Goal: Navigation & Orientation: Find specific page/section

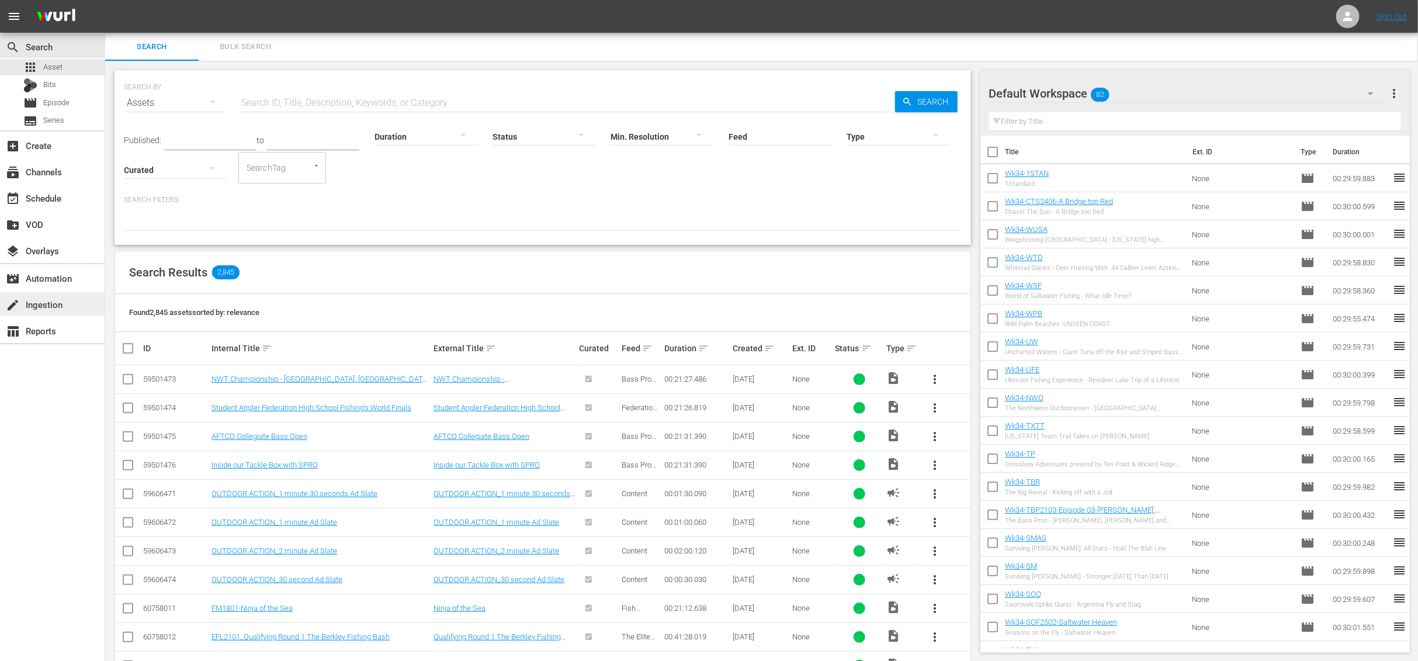
click at [51, 303] on div "create Ingestion" at bounding box center [32, 302] width 65 height 11
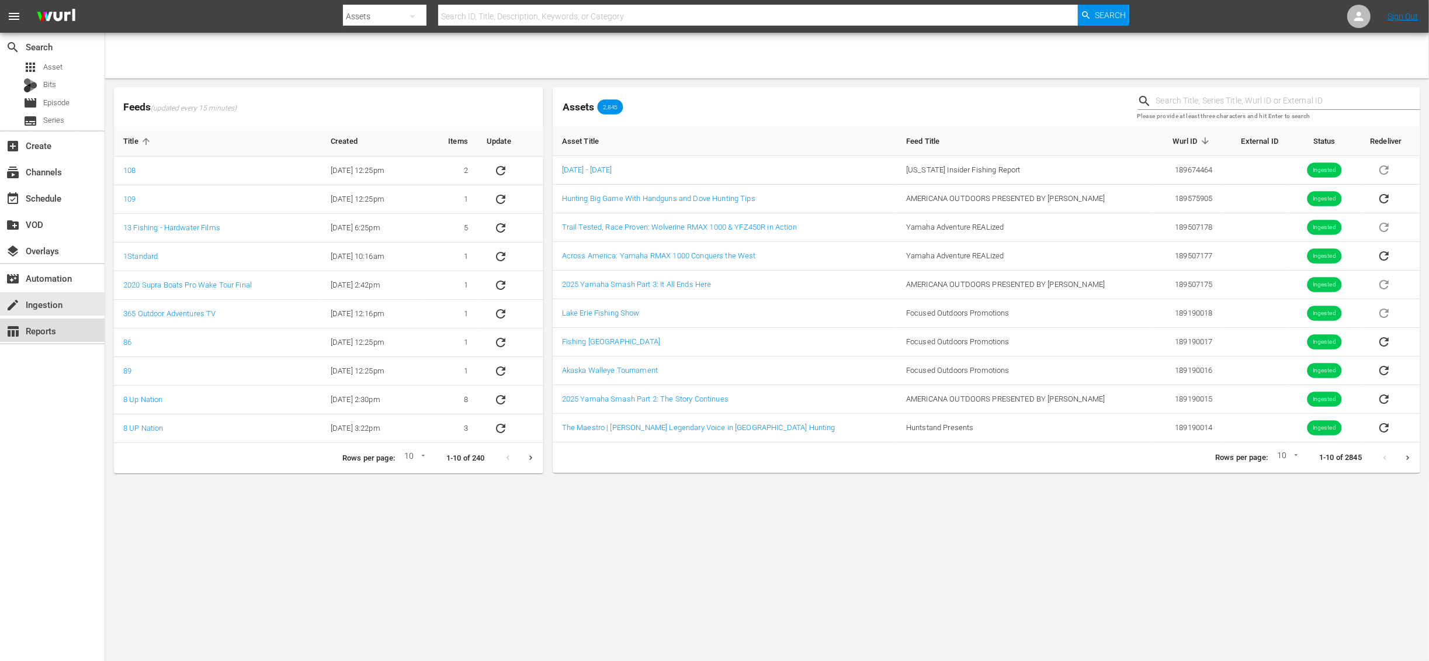
click at [46, 332] on div "table_chart Reports" at bounding box center [32, 329] width 65 height 11
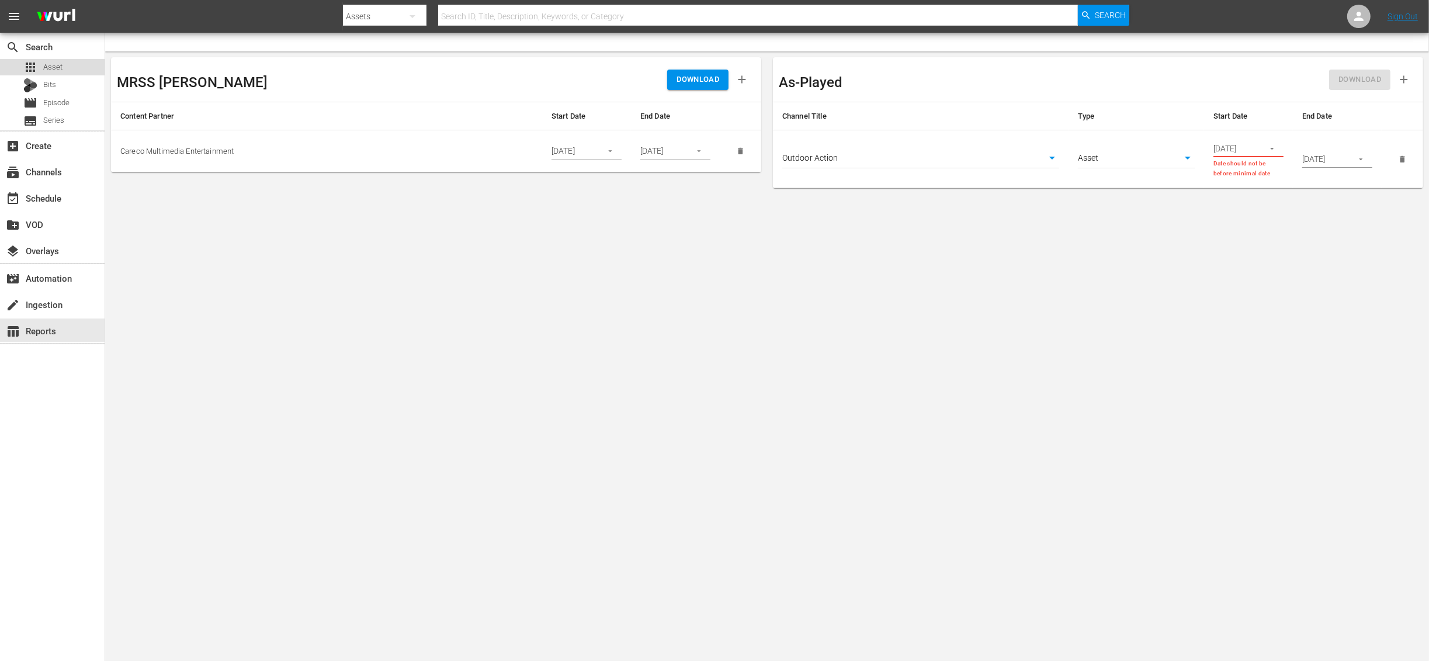
click at [65, 72] on div "apps Asset" at bounding box center [52, 67] width 105 height 16
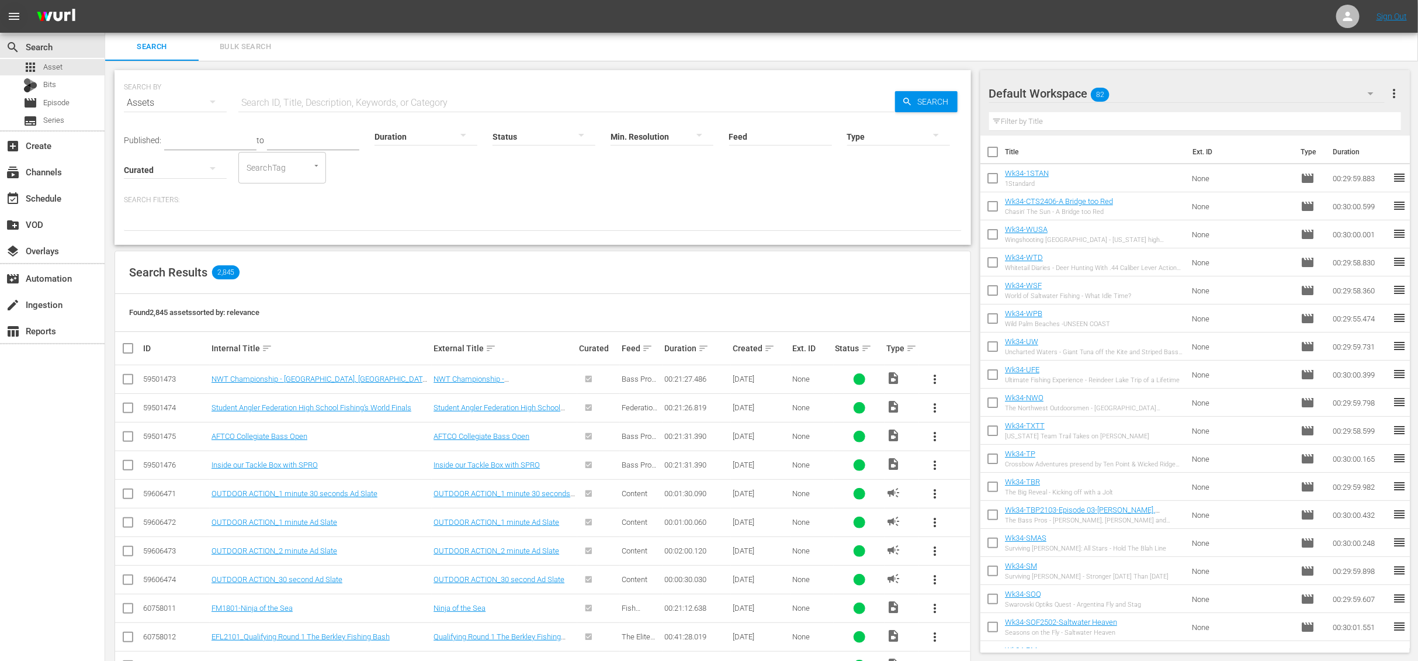
click at [18, 15] on span "menu" at bounding box center [14, 16] width 14 height 14
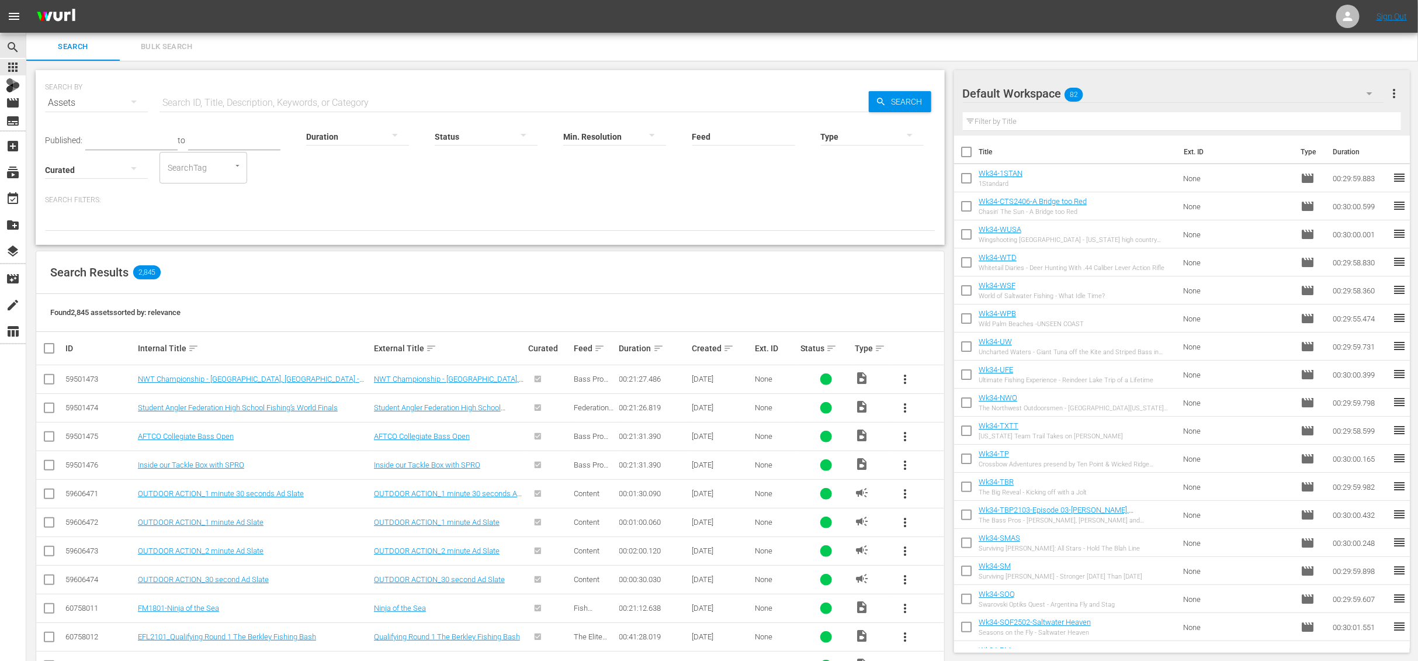
click at [18, 20] on span "menu" at bounding box center [14, 16] width 14 height 14
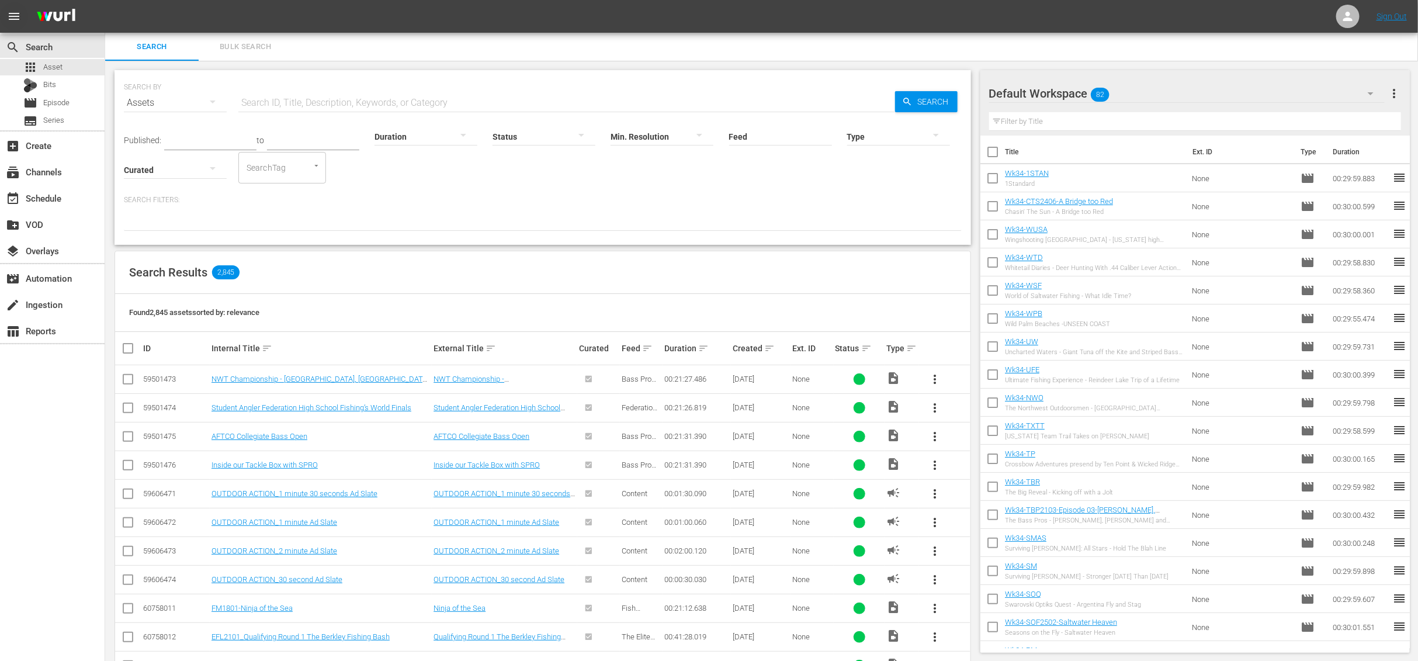
click at [18, 20] on span "menu" at bounding box center [14, 16] width 14 height 14
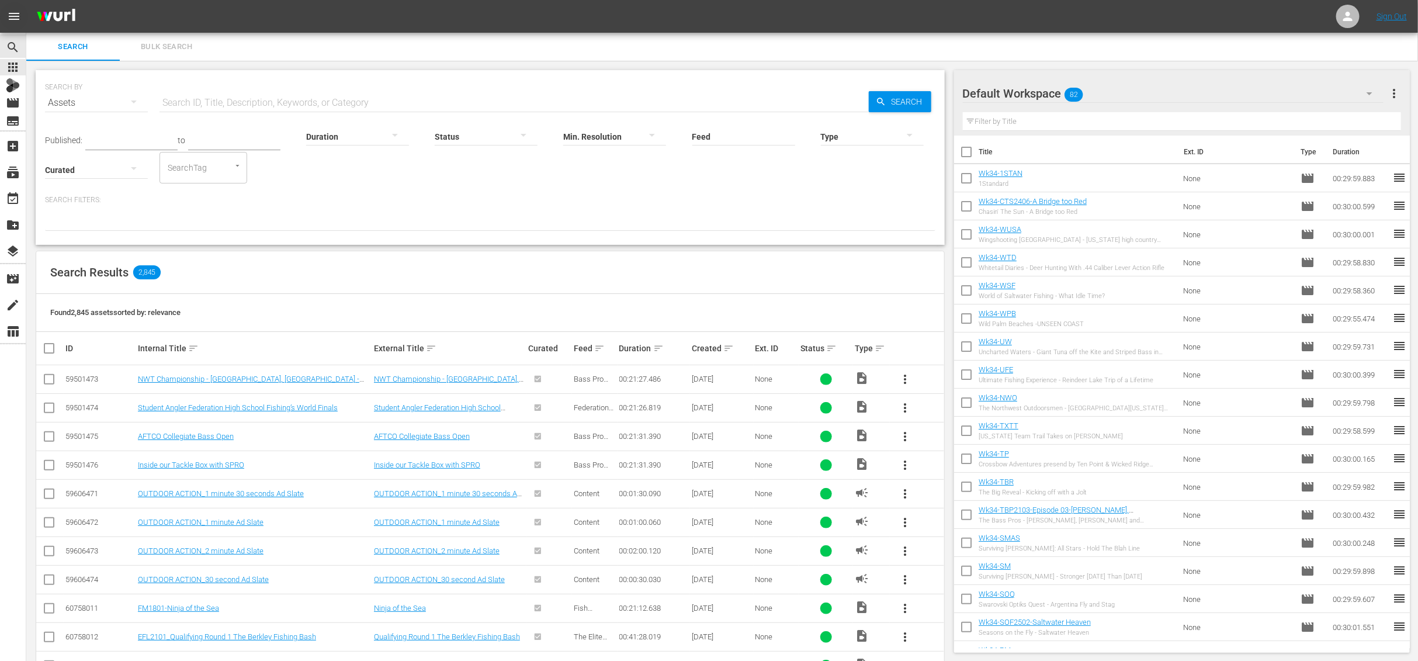
click at [18, 20] on span "menu" at bounding box center [14, 16] width 14 height 14
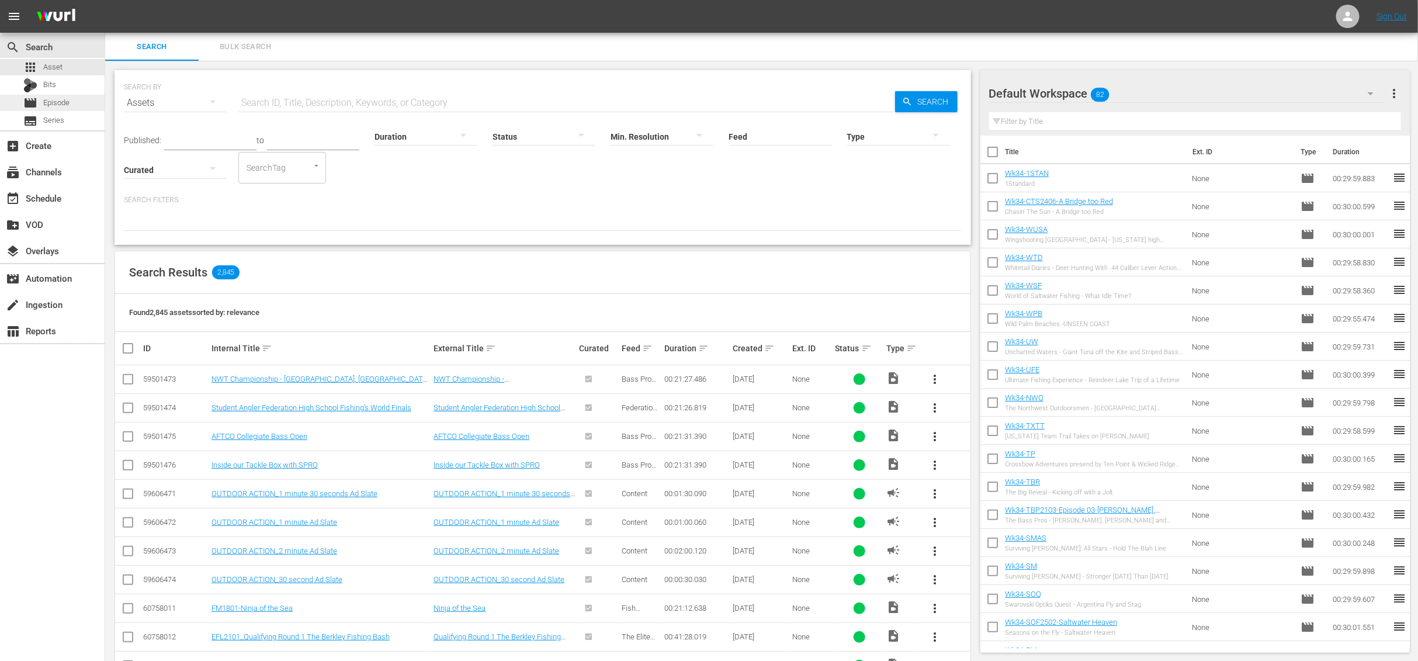
click at [59, 104] on span "Episode" at bounding box center [56, 103] width 26 height 12
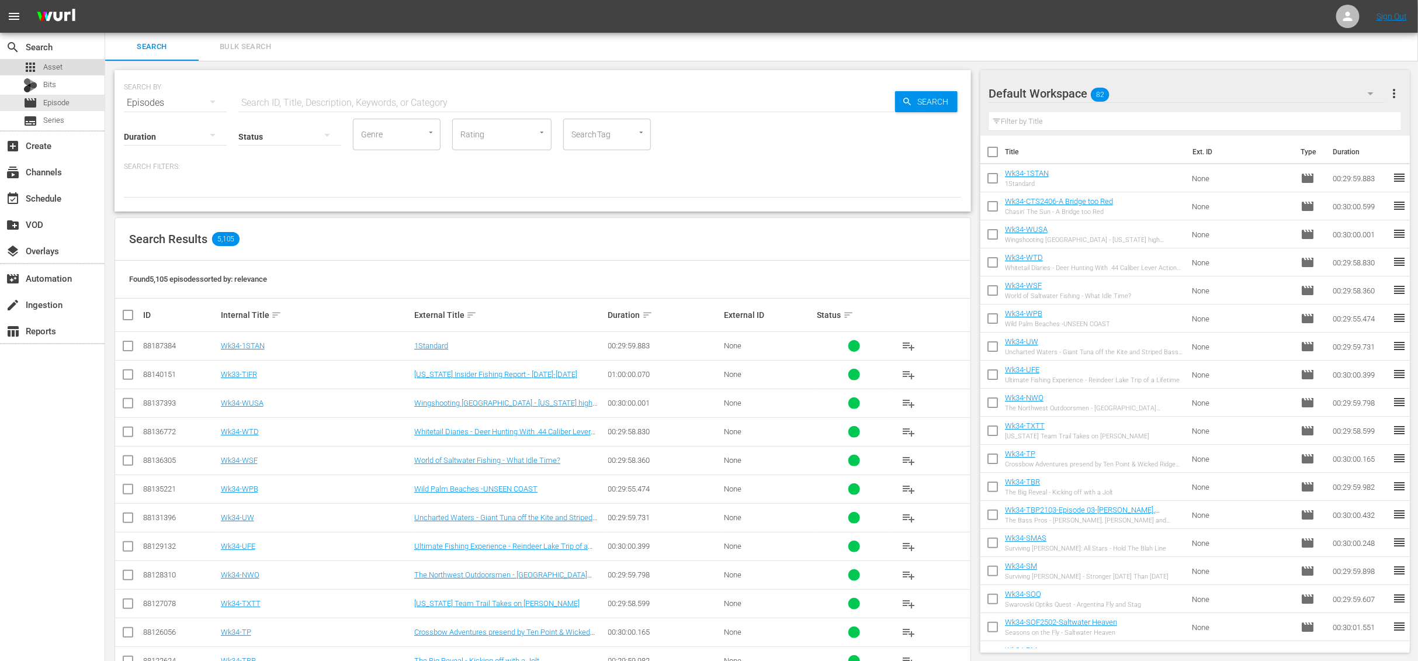
click at [58, 70] on span "Asset" at bounding box center [52, 67] width 19 height 12
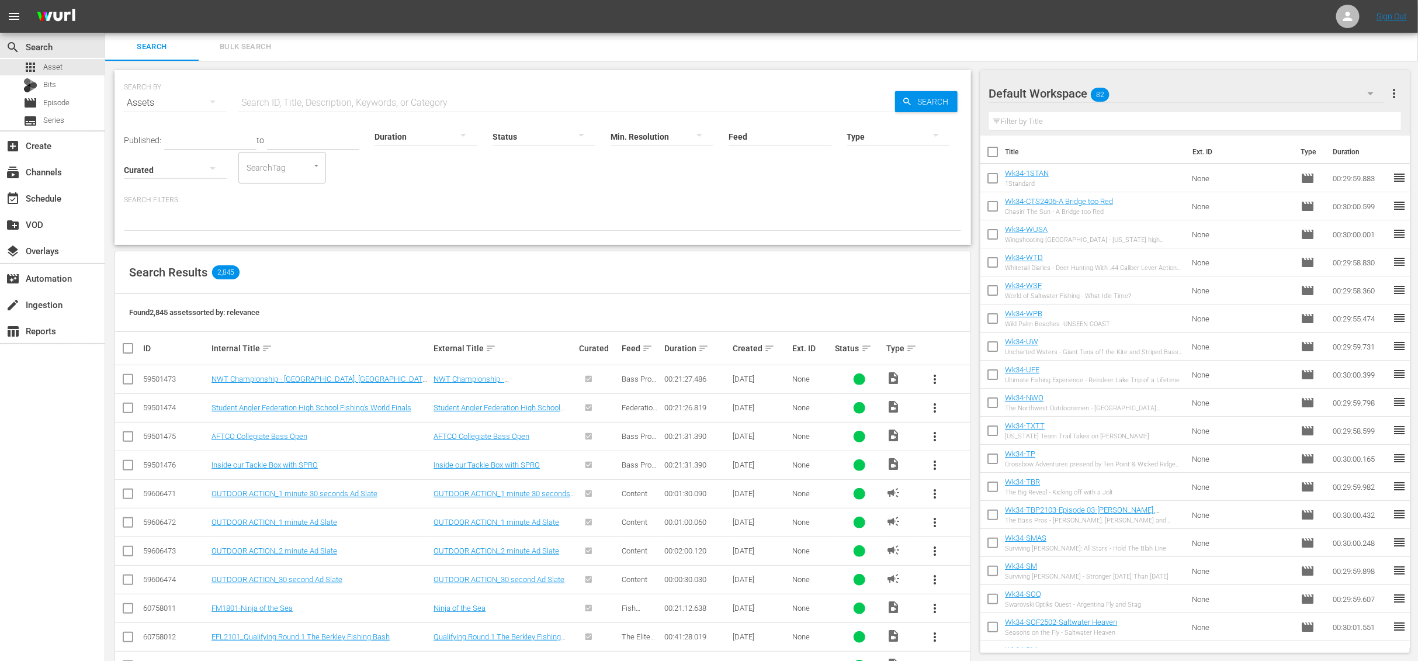
click at [674, 380] on div "00:21:27.486" at bounding box center [696, 378] width 65 height 9
click at [684, 378] on div "00:21:27.486" at bounding box center [696, 378] width 65 height 9
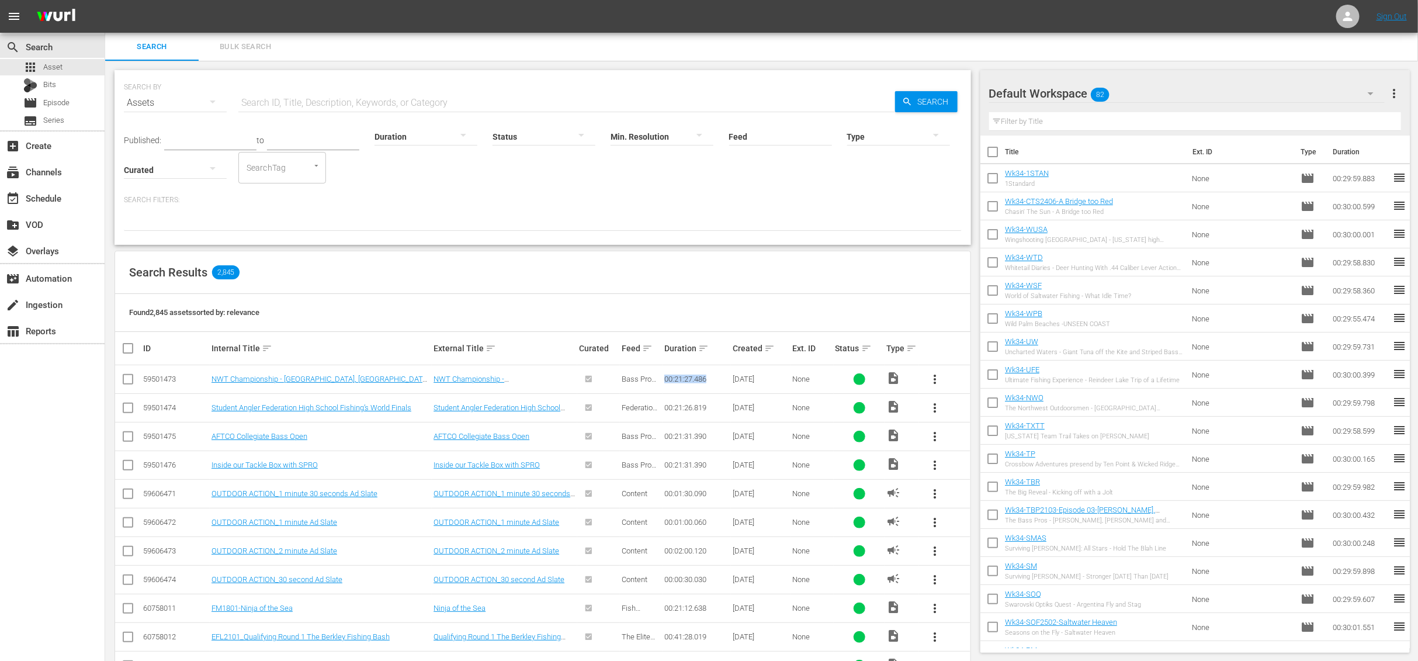
click at [684, 378] on div "00:21:27.486" at bounding box center [696, 378] width 65 height 9
click at [676, 378] on div "00:21:27.486" at bounding box center [696, 378] width 65 height 9
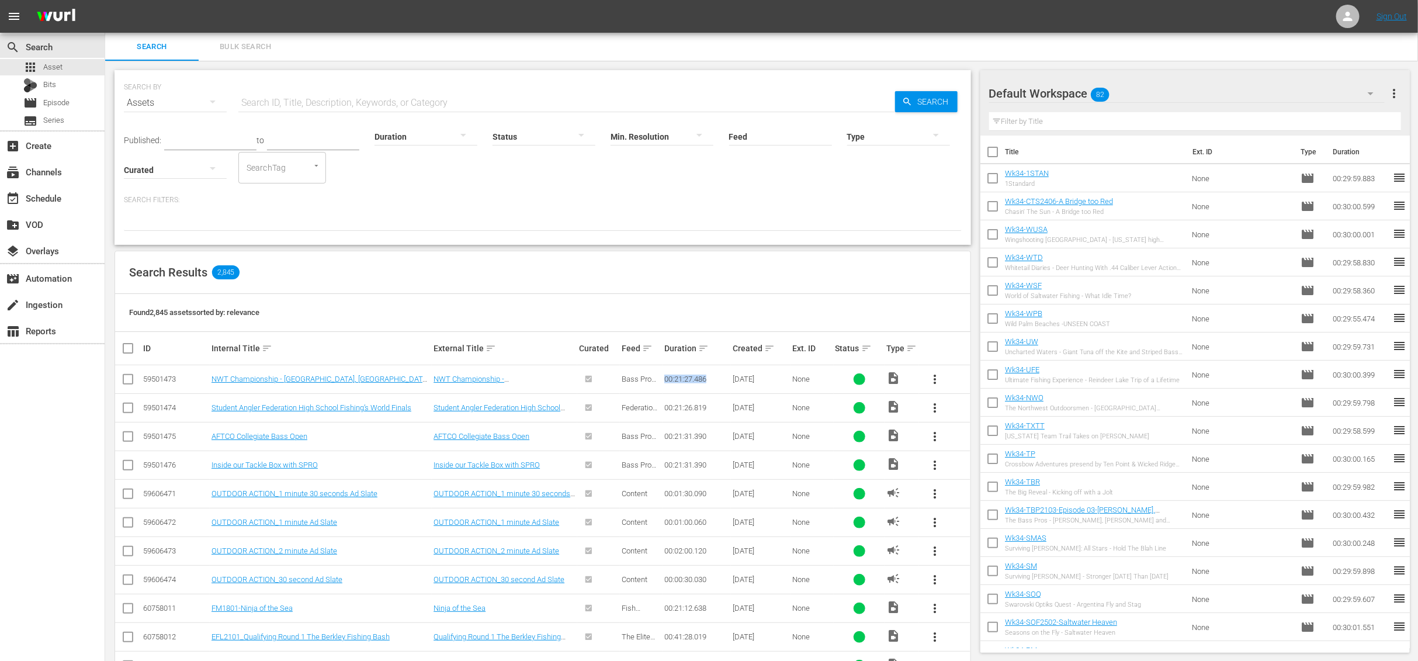
click at [672, 378] on div "00:21:27.486" at bounding box center [696, 378] width 65 height 9
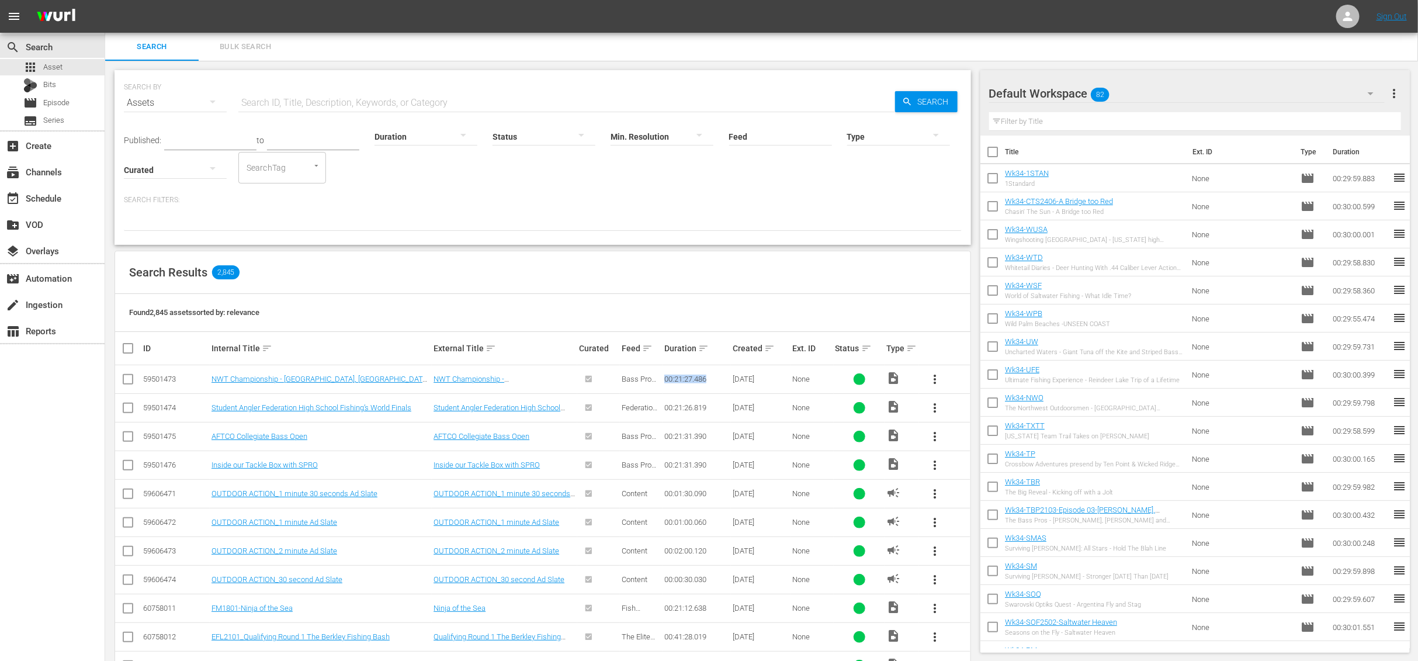
click at [672, 378] on div "00:21:27.486" at bounding box center [696, 378] width 65 height 9
click at [593, 282] on div "Search Results 2,845" at bounding box center [542, 272] width 855 height 43
click at [399, 138] on div at bounding box center [425, 136] width 103 height 33
click at [440, 380] on div "Half-Hour (22-35m)" at bounding box center [411, 378] width 103 height 19
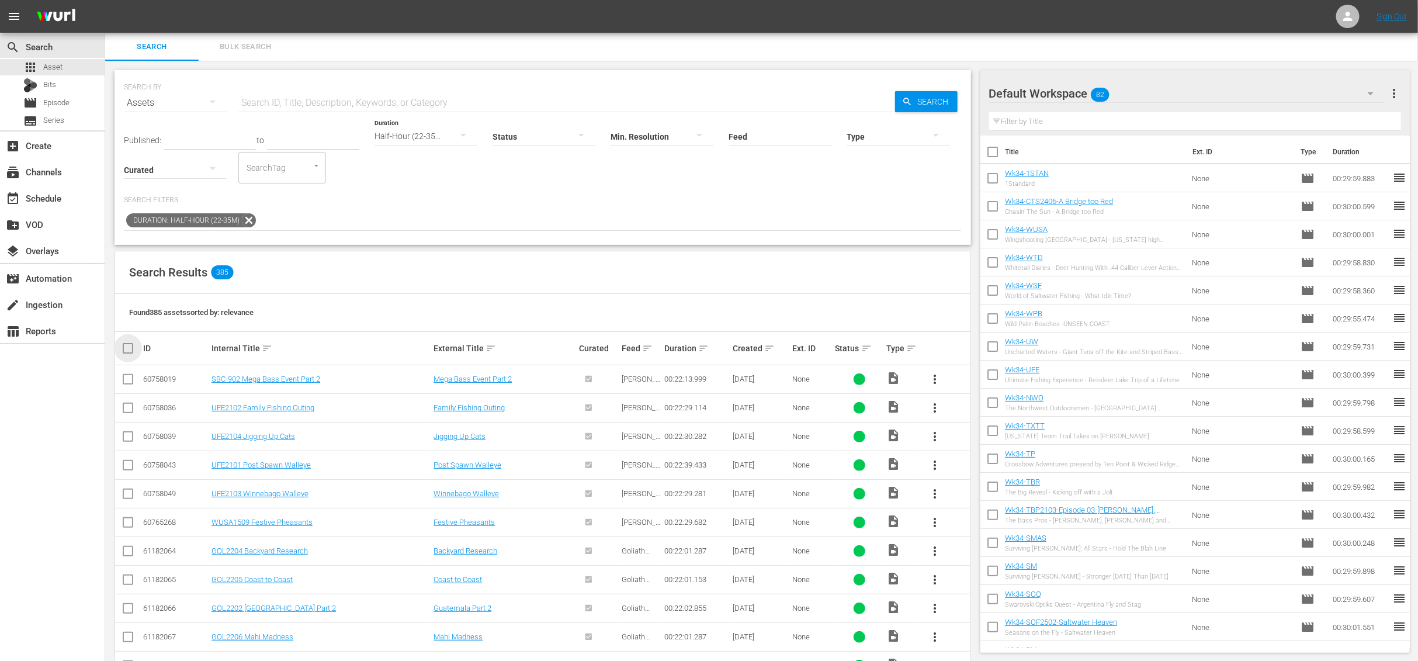
click at [128, 349] on input "checkbox" at bounding box center [132, 348] width 23 height 14
checkbox input "true"
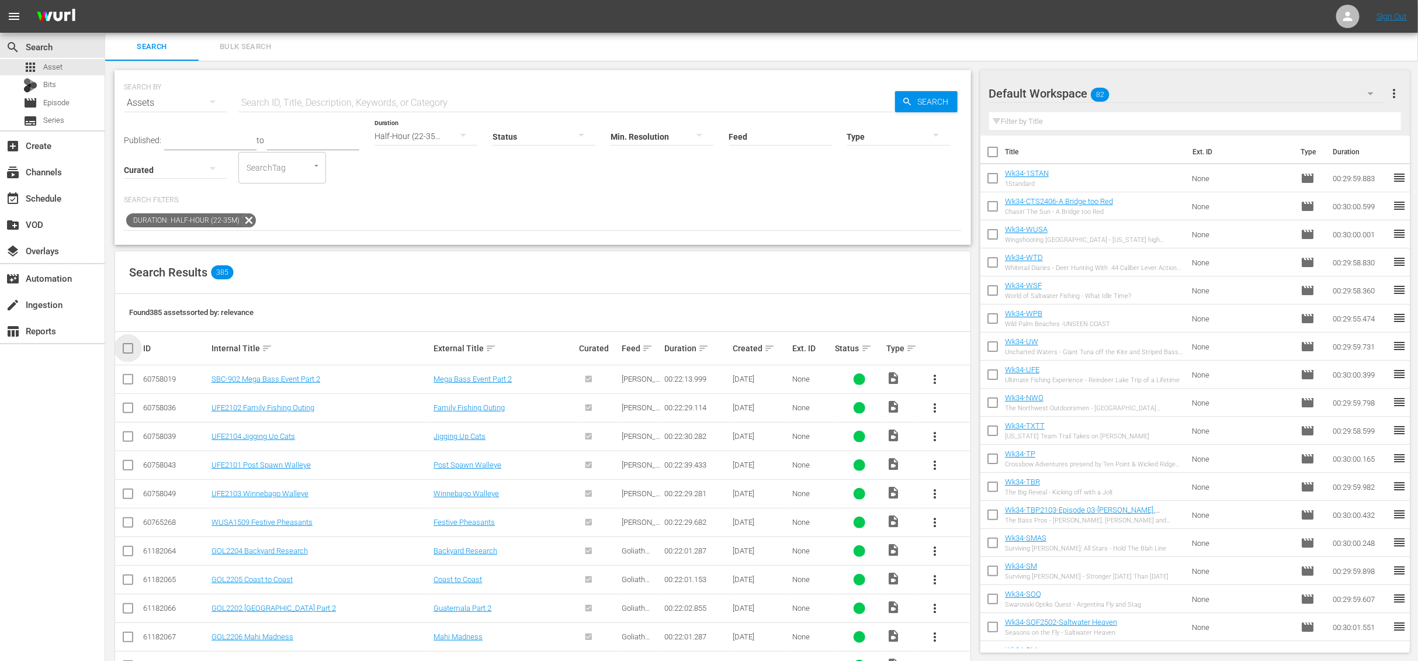
checkbox input "true"
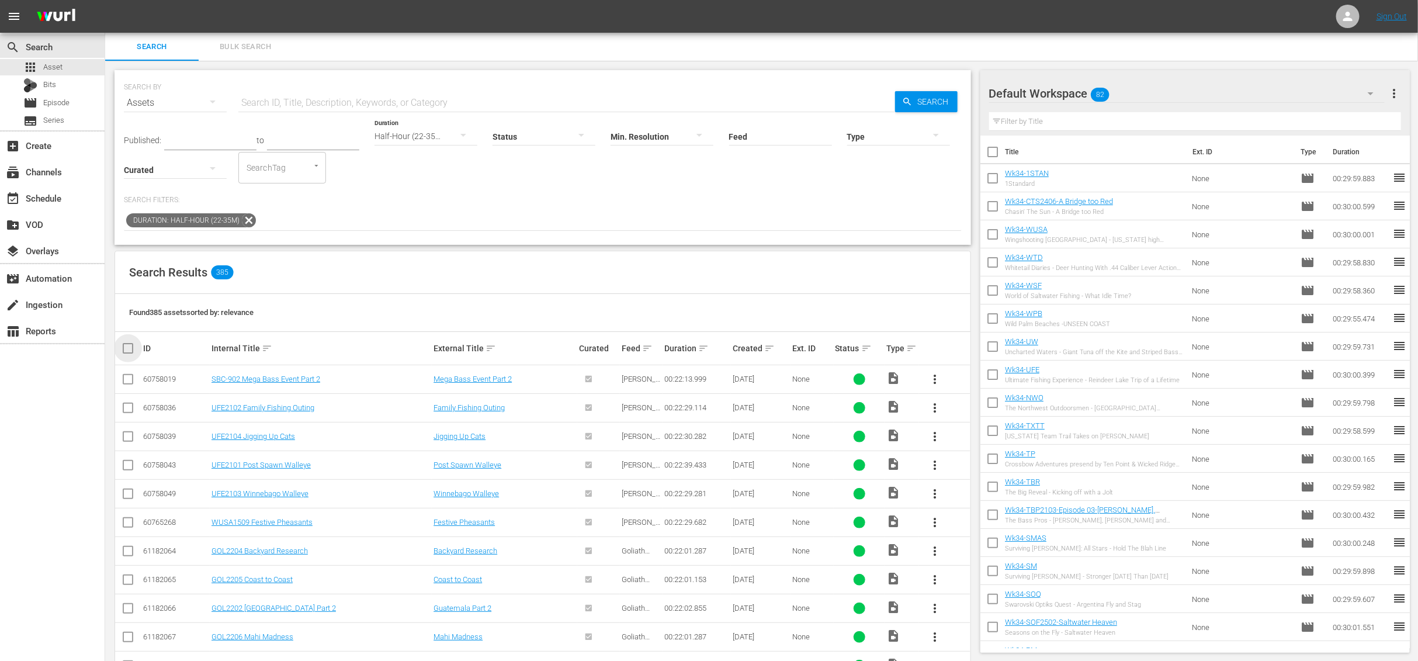
checkbox input "true"
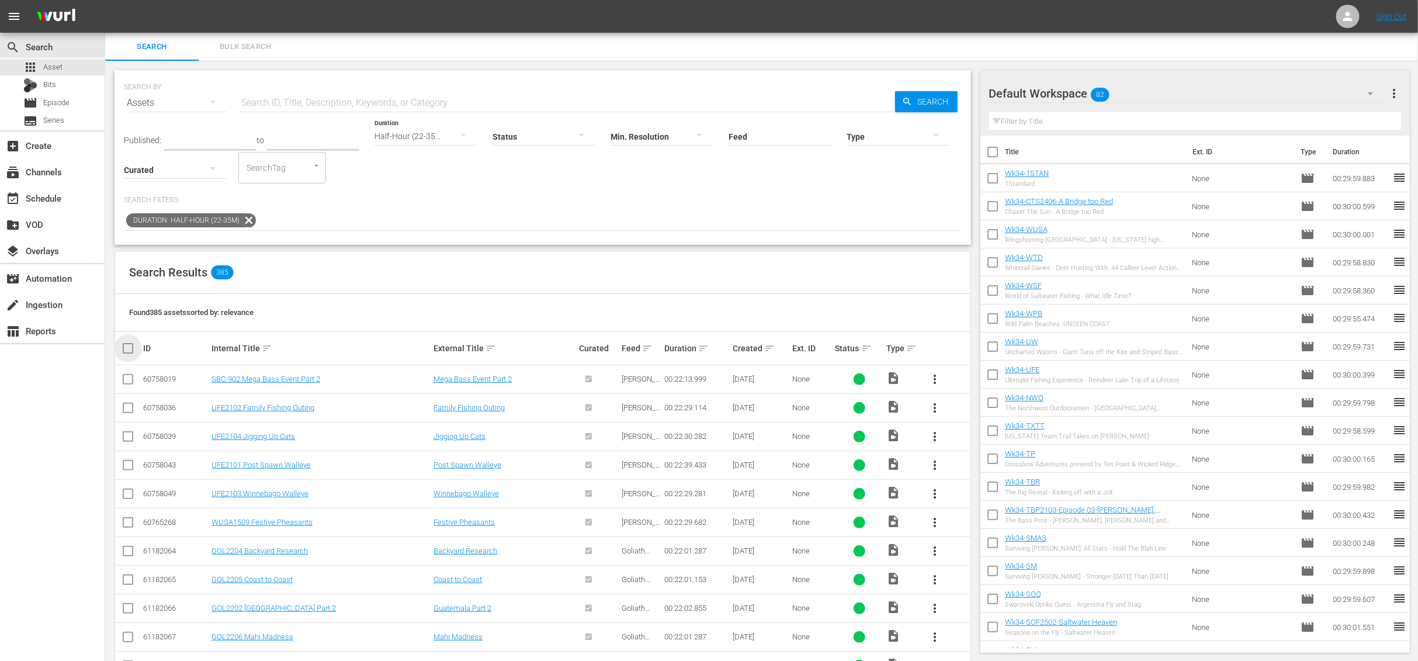
checkbox input "true"
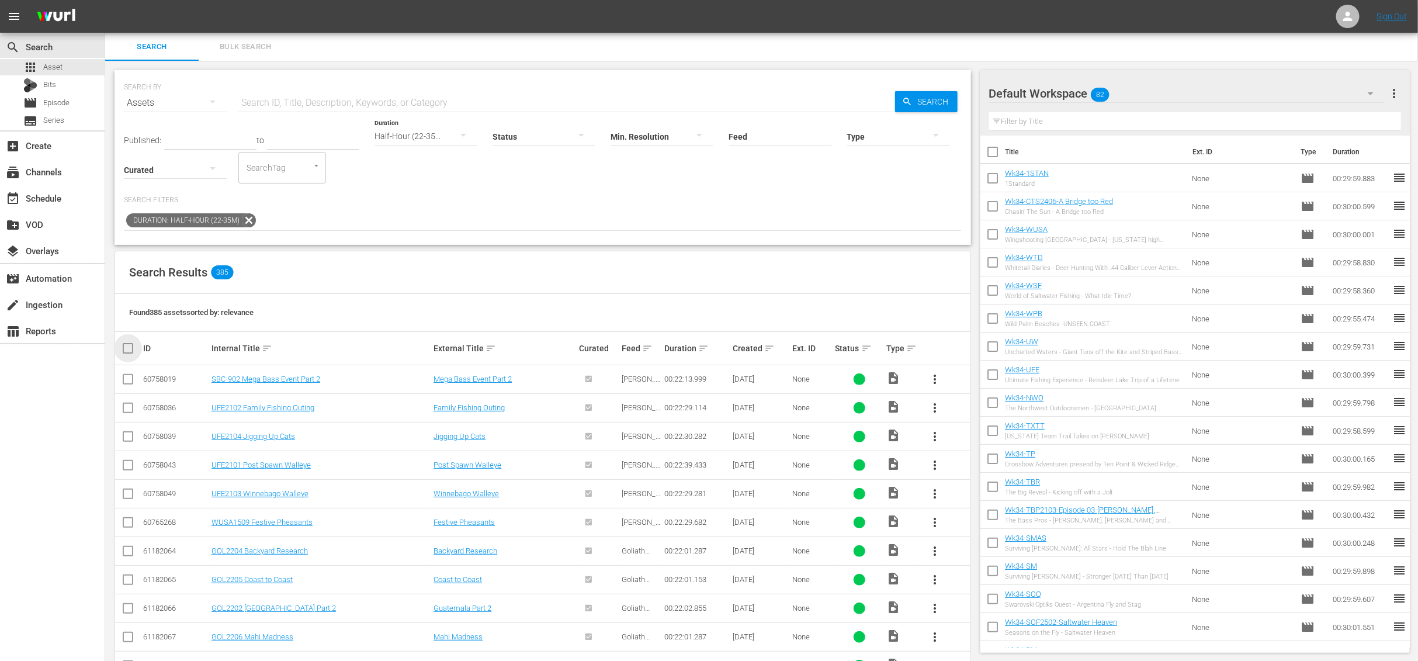
checkbox input "true"
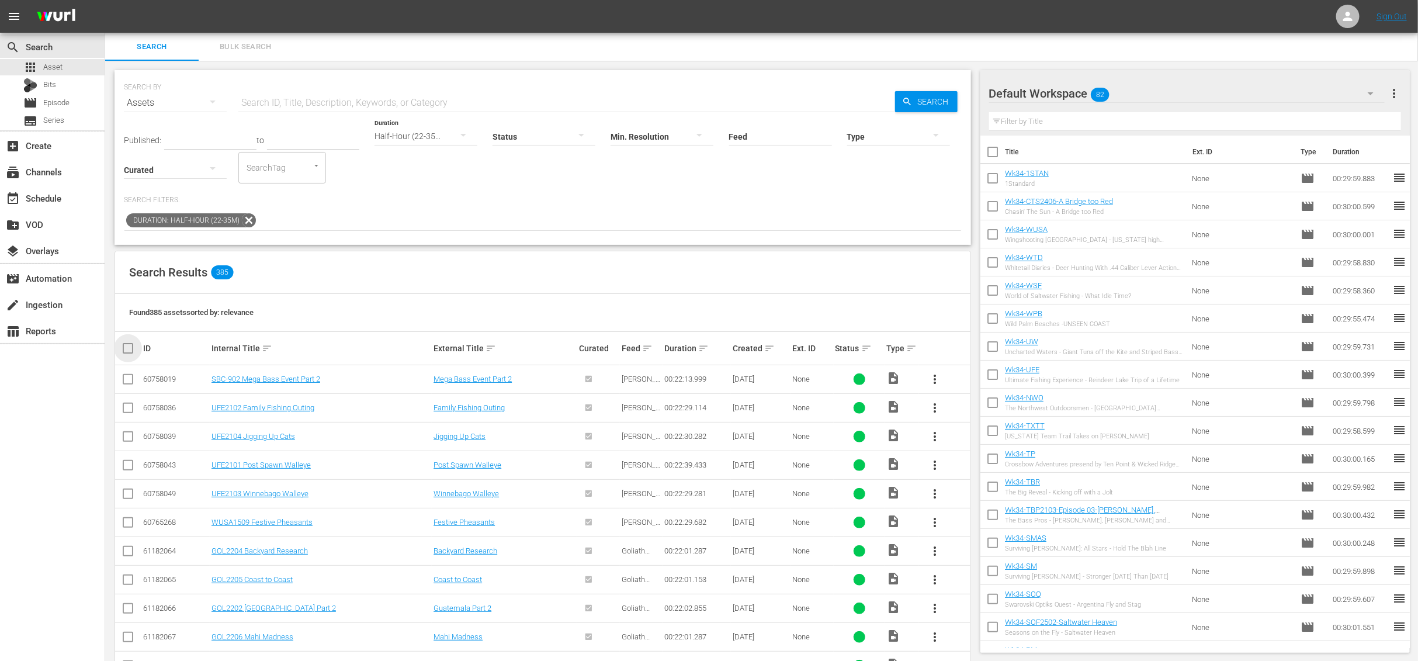
checkbox input "true"
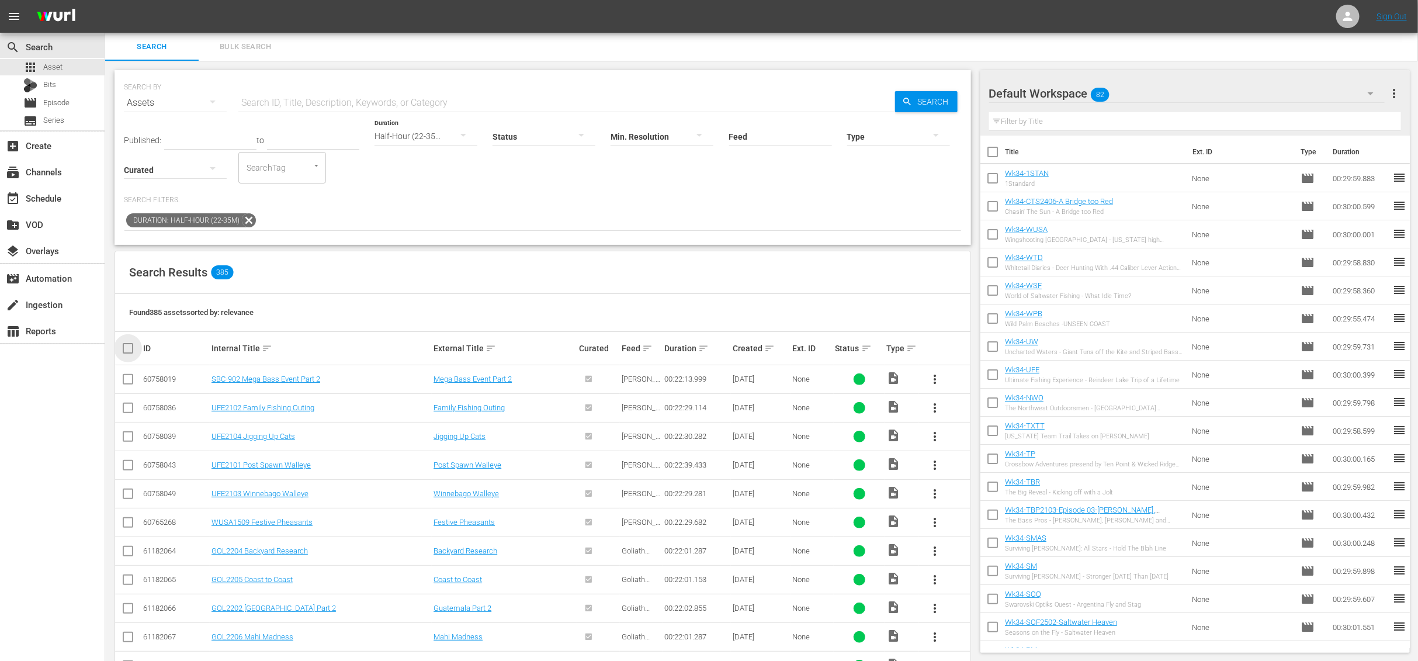
checkbox input "true"
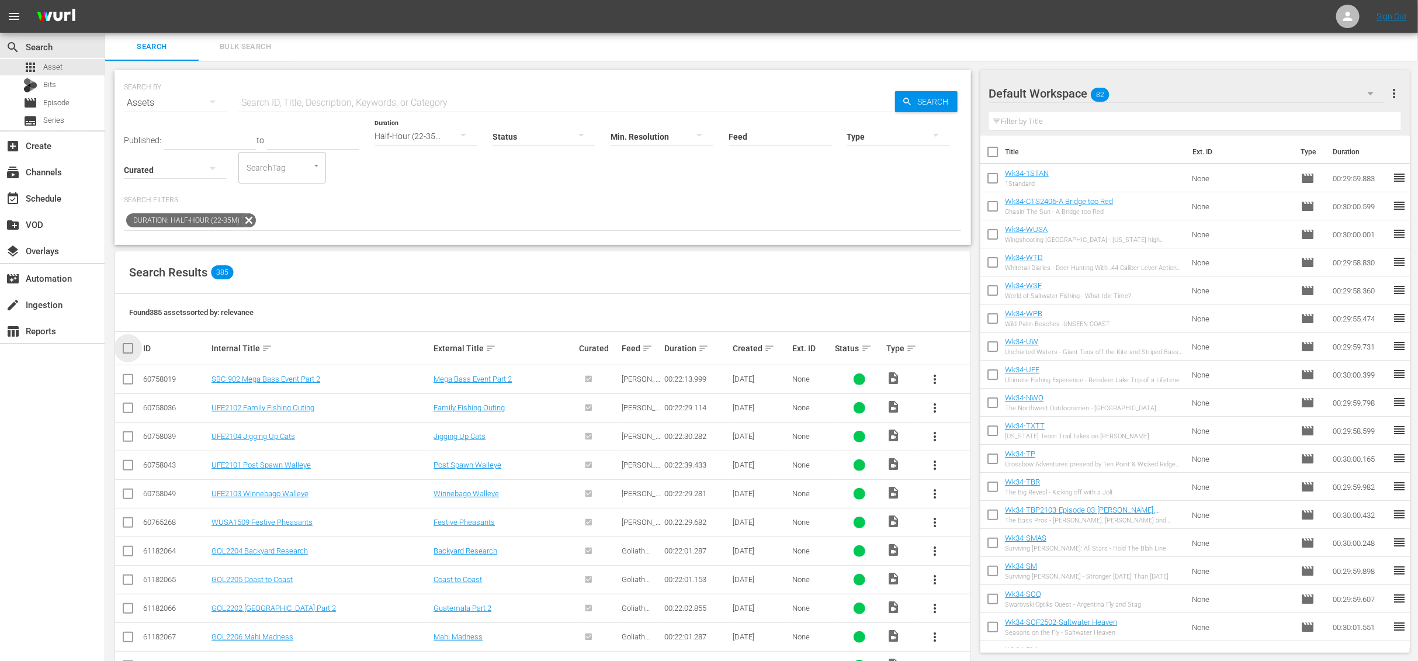
checkbox input "true"
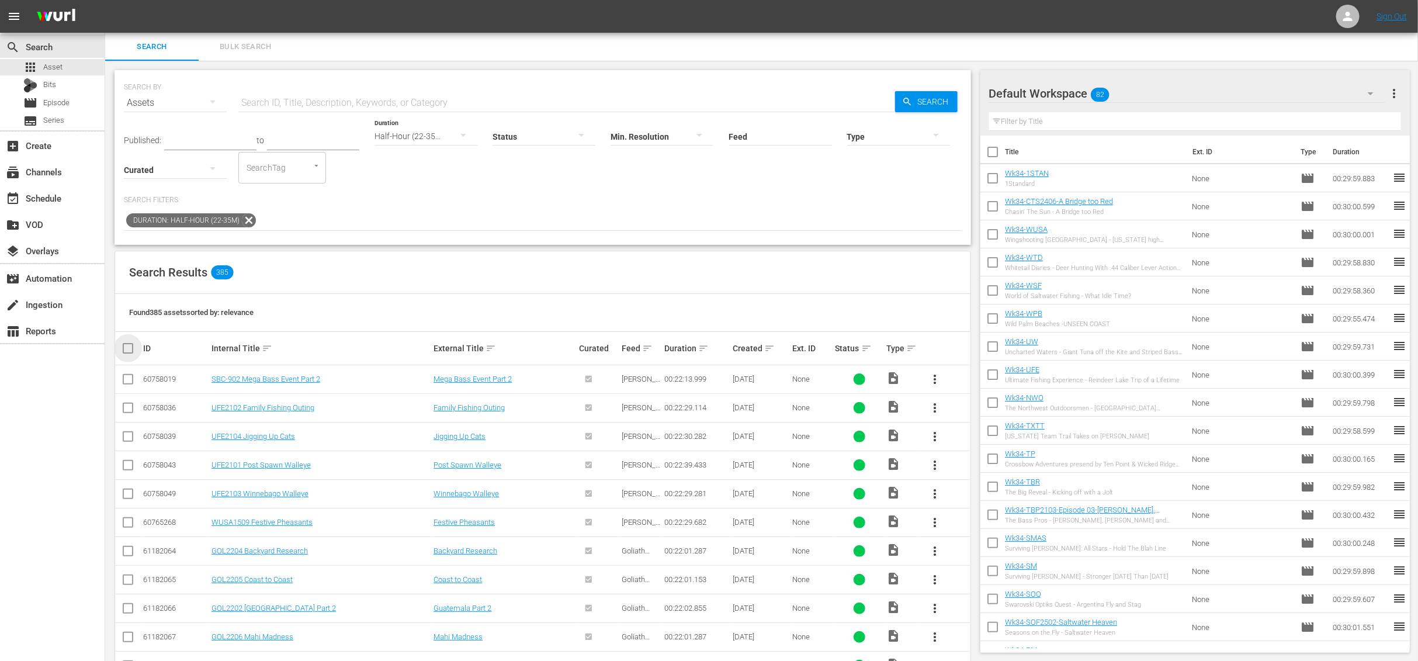
checkbox input "true"
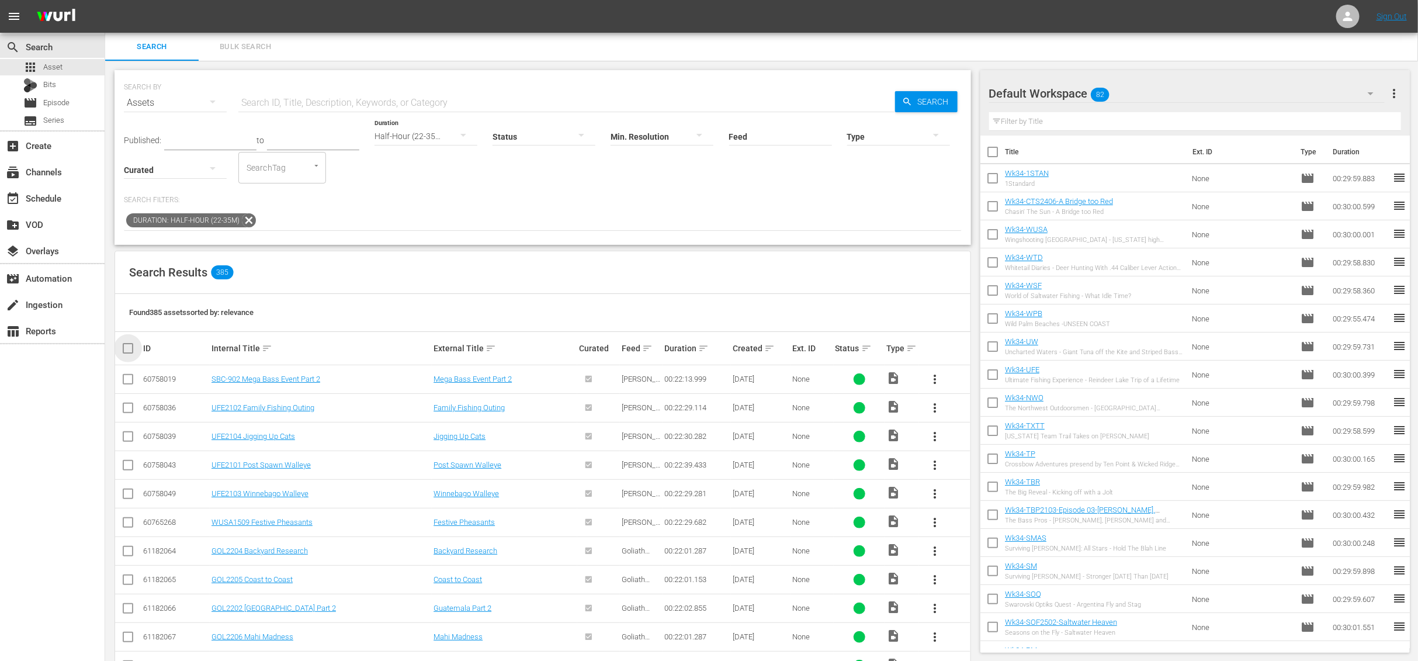
checkbox input "true"
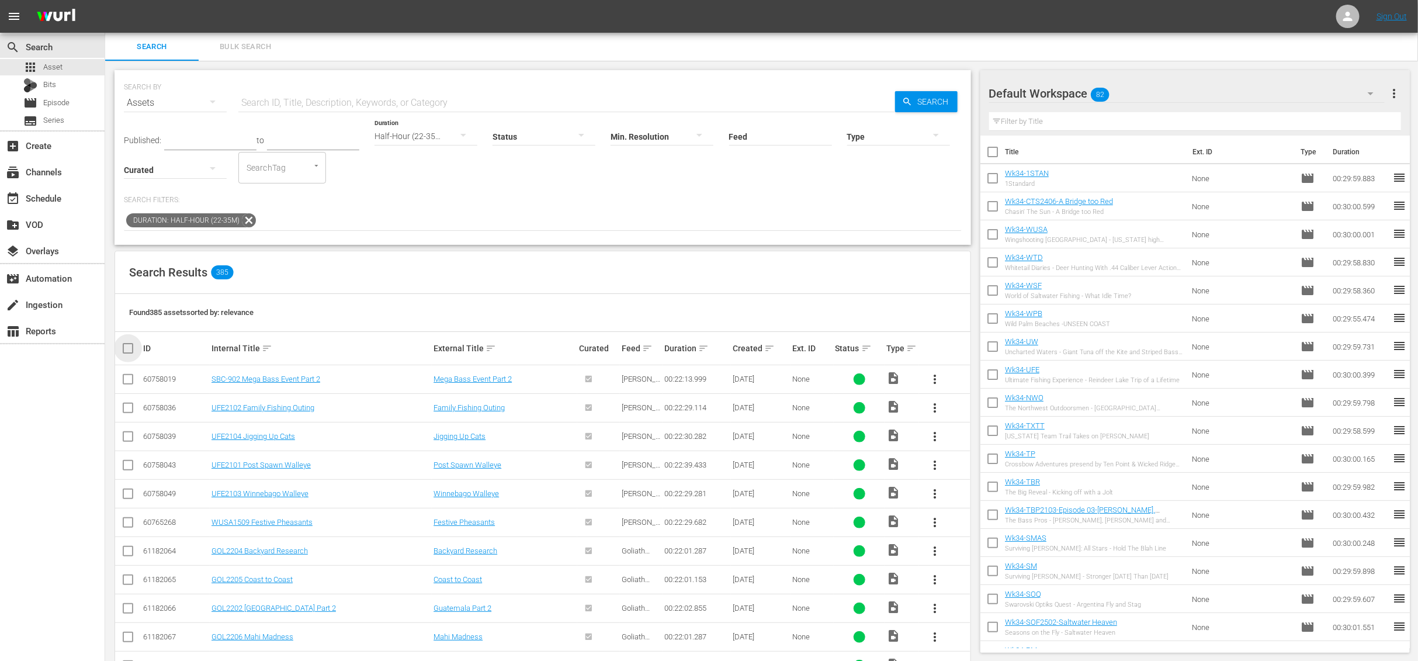
checkbox input "true"
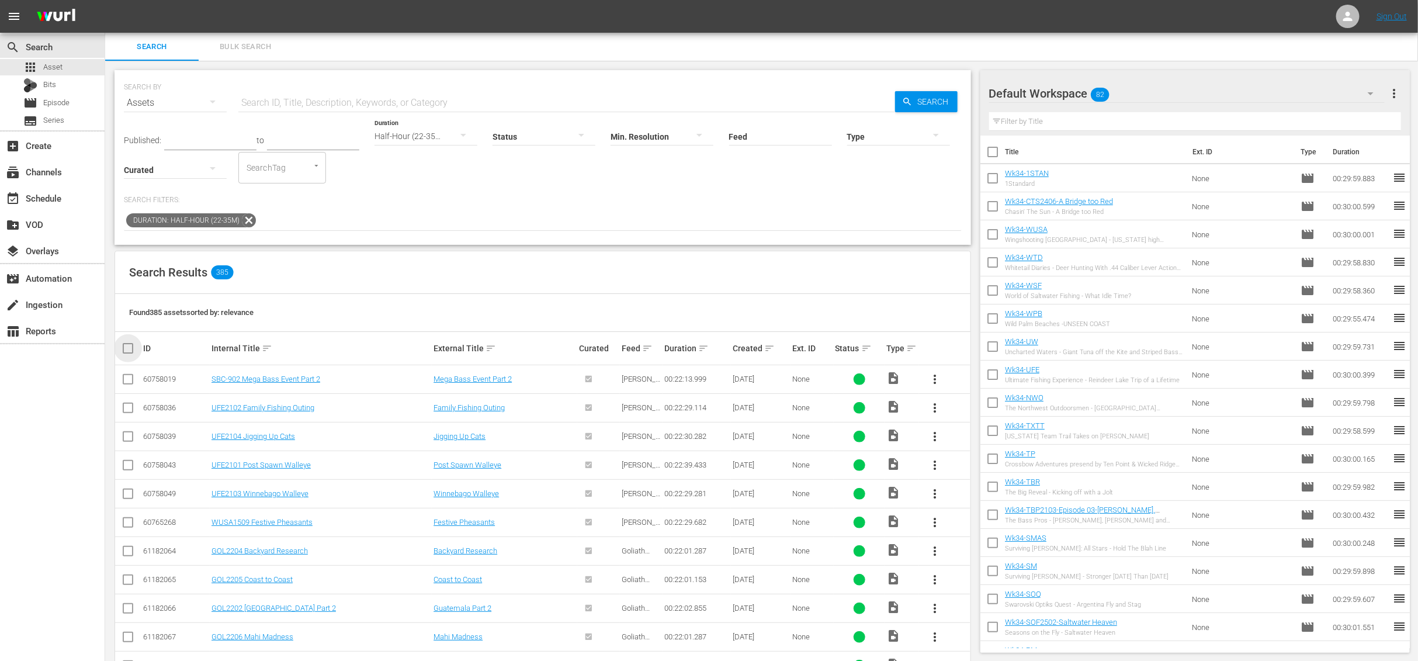
checkbox input "true"
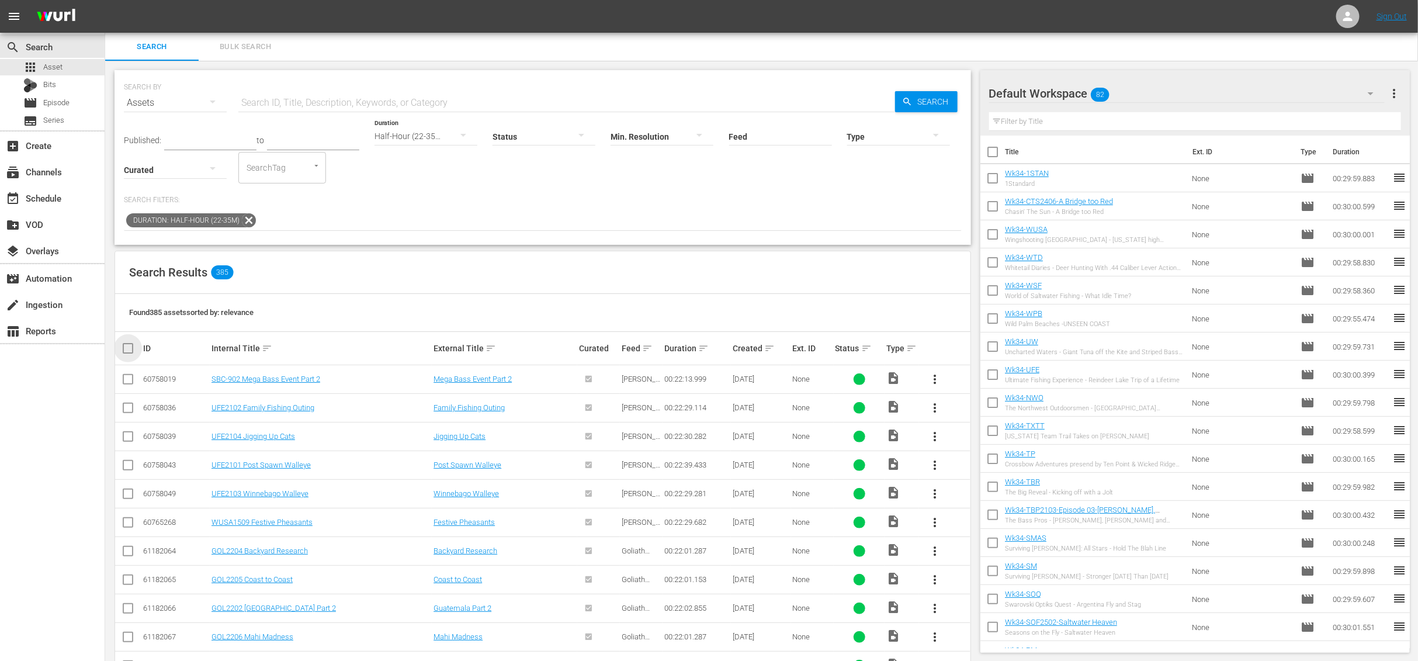
checkbox input "true"
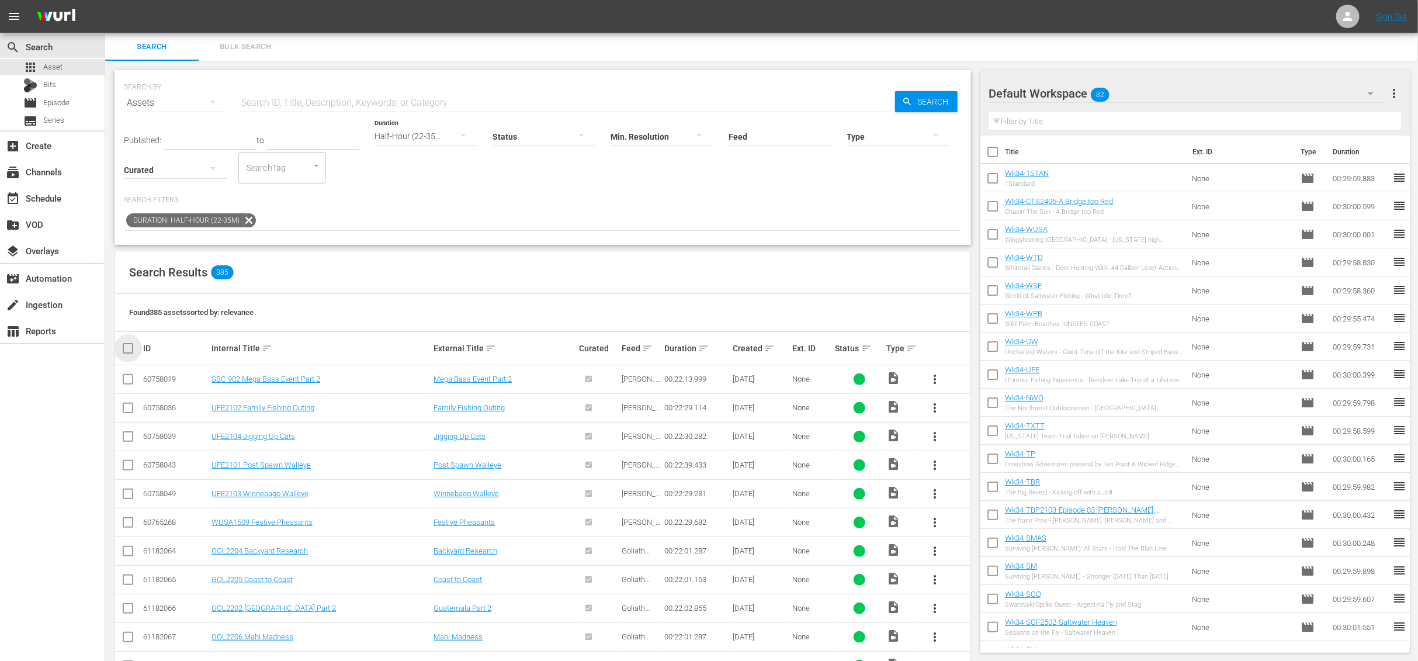
checkbox input "true"
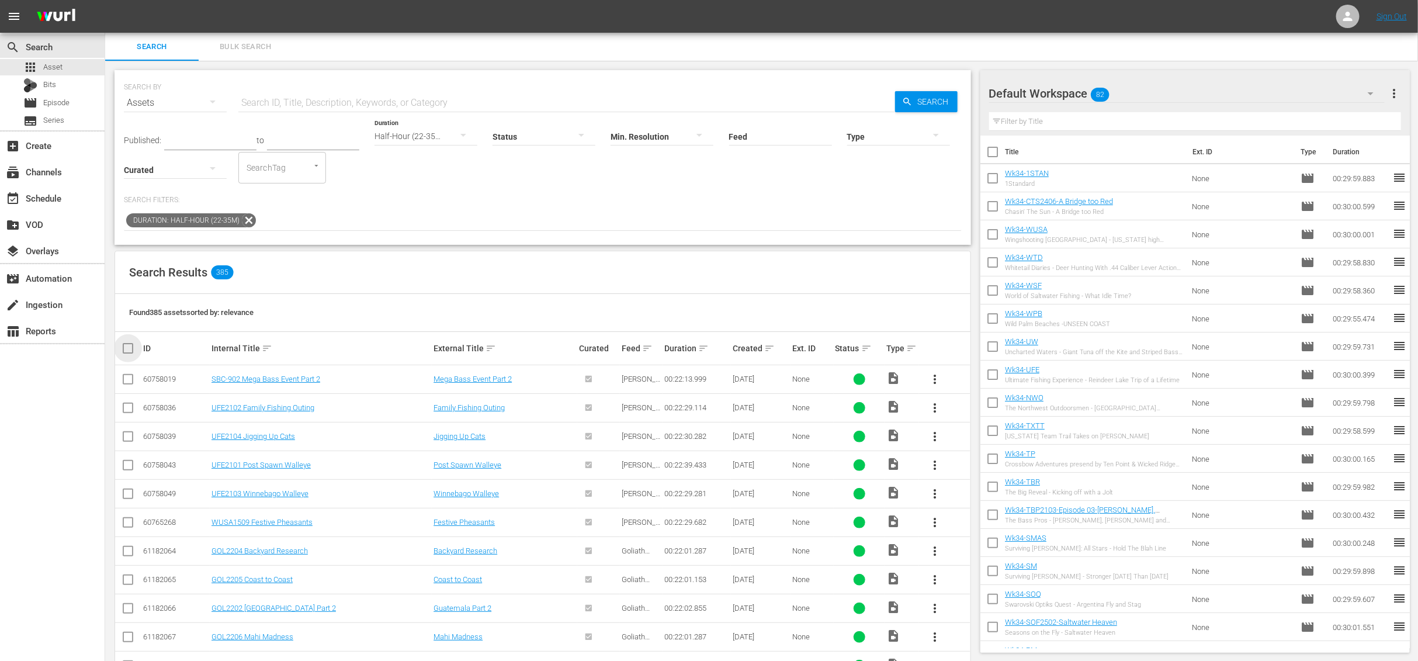
checkbox input "true"
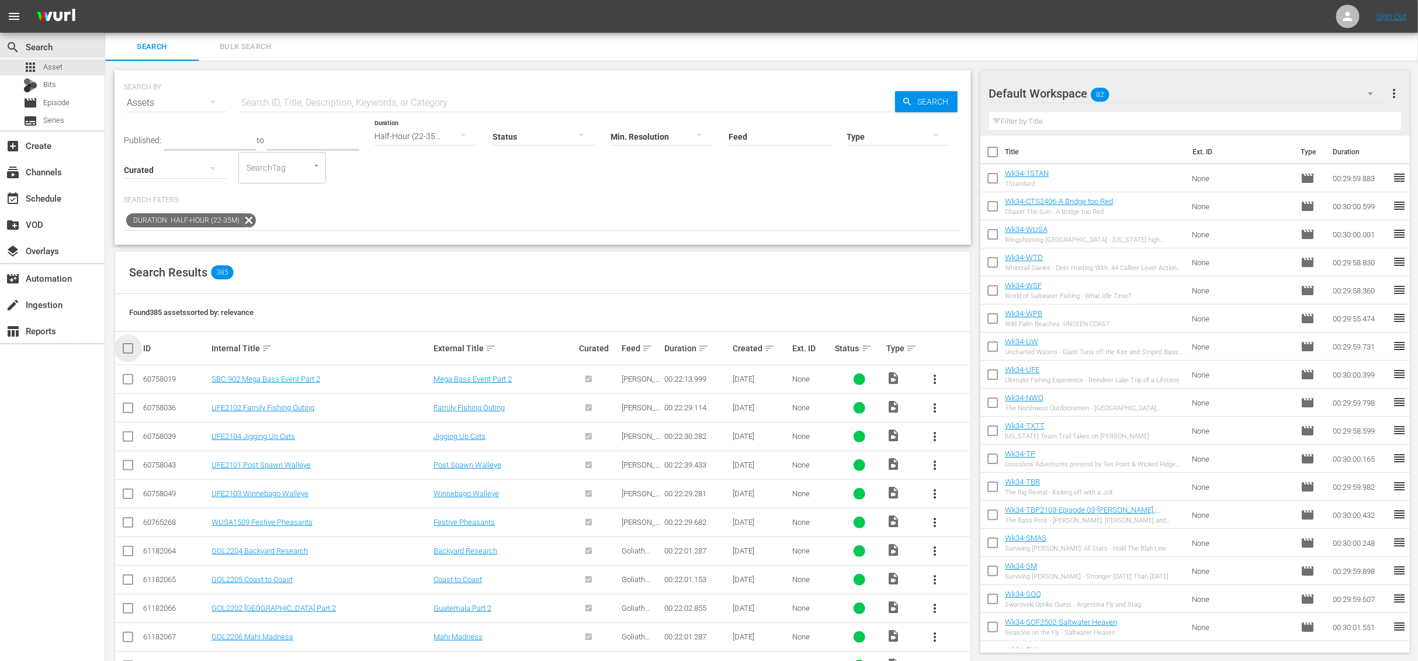
checkbox input "true"
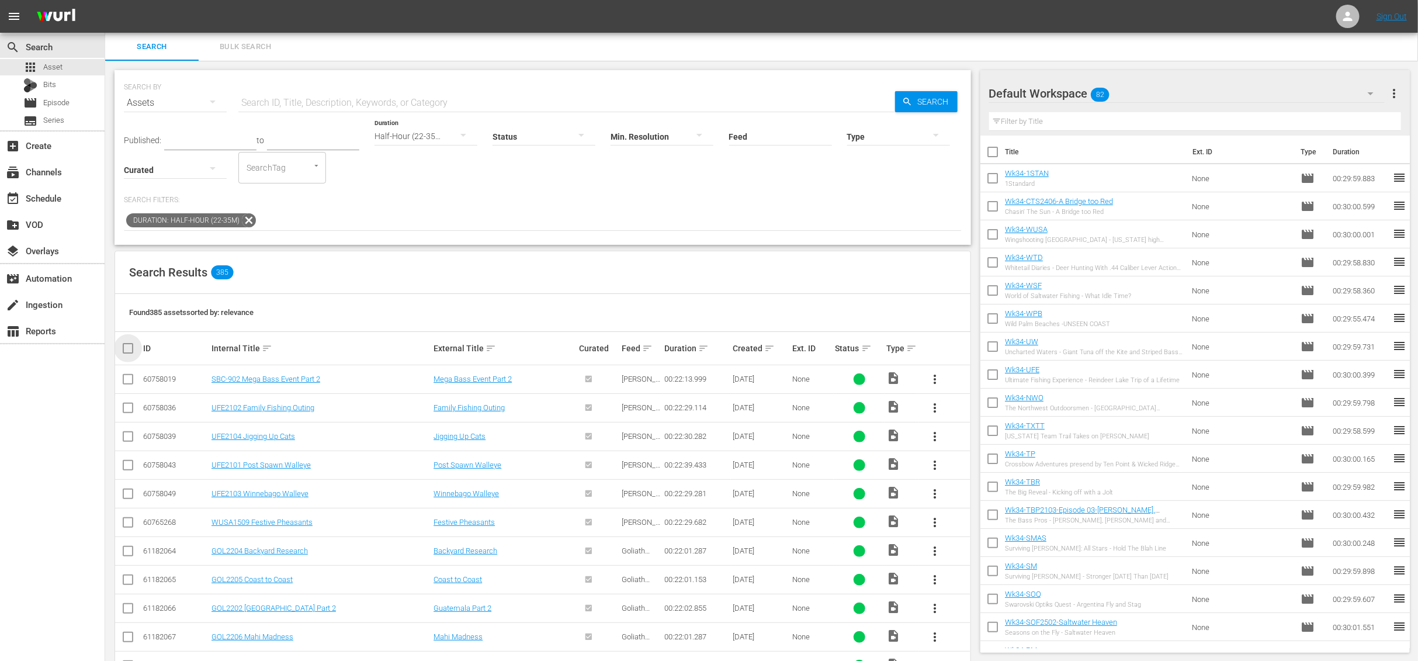
checkbox input "true"
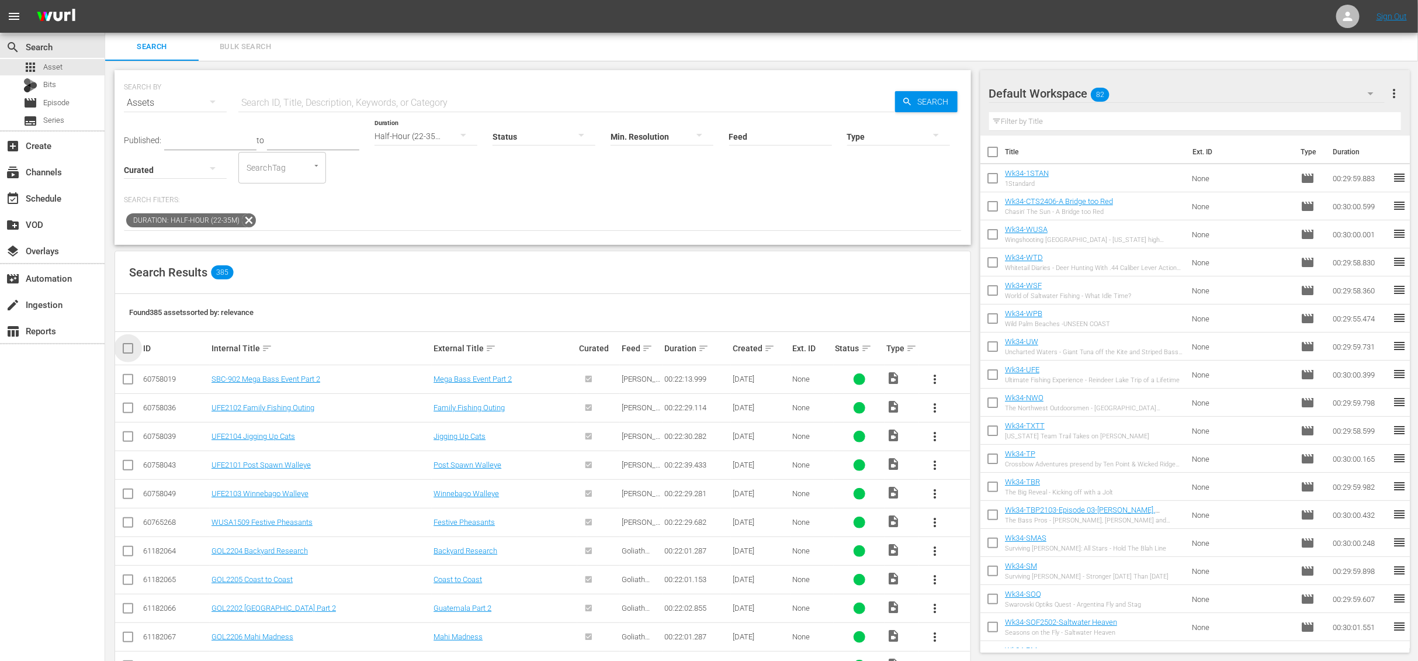
checkbox input "true"
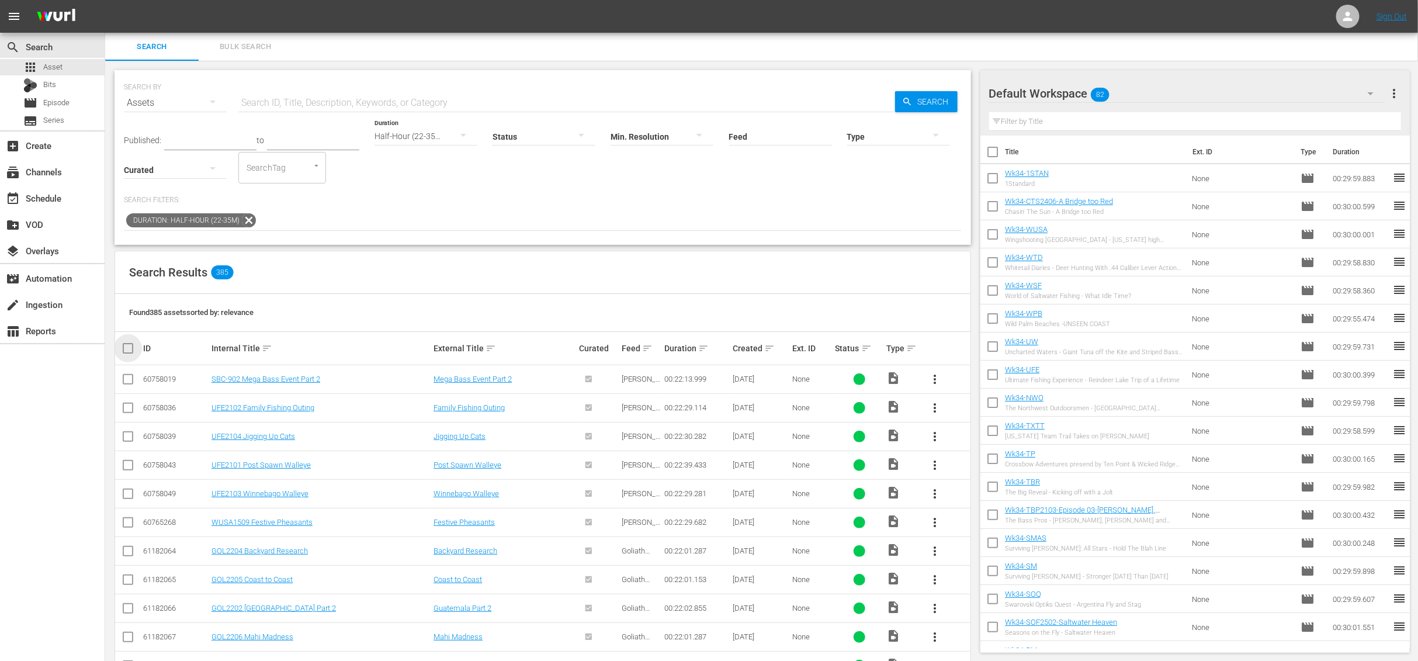
checkbox input "true"
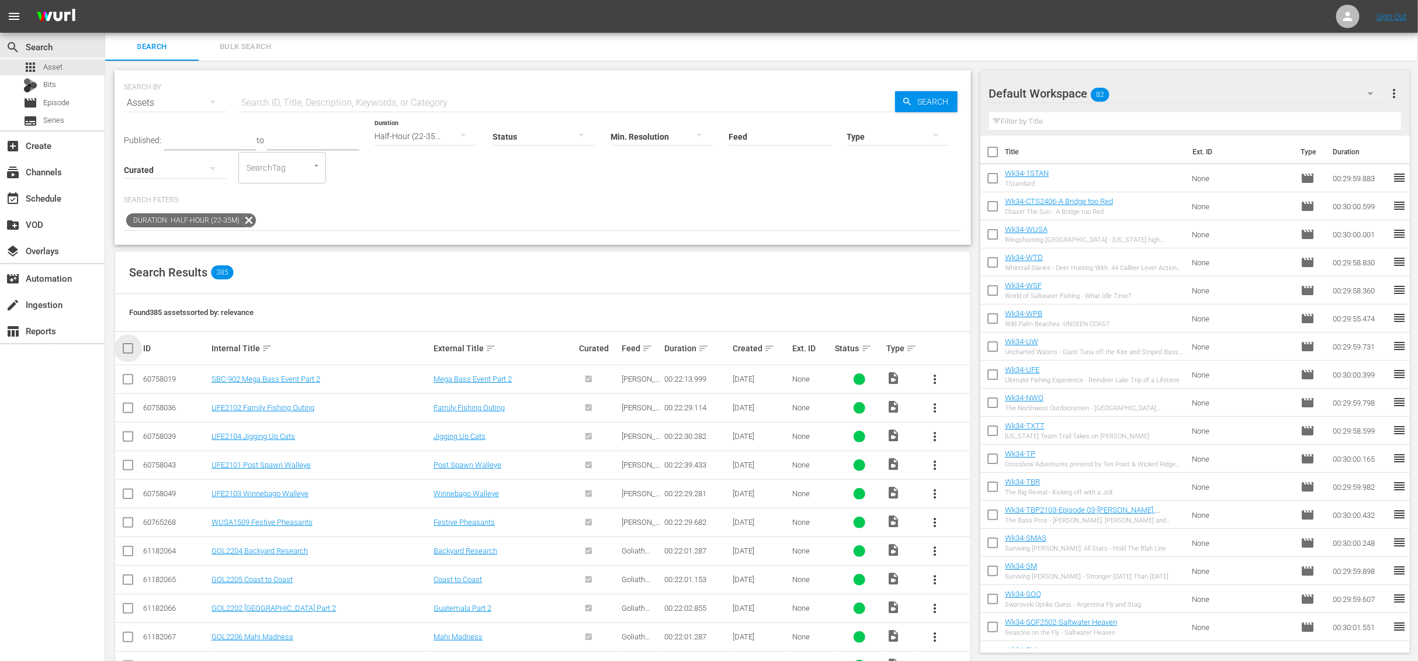
checkbox input "true"
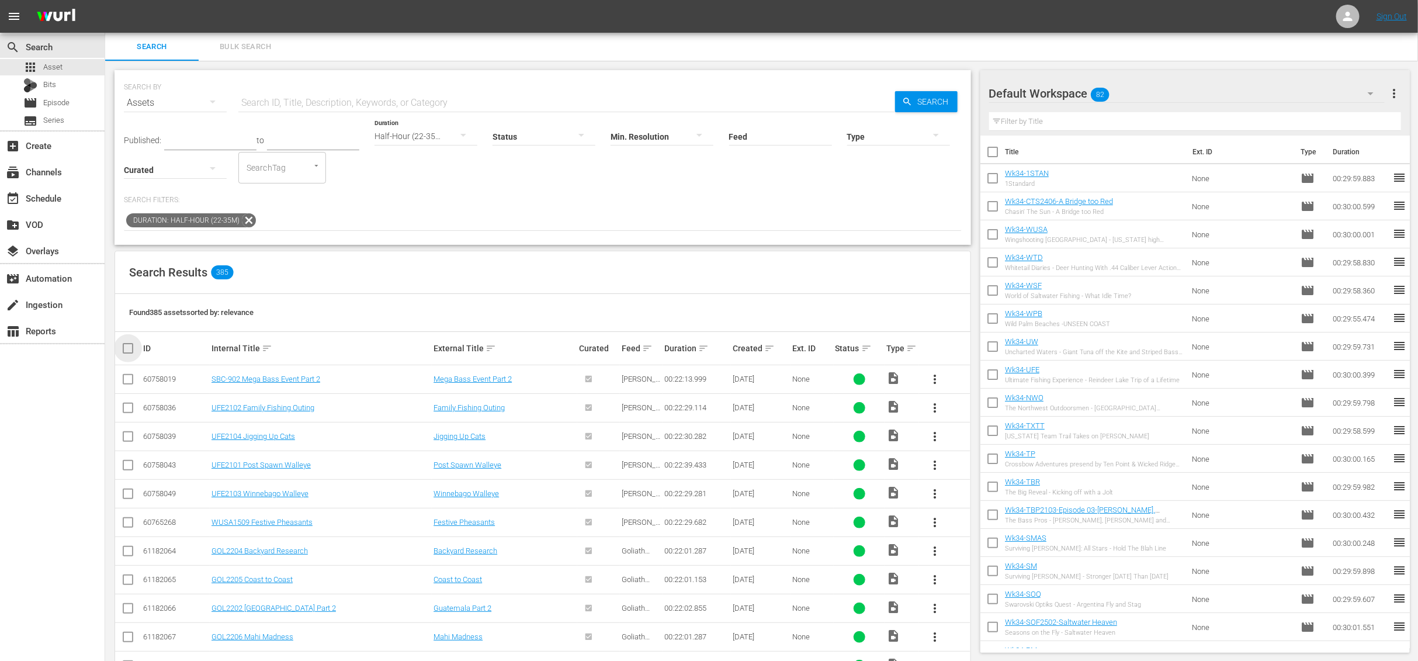
checkbox input "true"
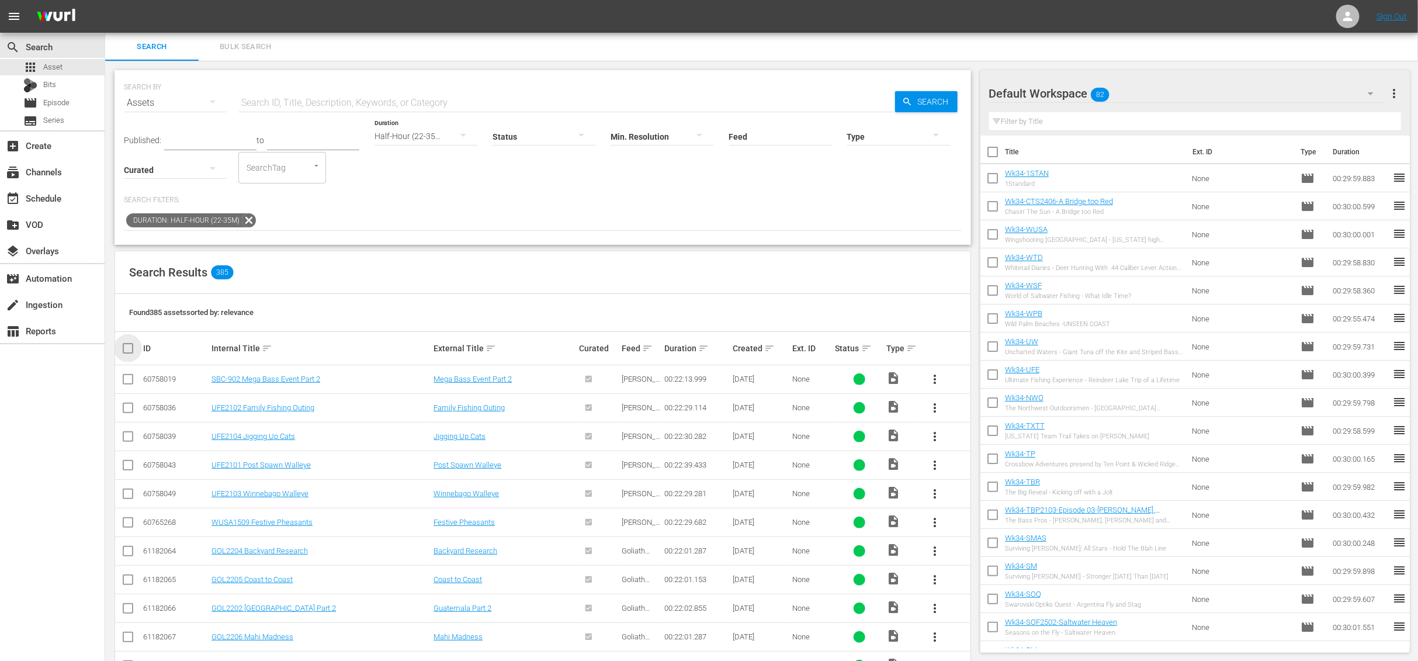
checkbox input "true"
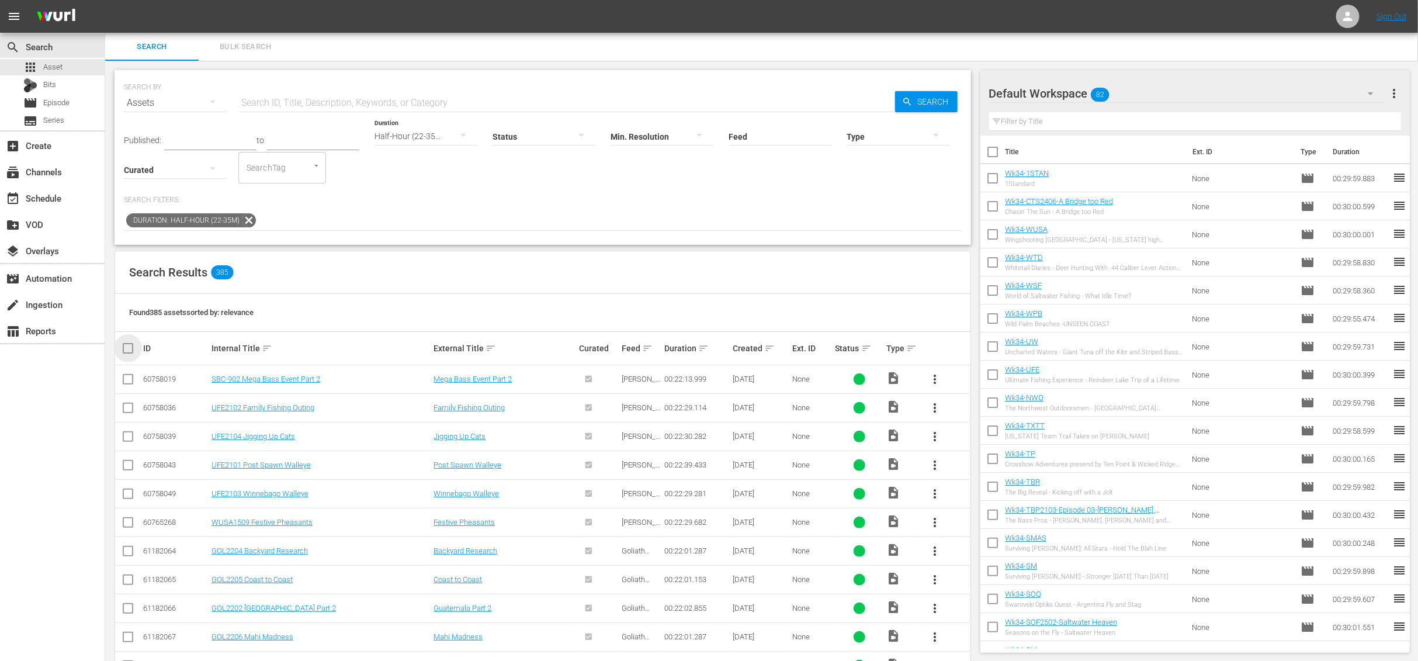
checkbox input "true"
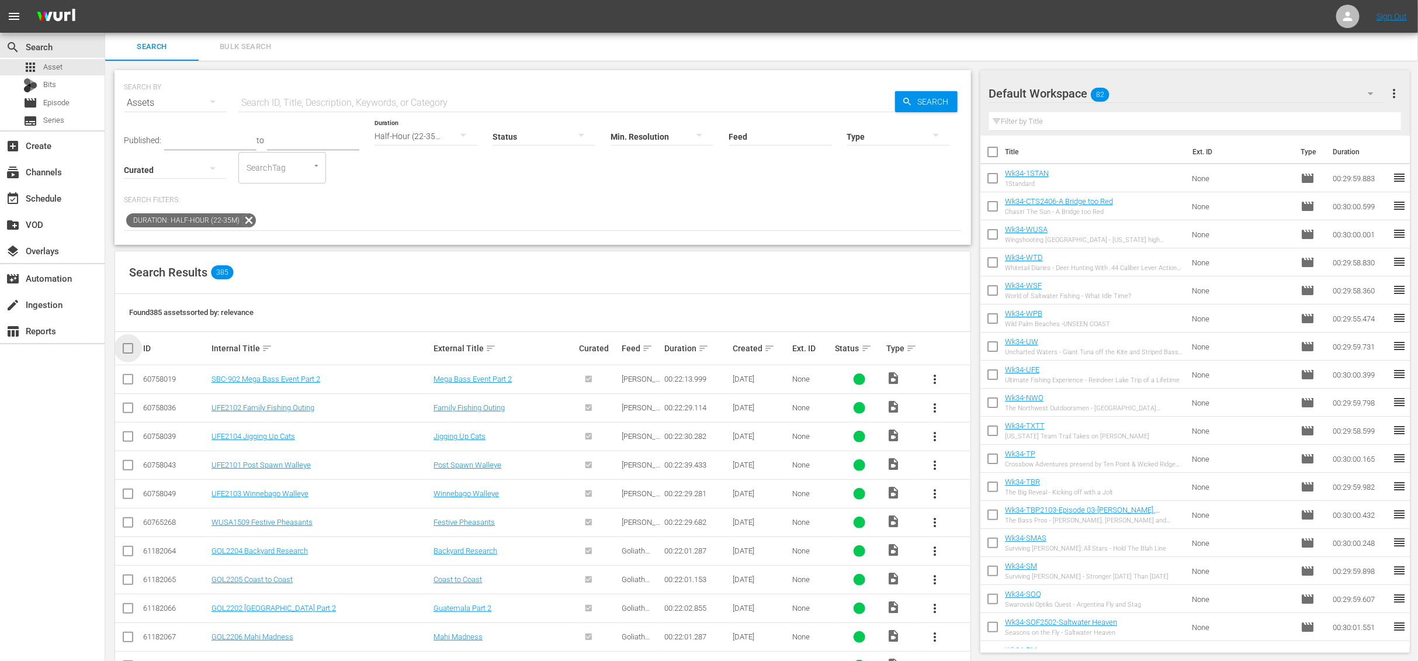
checkbox input "true"
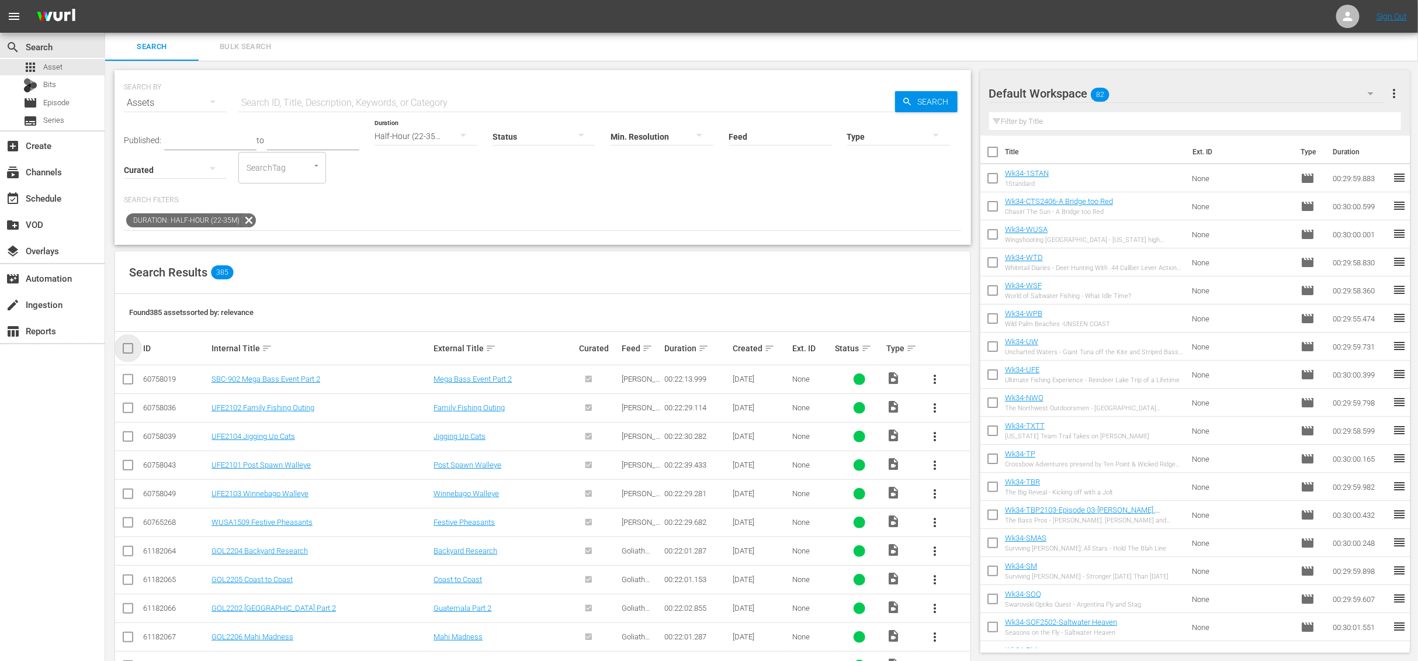
checkbox input "true"
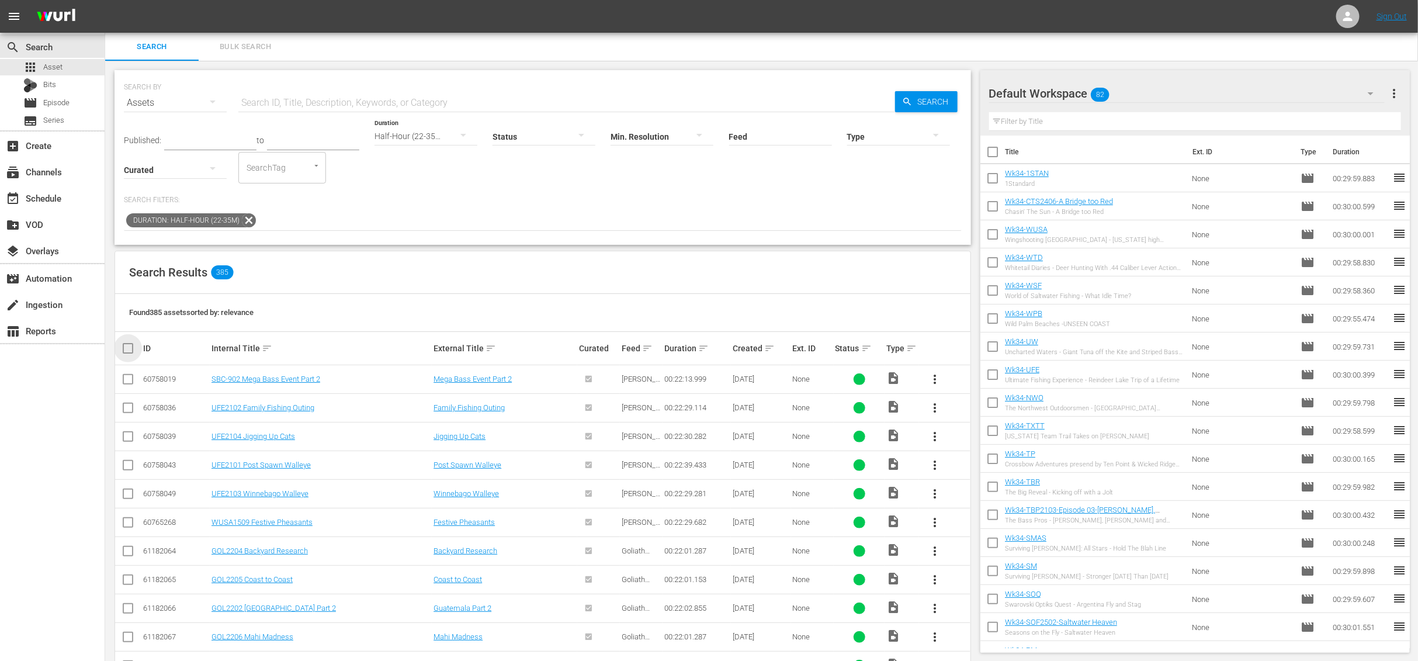
checkbox input "true"
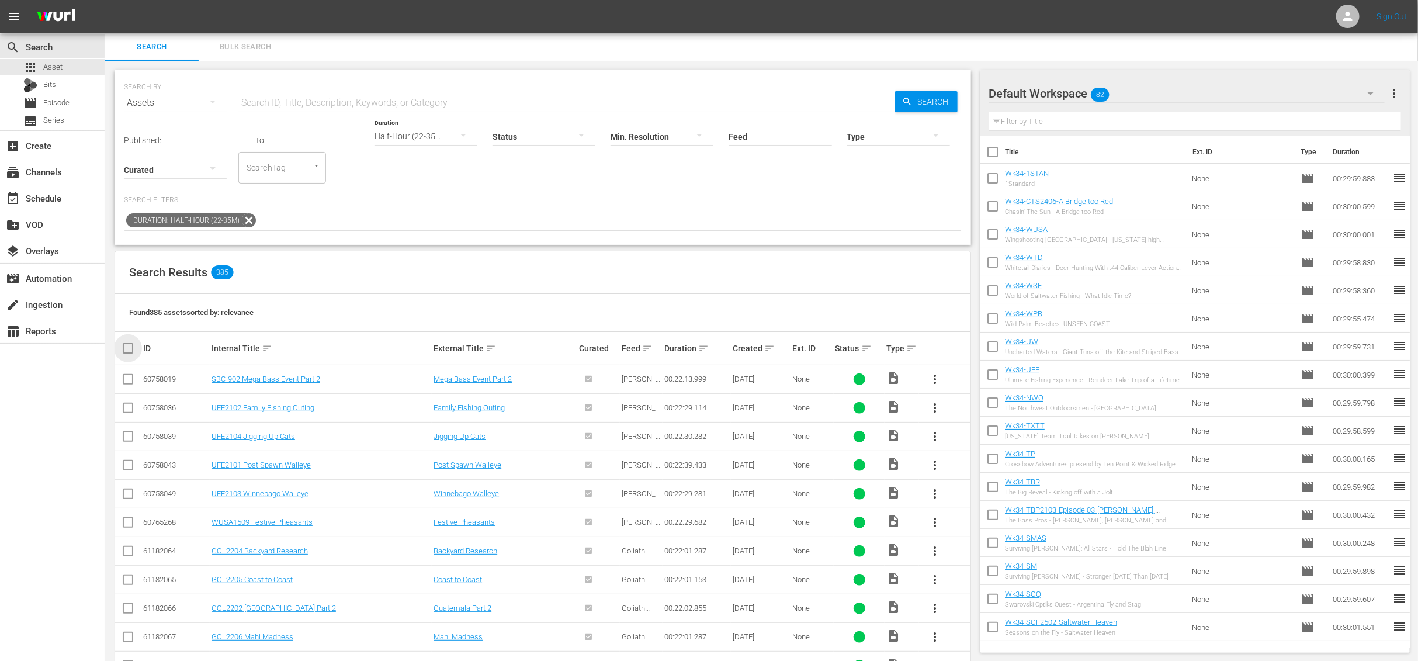
checkbox input "true"
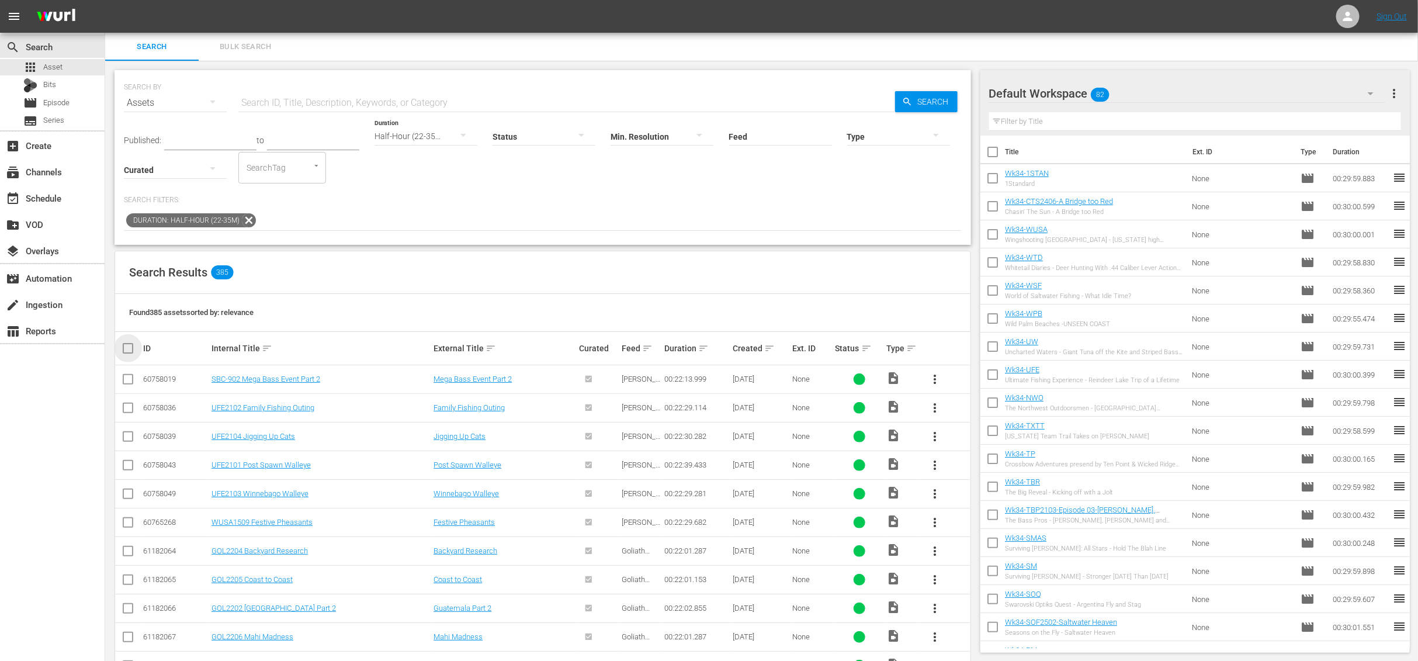
checkbox input "true"
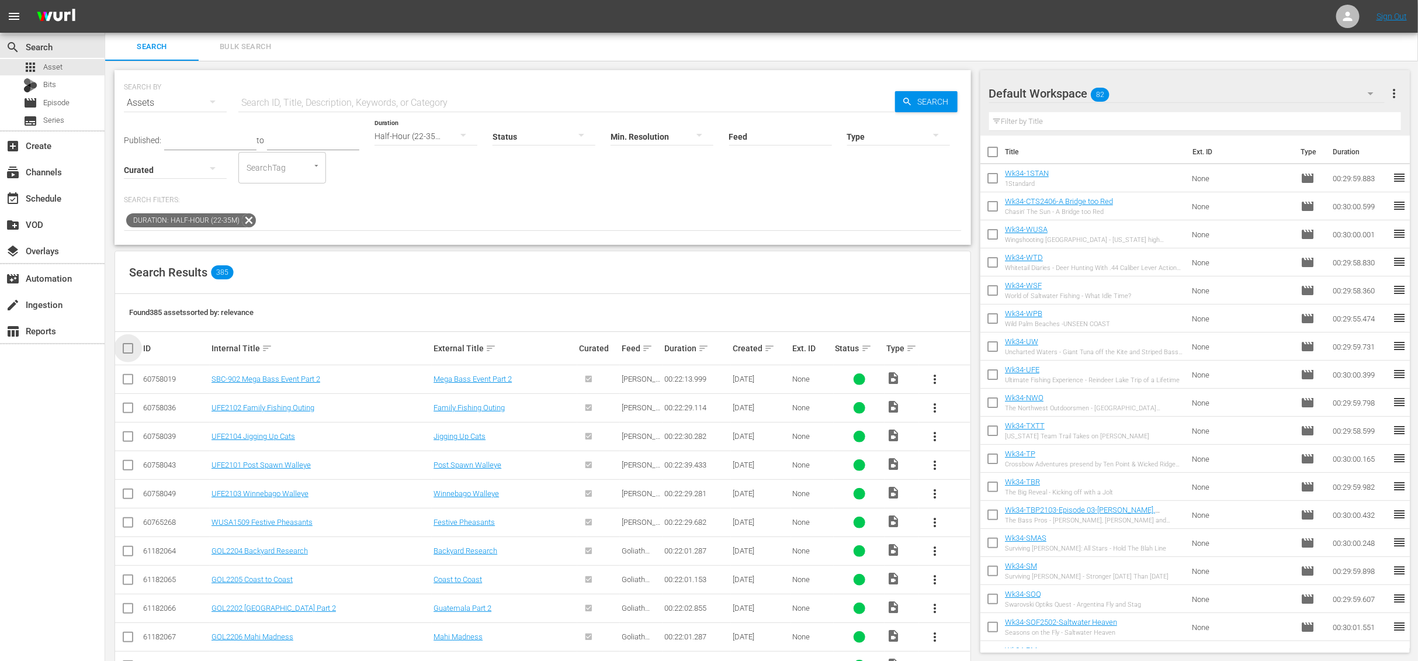
checkbox input "true"
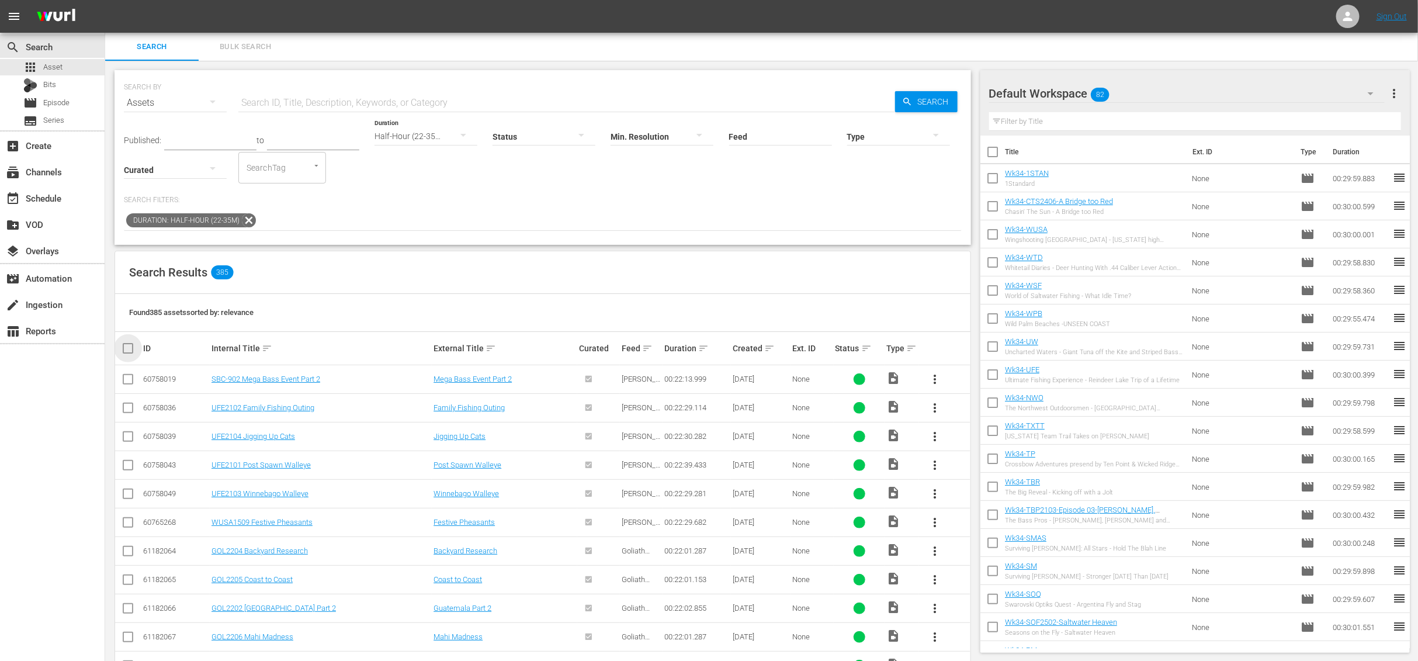
checkbox input "true"
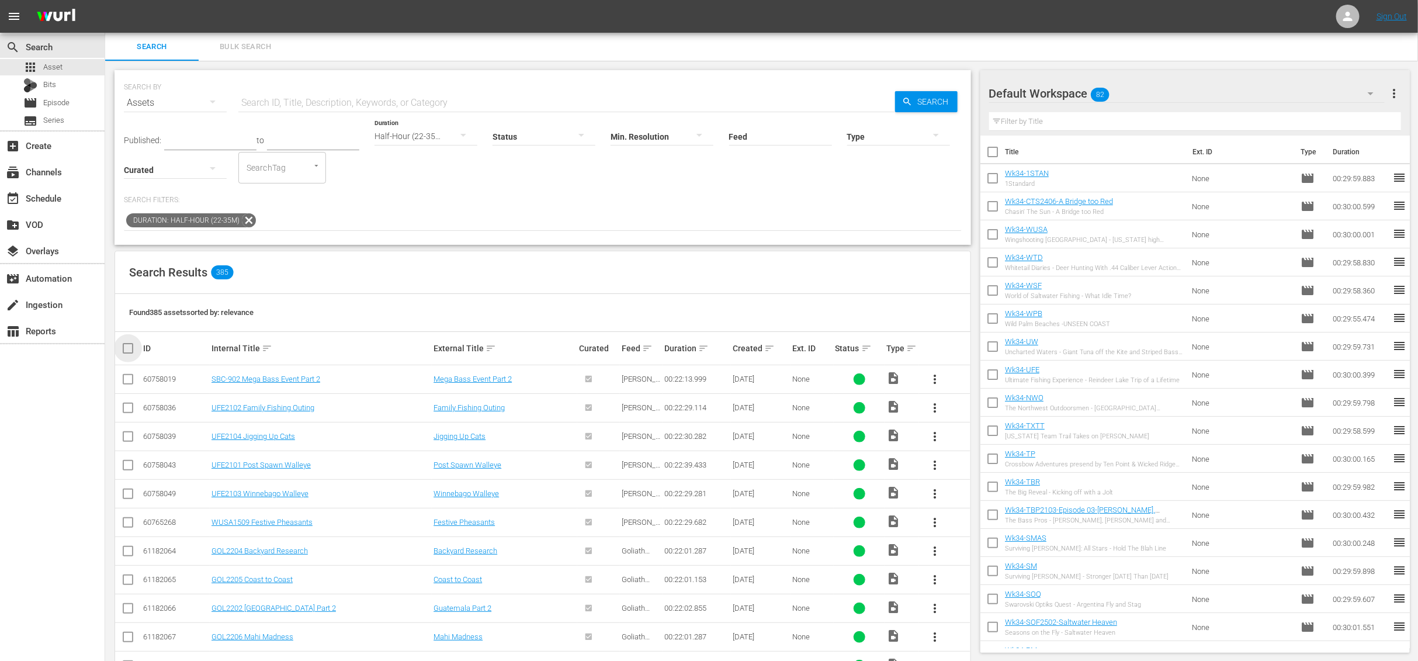
checkbox input "true"
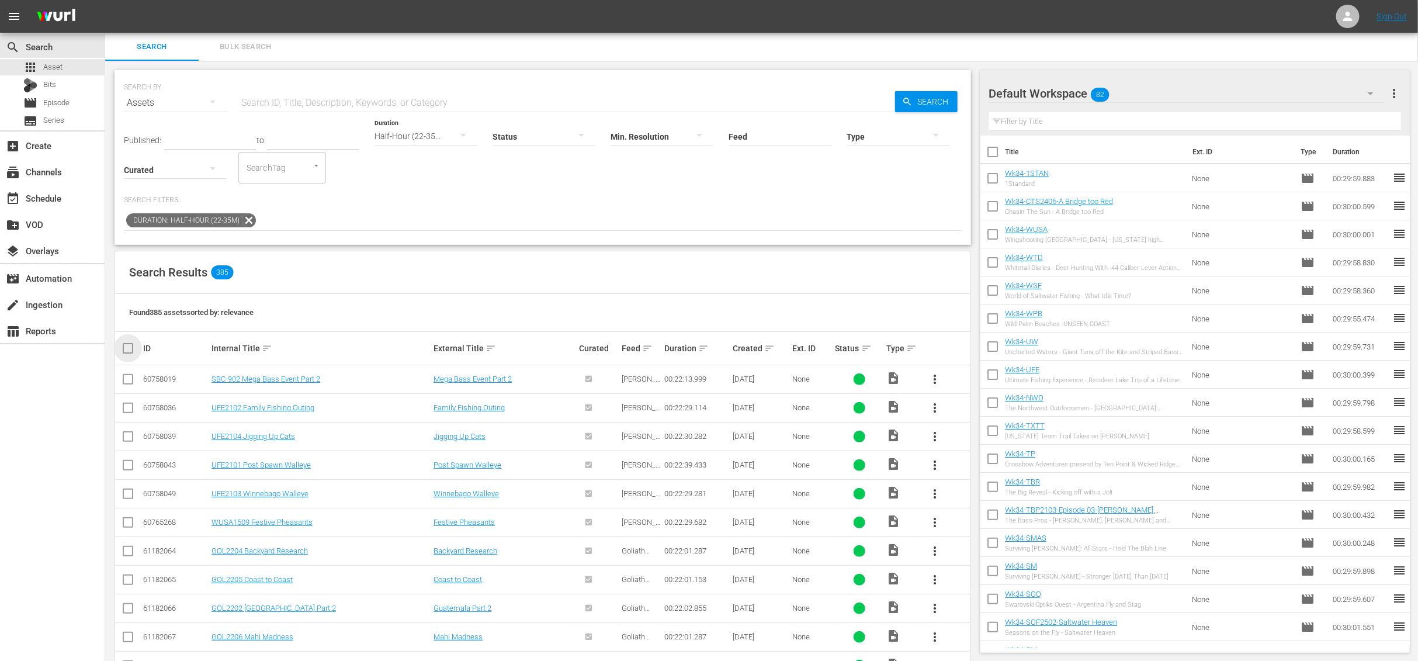
checkbox input "true"
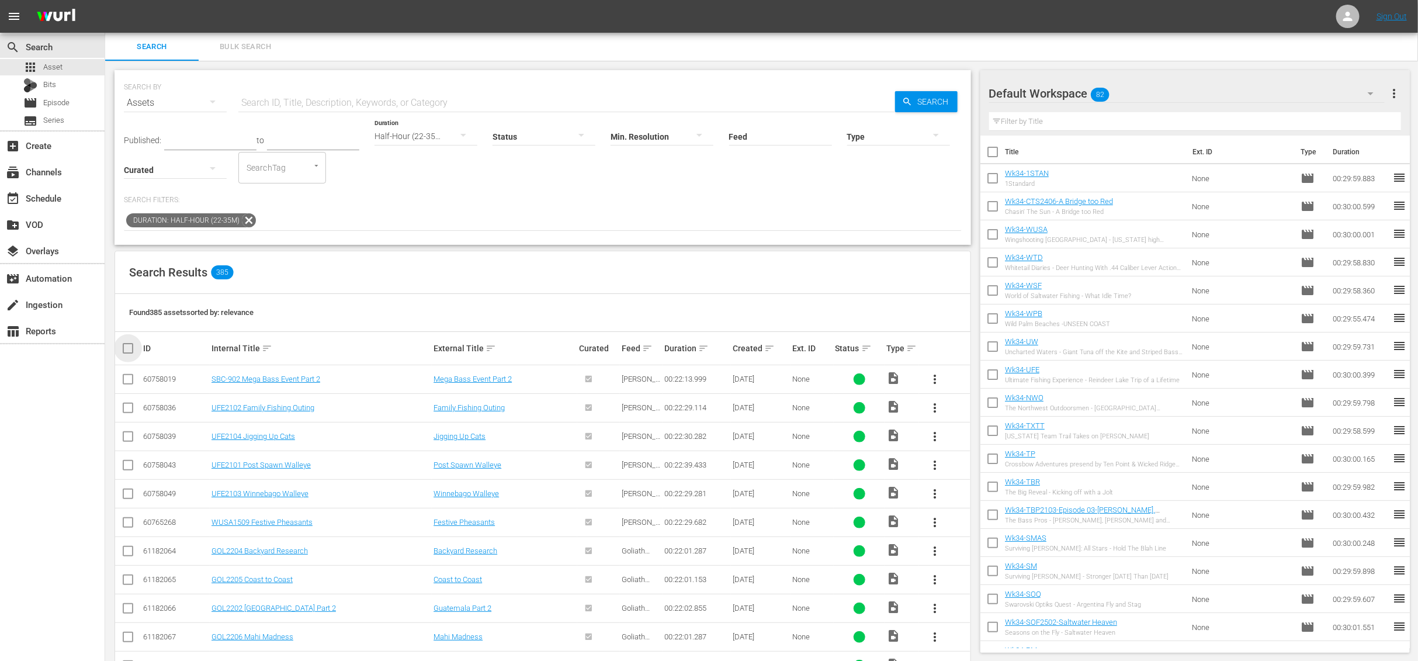
checkbox input "true"
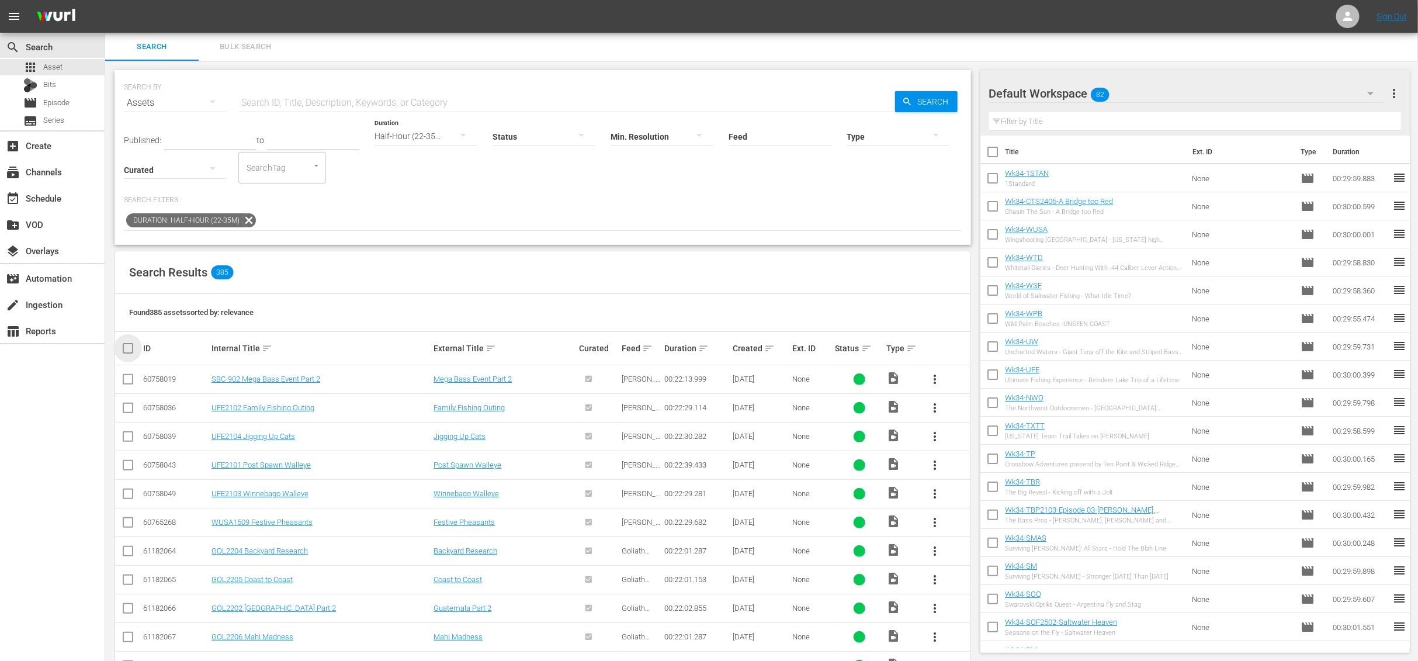
checkbox input "true"
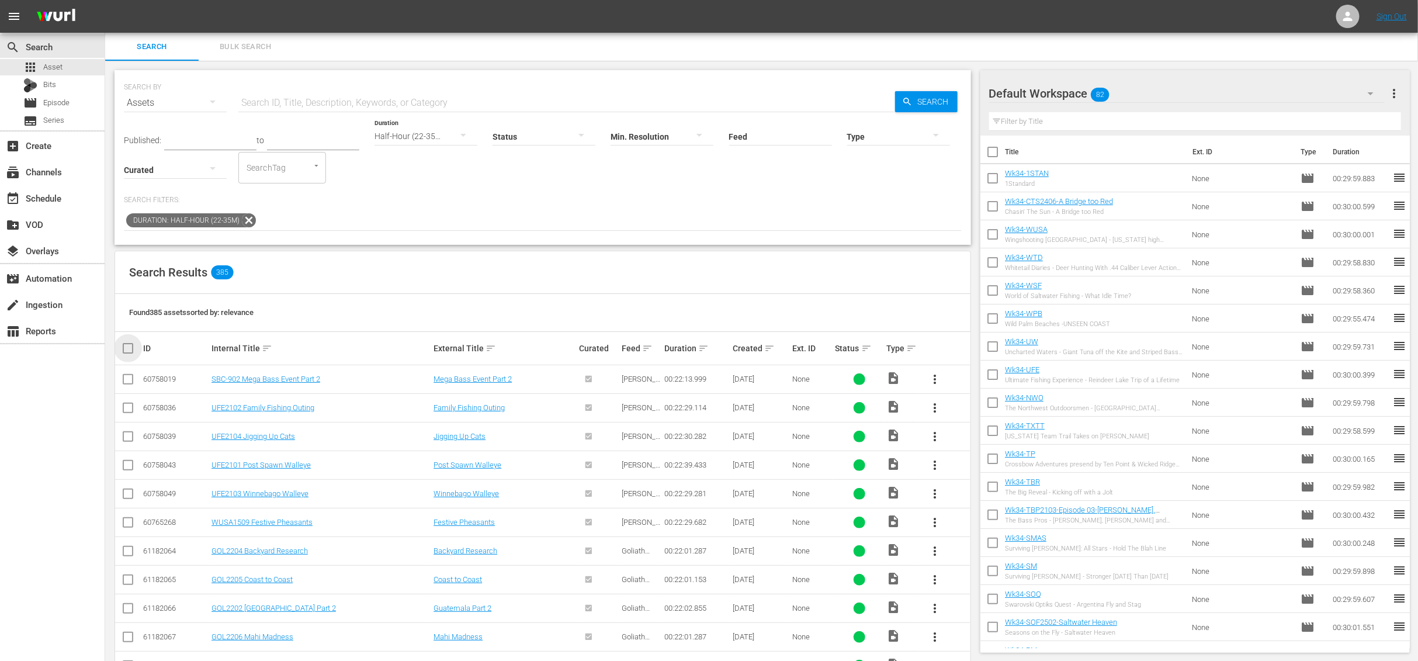
checkbox input "true"
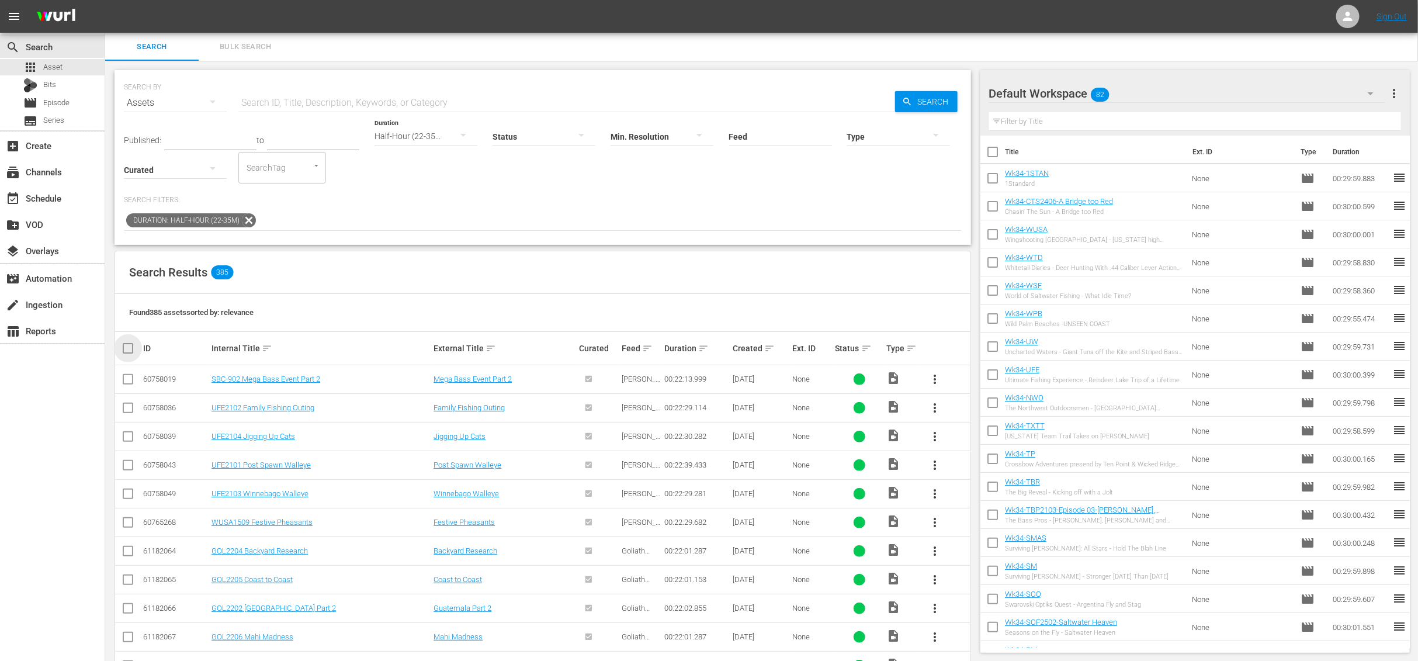
checkbox input "true"
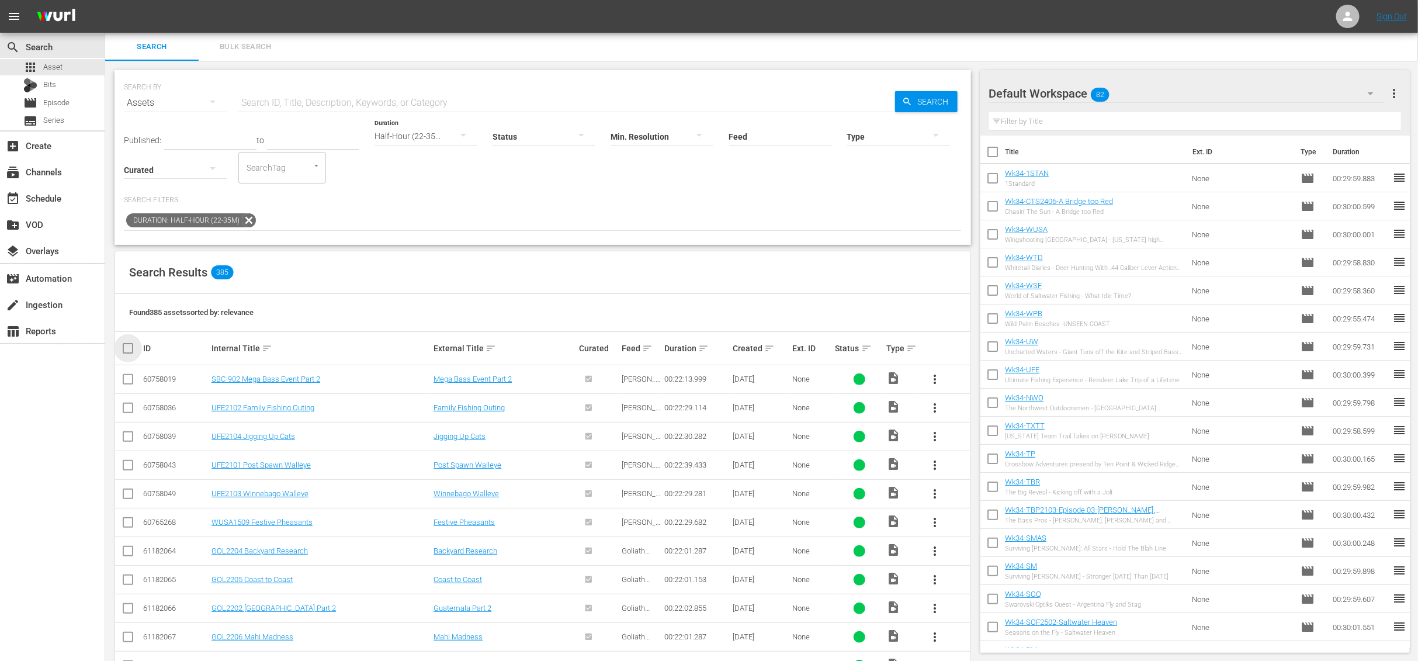
checkbox input "true"
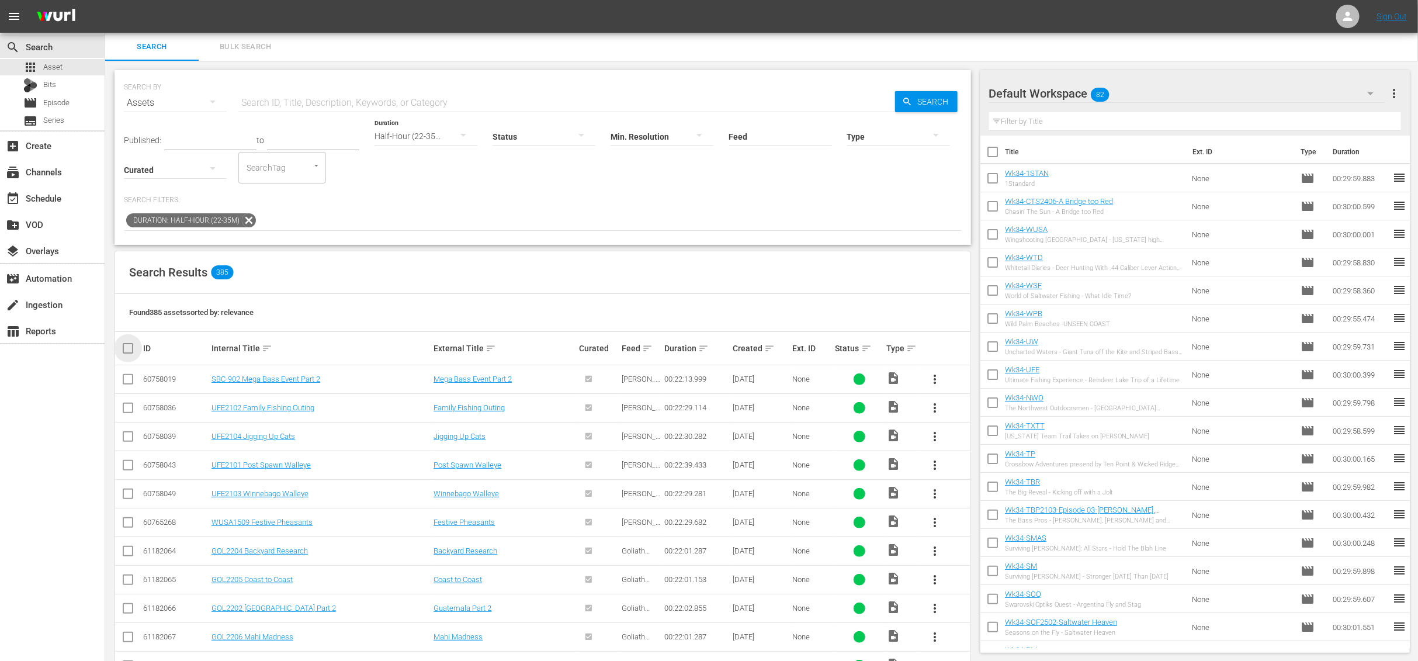
checkbox input "true"
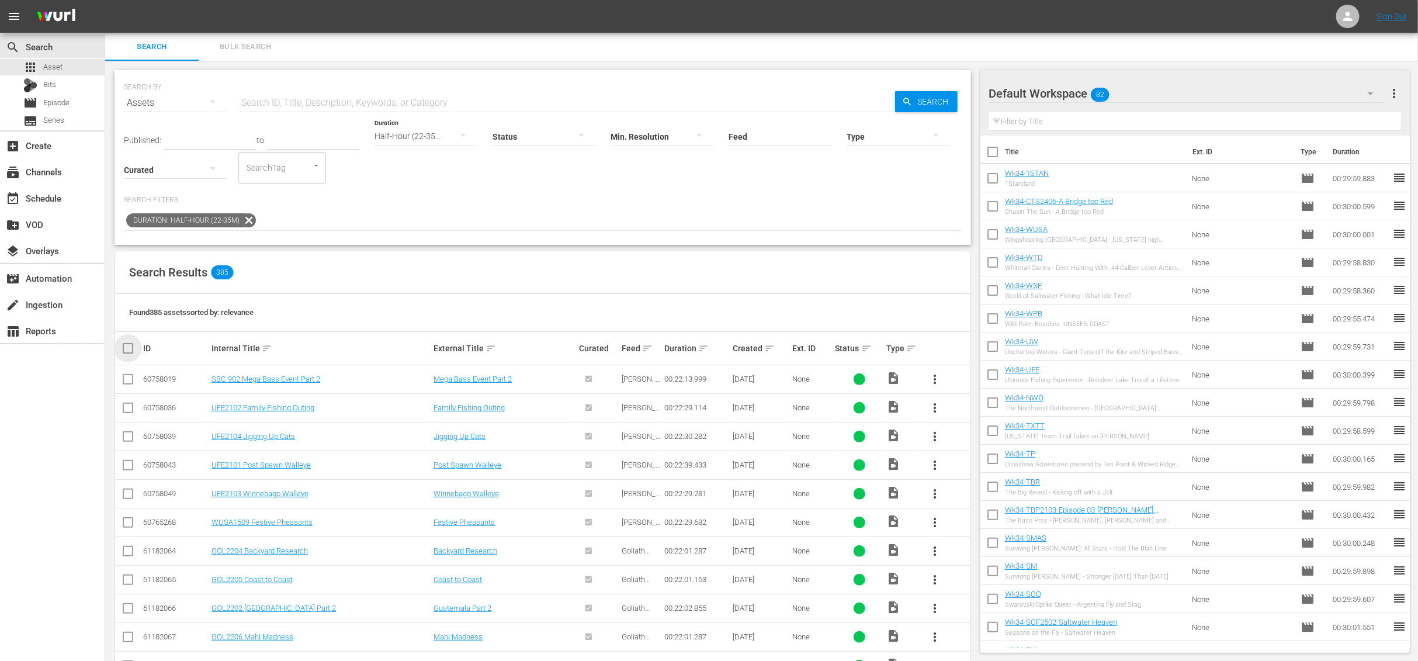
checkbox input "true"
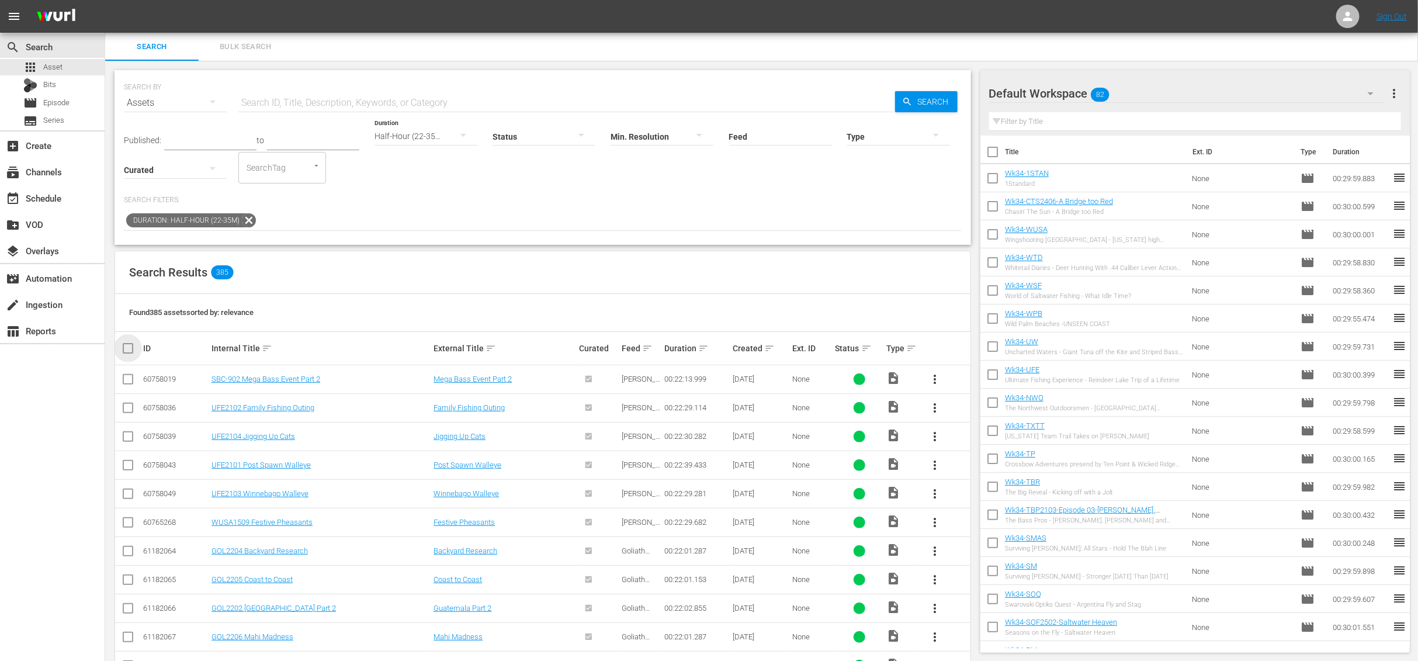
checkbox input "true"
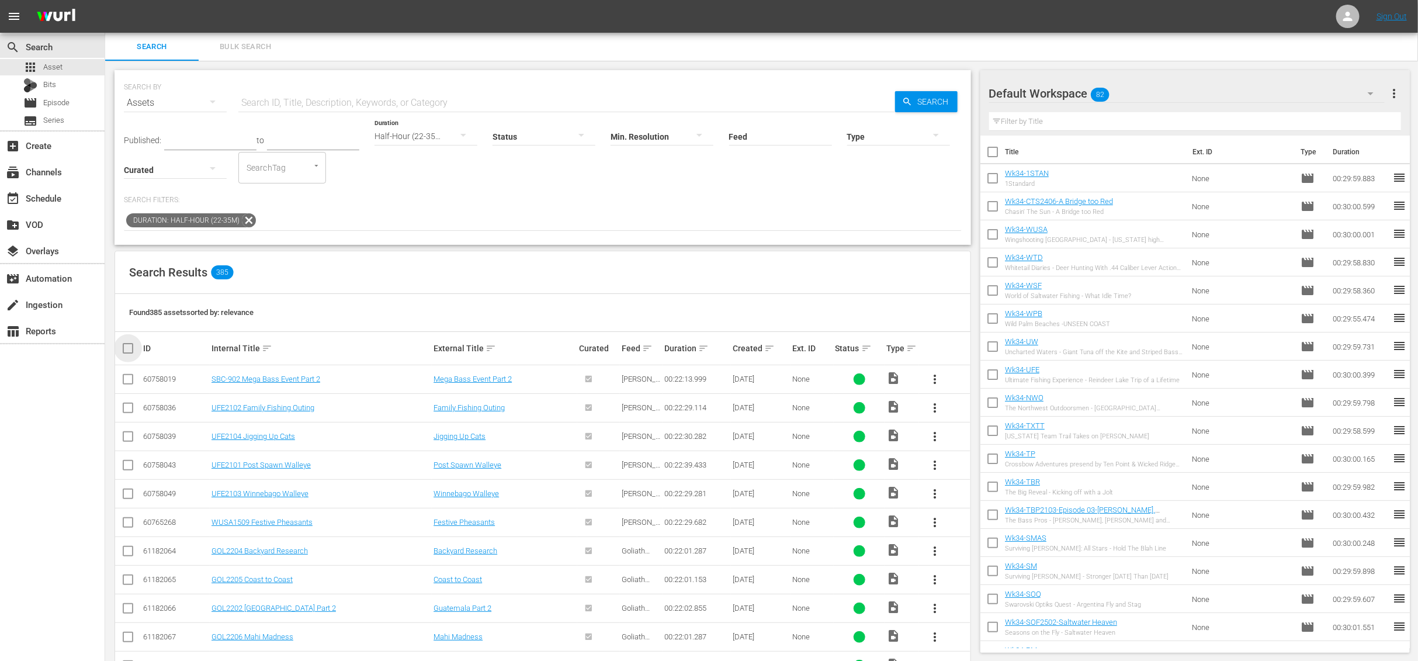
checkbox input "true"
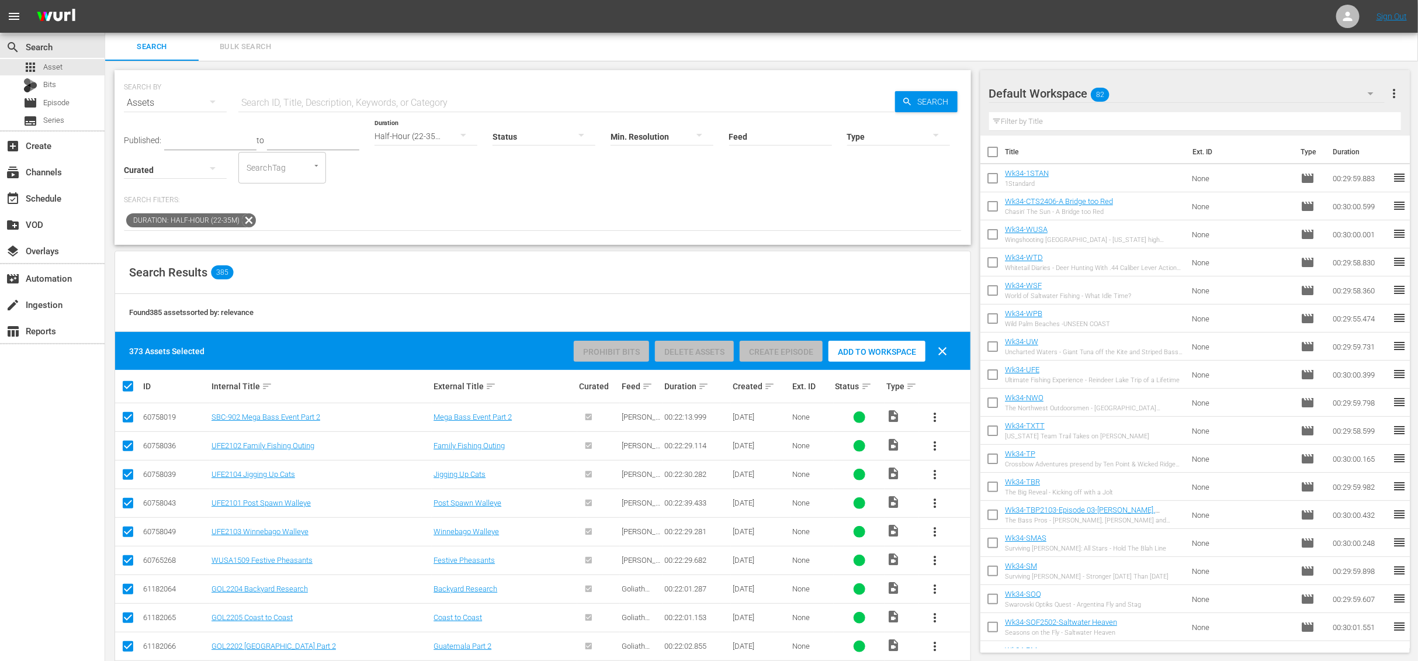
click at [127, 355] on div "373 Assets Selected Prohibit Bits Delete Assets Create Episode Add to Workspace…" at bounding box center [542, 351] width 855 height 38
click at [130, 384] on input "checkbox" at bounding box center [132, 386] width 23 height 14
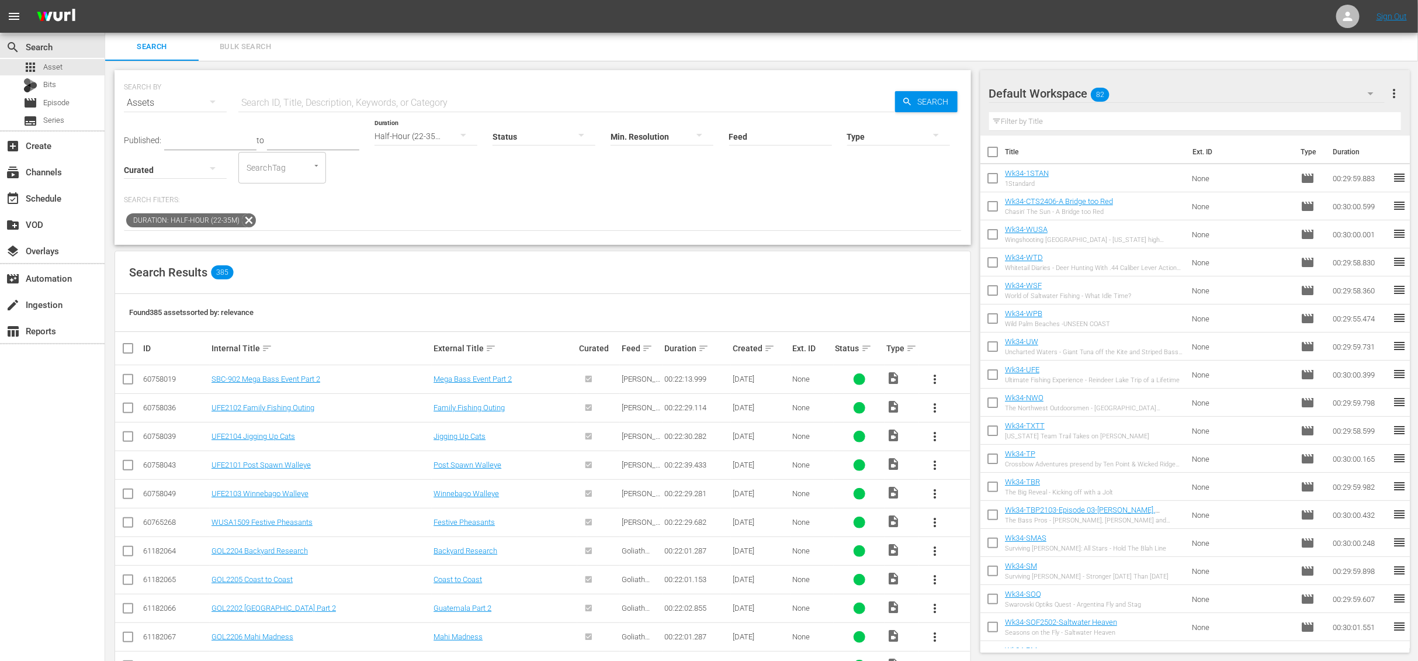
click at [127, 401] on icon at bounding box center [128, 408] width 14 height 14
click at [125, 407] on input "checkbox" at bounding box center [128, 410] width 14 height 14
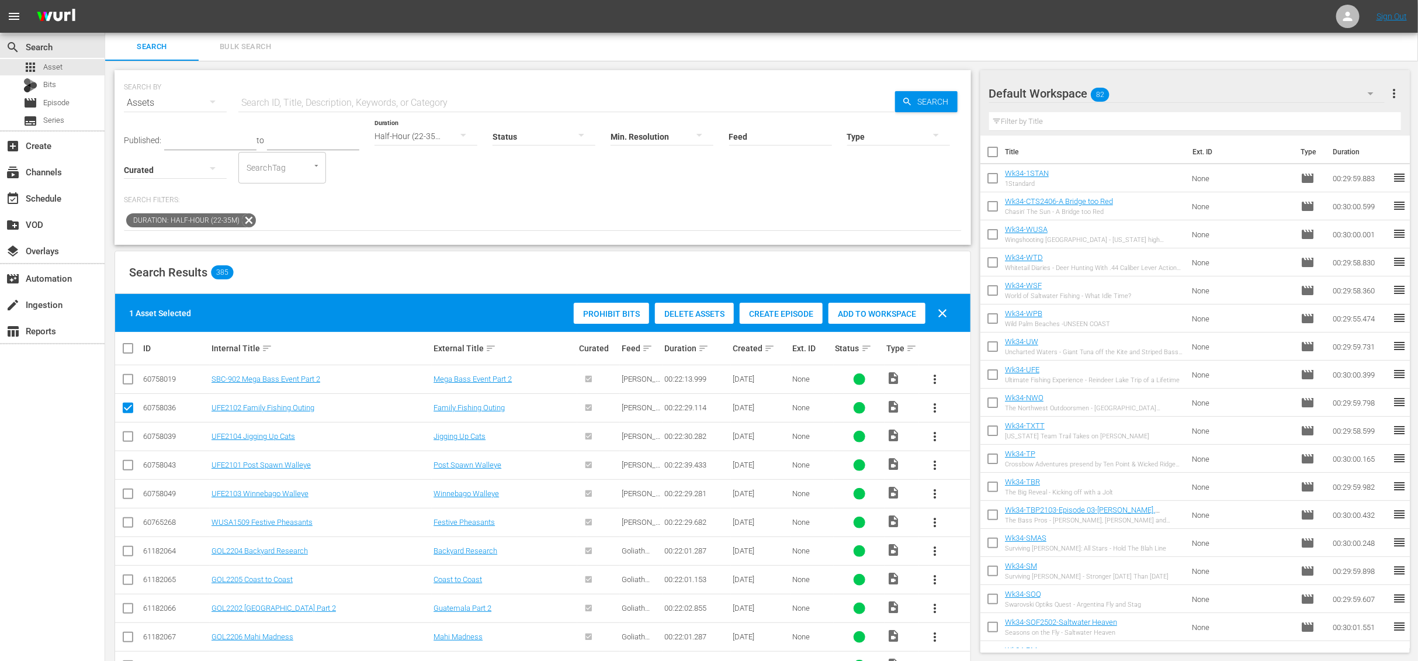
click at [127, 409] on input "checkbox" at bounding box center [128, 410] width 14 height 14
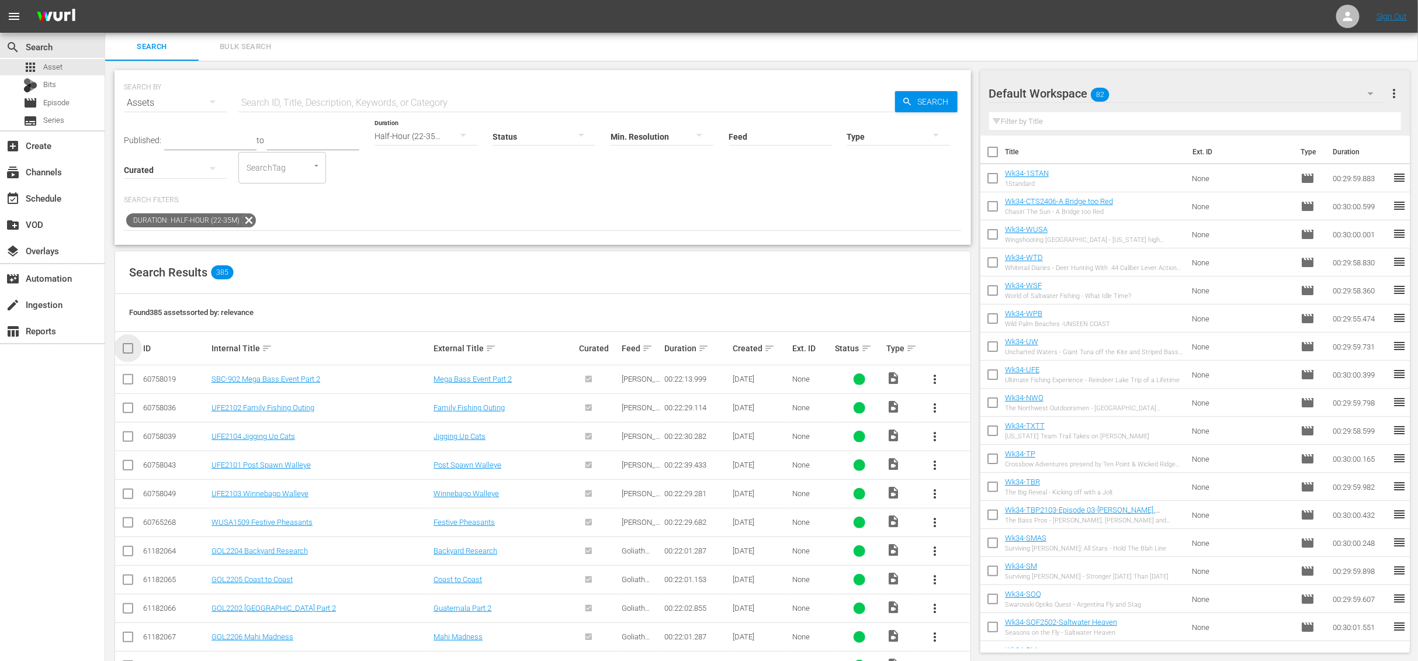
click at [124, 350] on input "checkbox" at bounding box center [132, 348] width 23 height 14
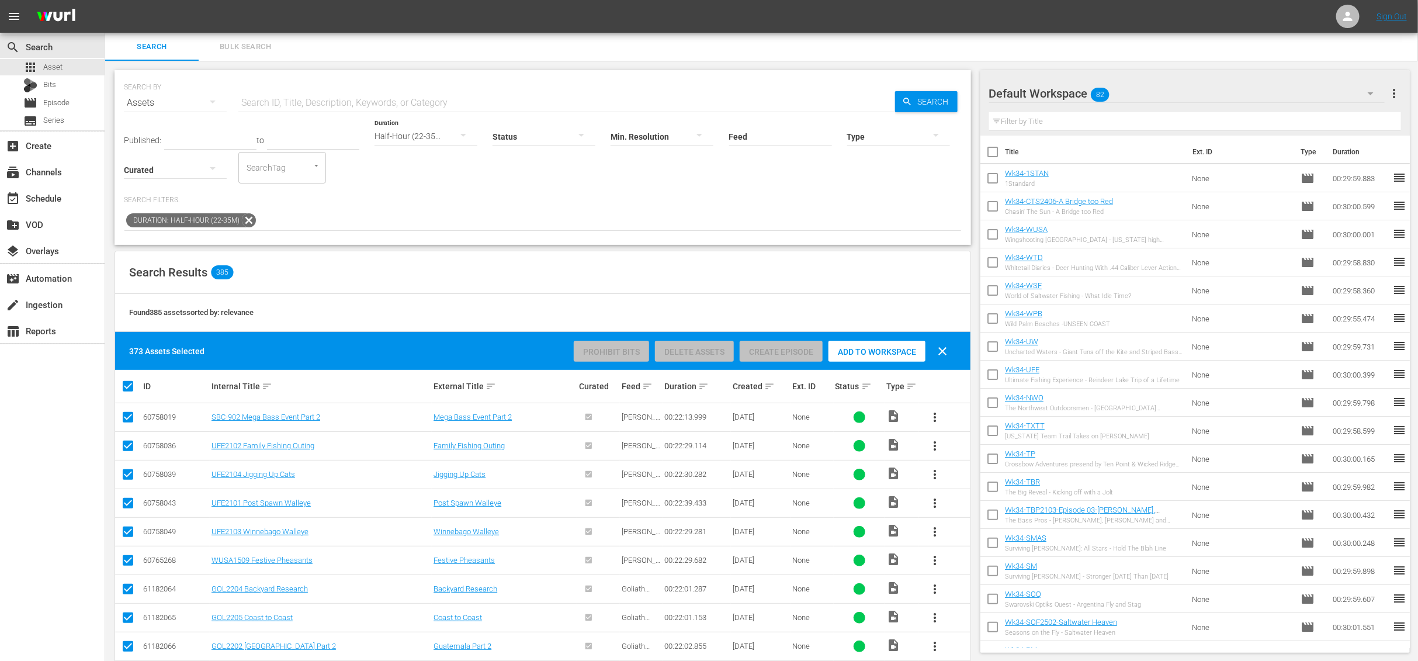
click at [155, 315] on span "Found 385 assets sorted by: relevance" at bounding box center [191, 312] width 124 height 9
copy span "385"
click at [132, 384] on input "checkbox" at bounding box center [132, 386] width 23 height 14
checkbox input "false"
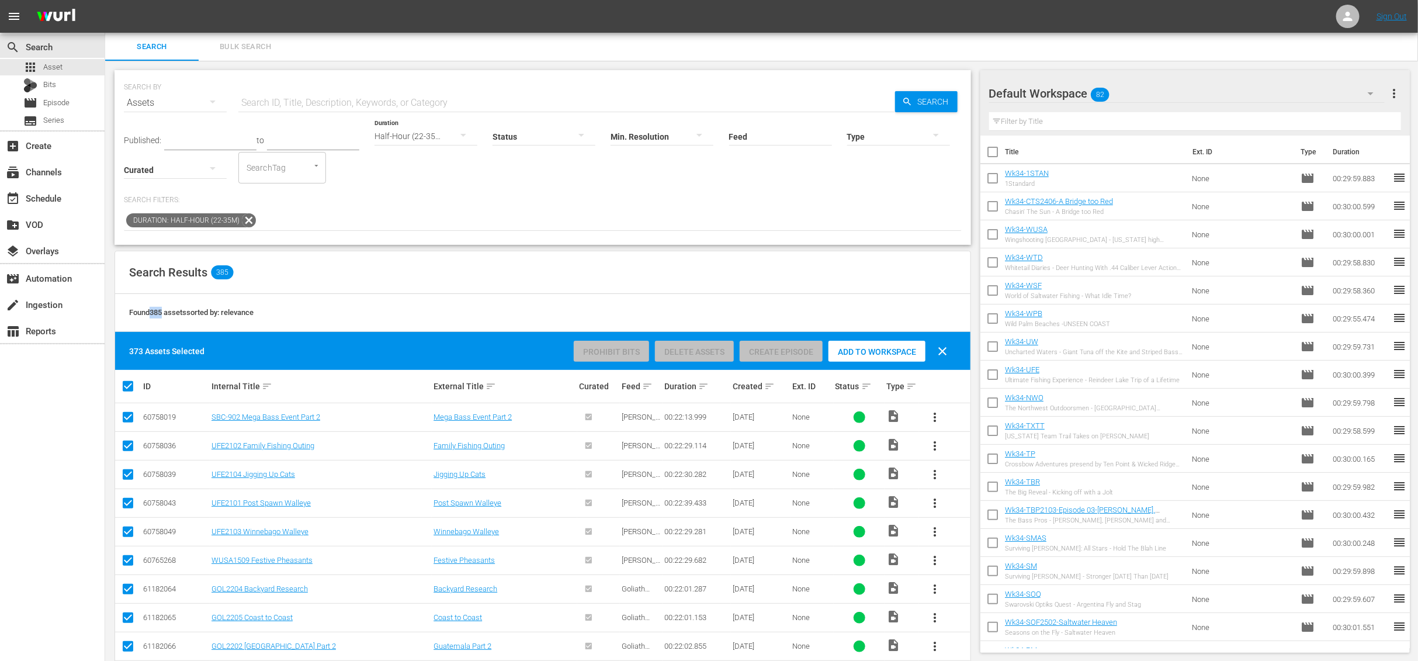
checkbox input "false"
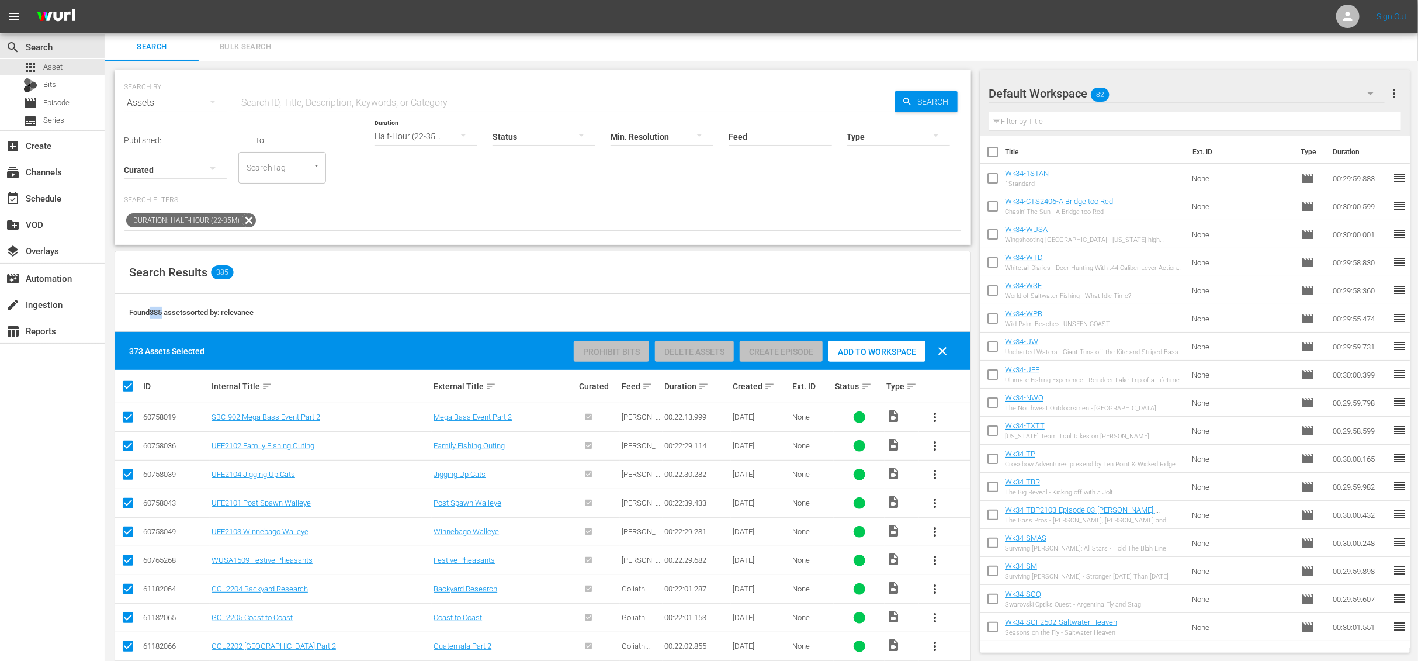
checkbox input "false"
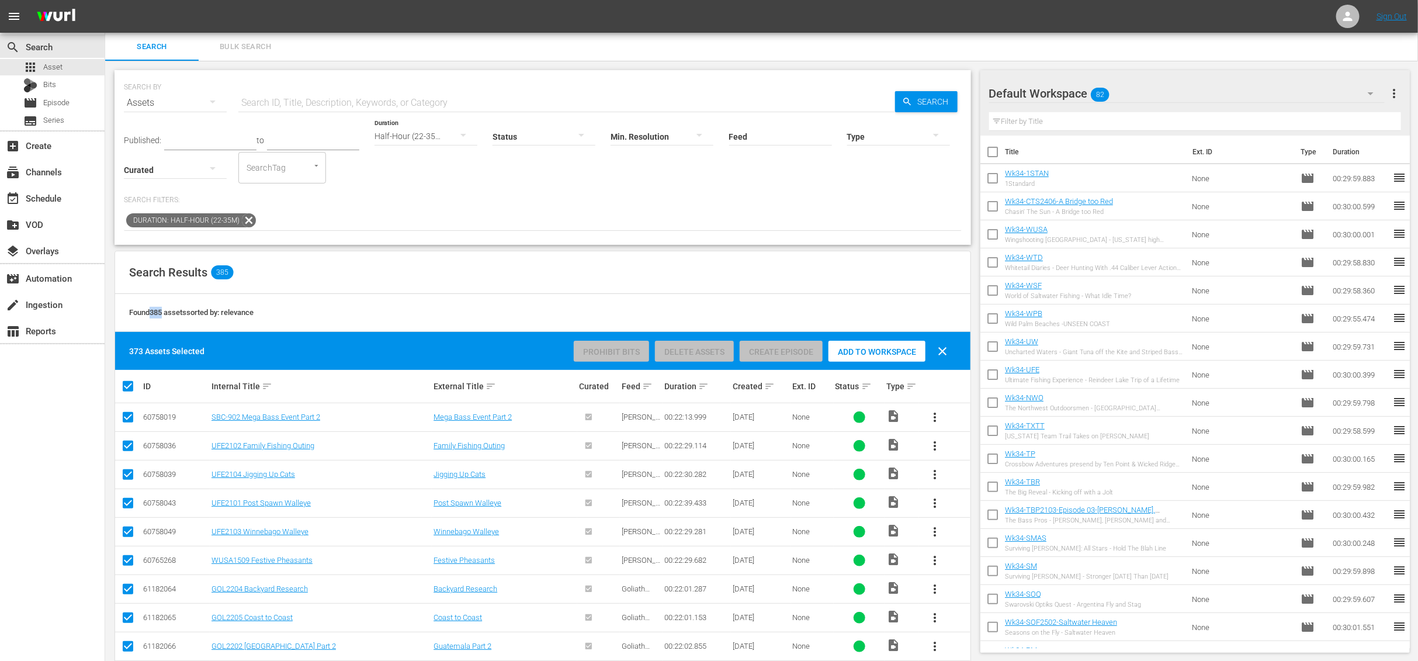
checkbox input "false"
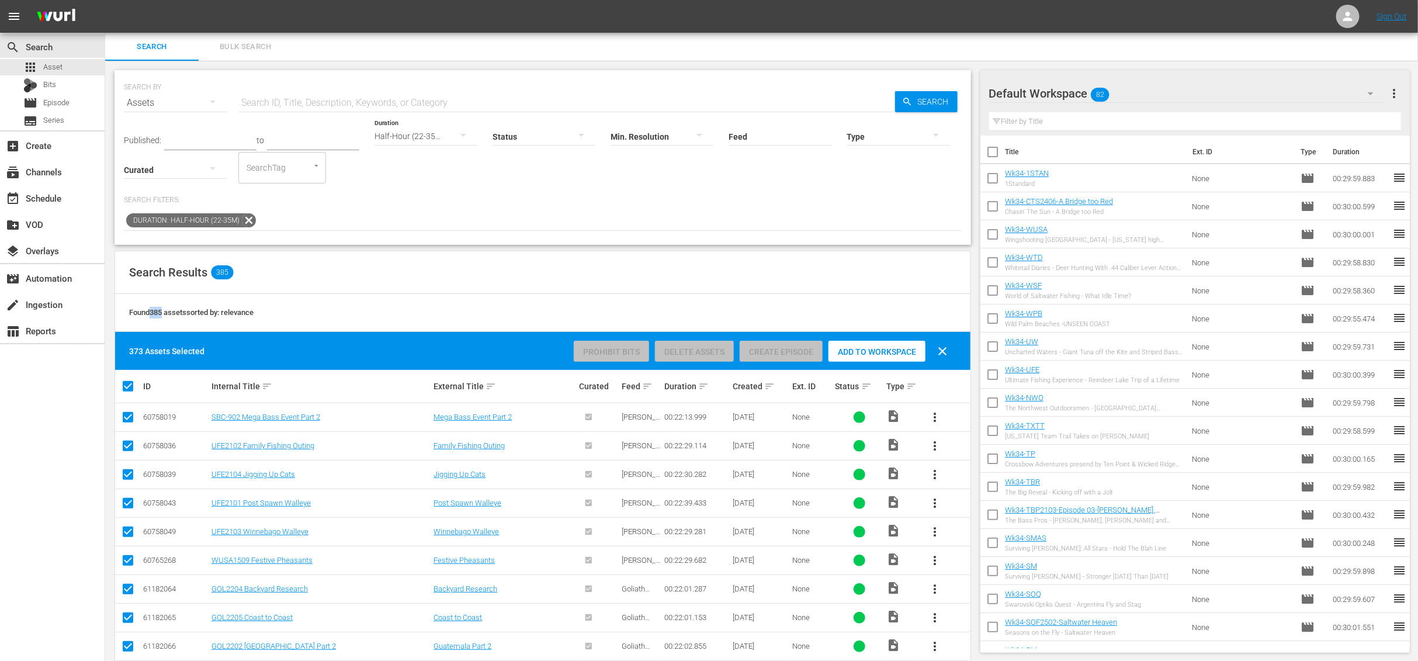
checkbox input "false"
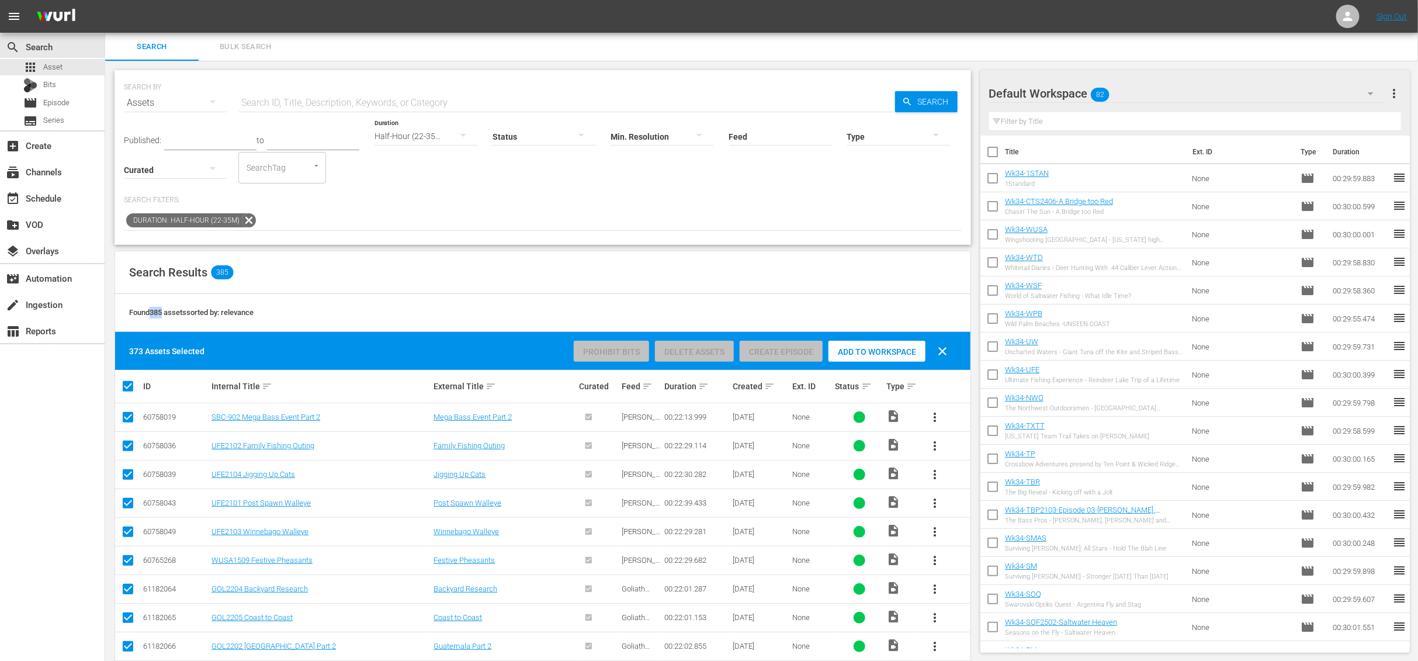
checkbox input "false"
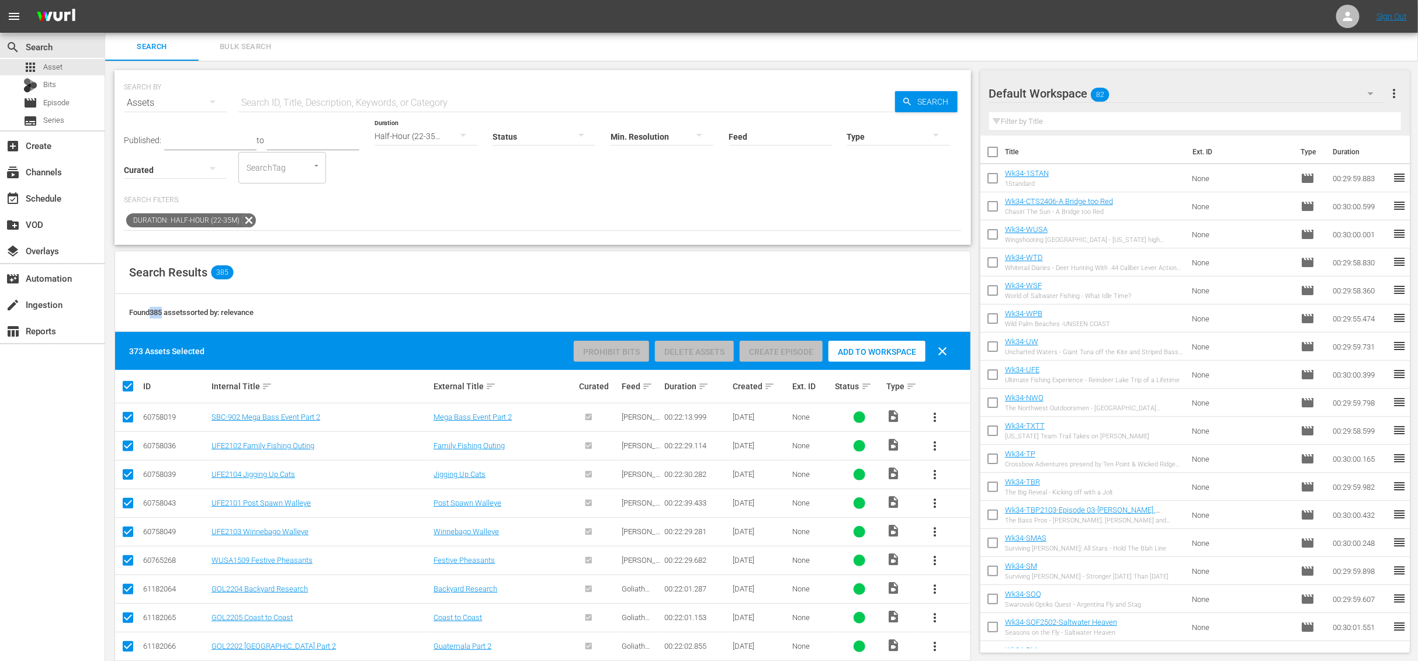
checkbox input "false"
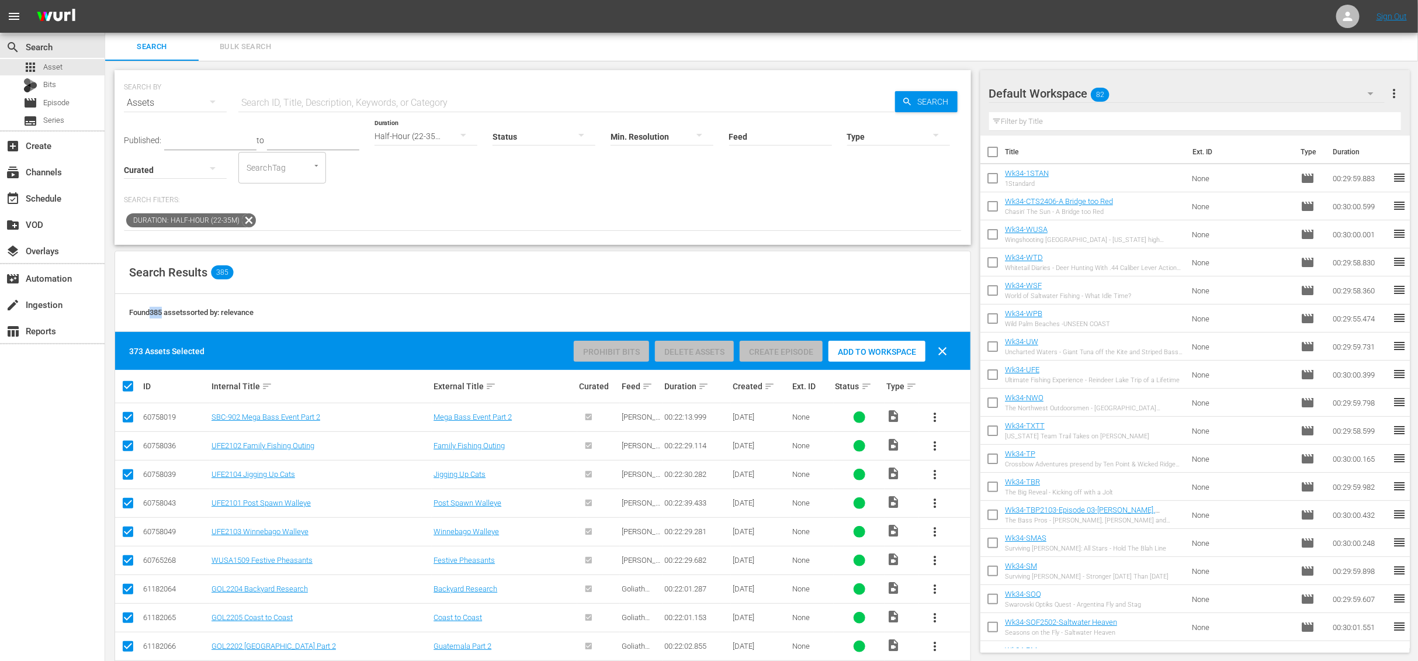
checkbox input "false"
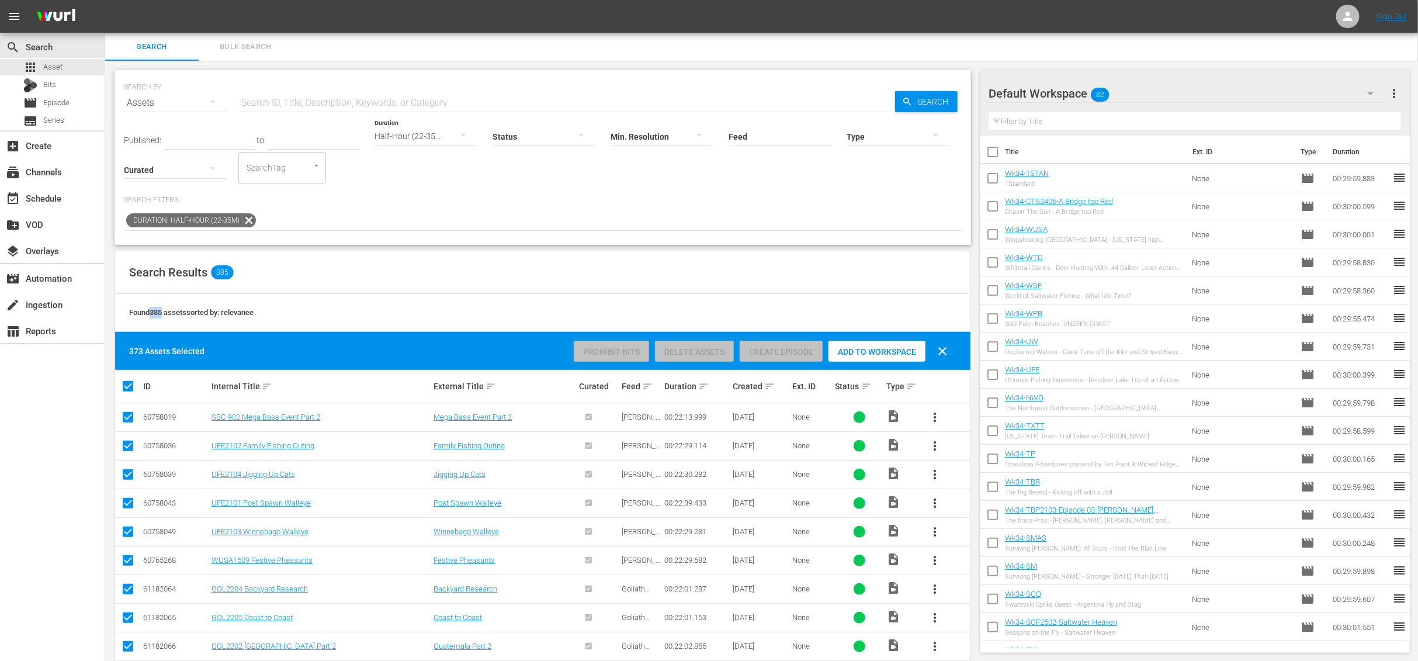
checkbox input "false"
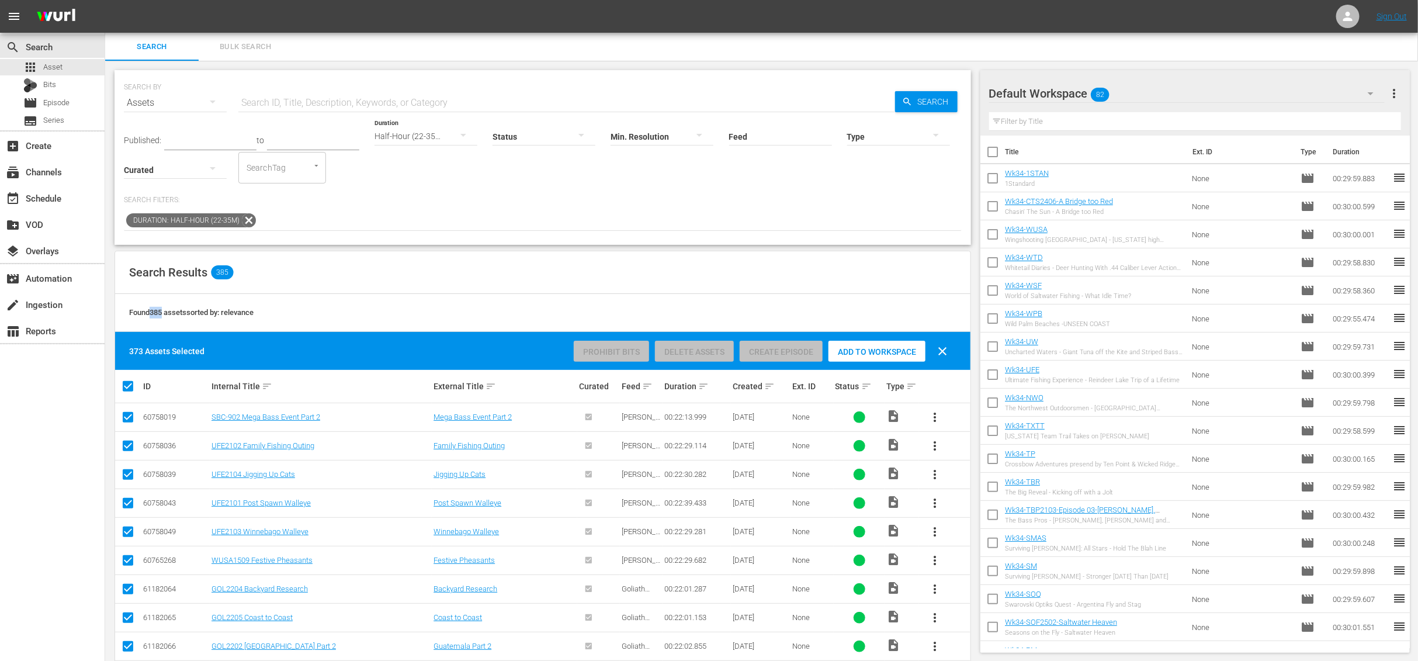
checkbox input "false"
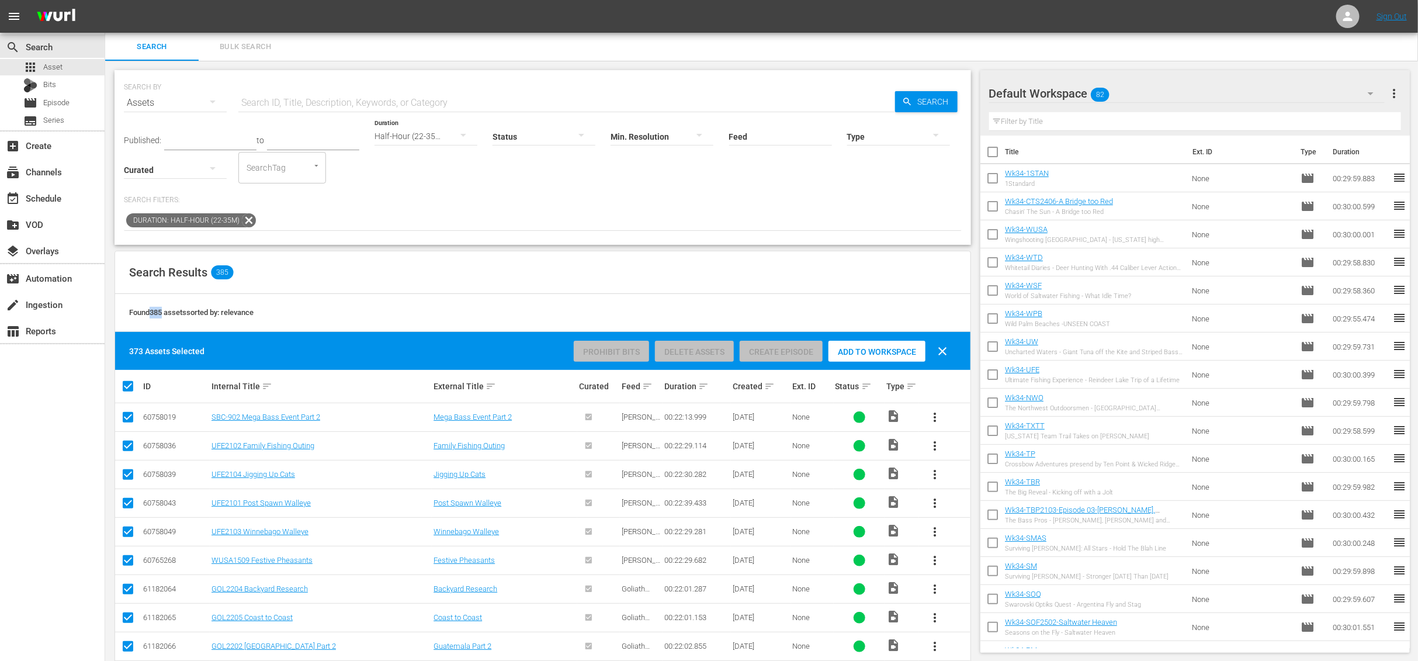
checkbox input "false"
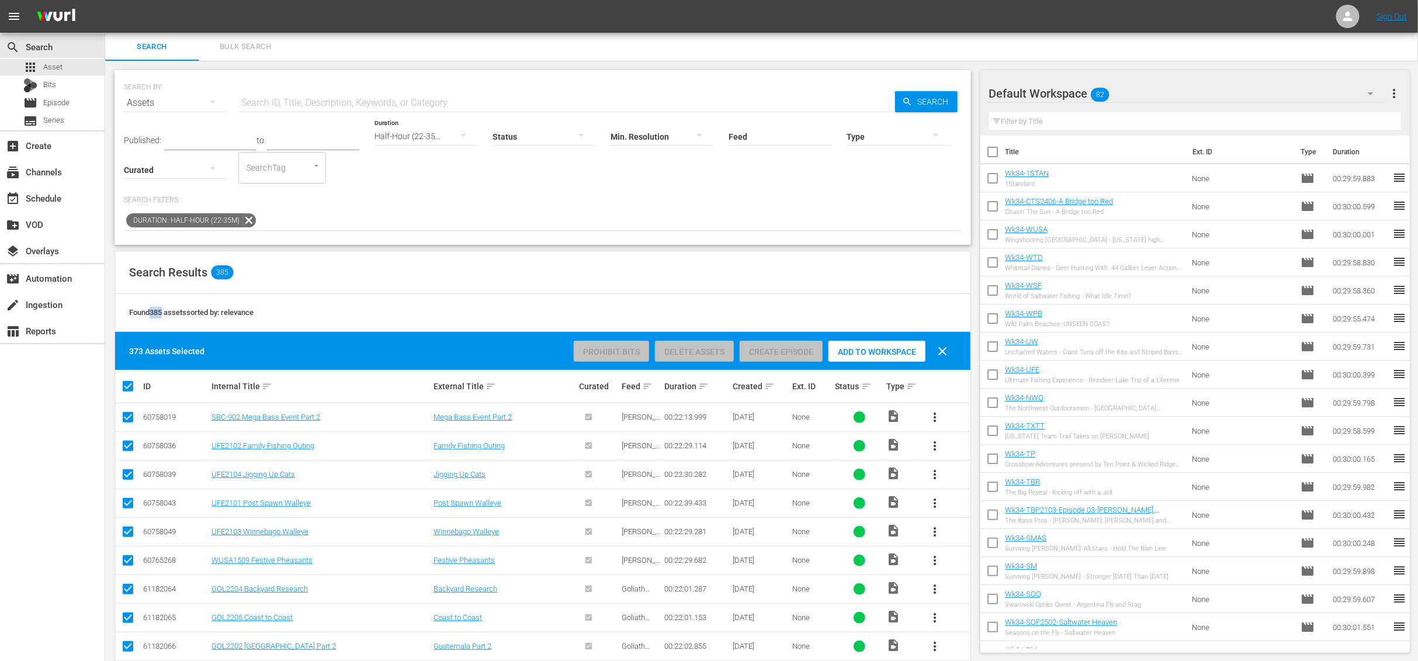
checkbox input "false"
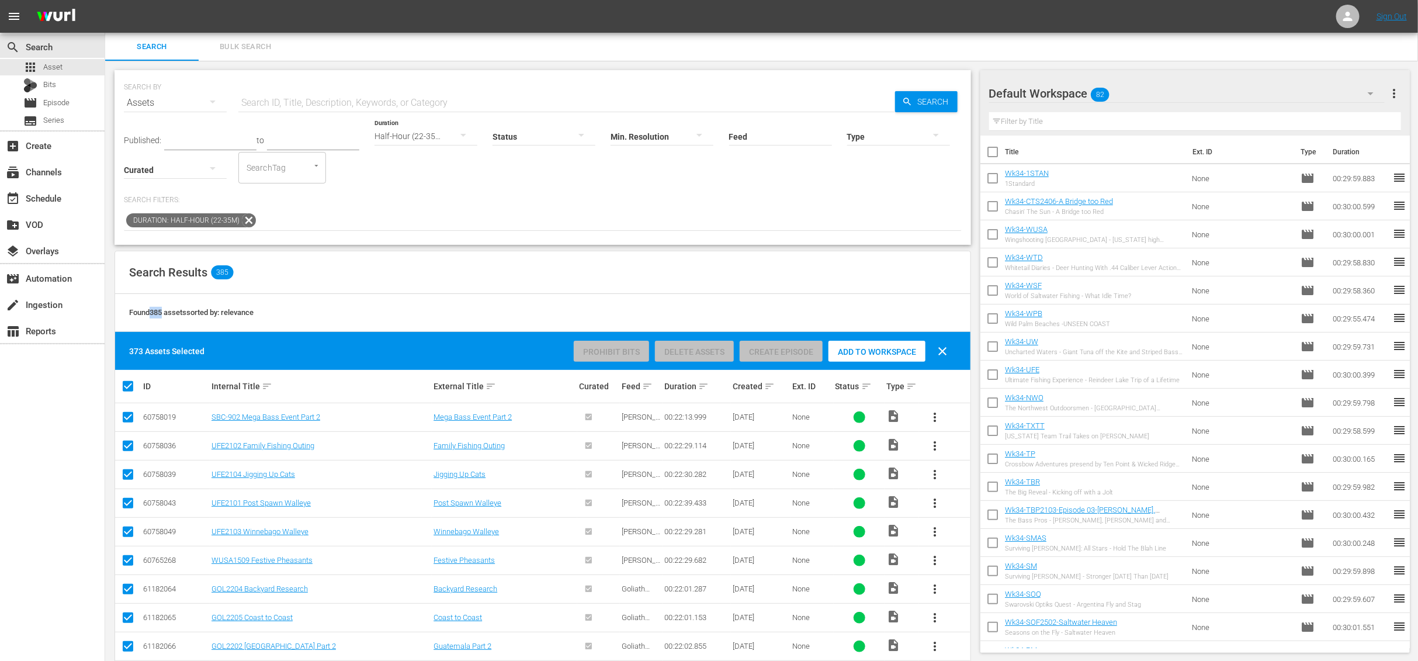
checkbox input "false"
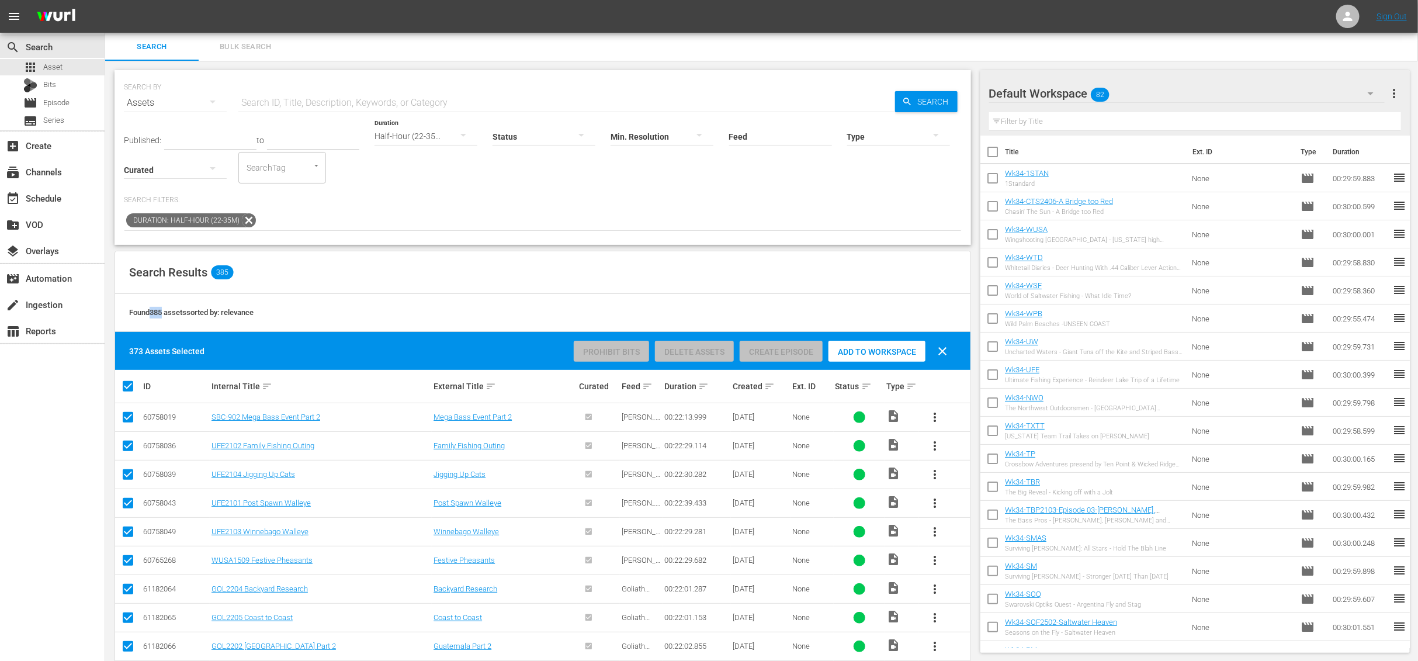
checkbox input "false"
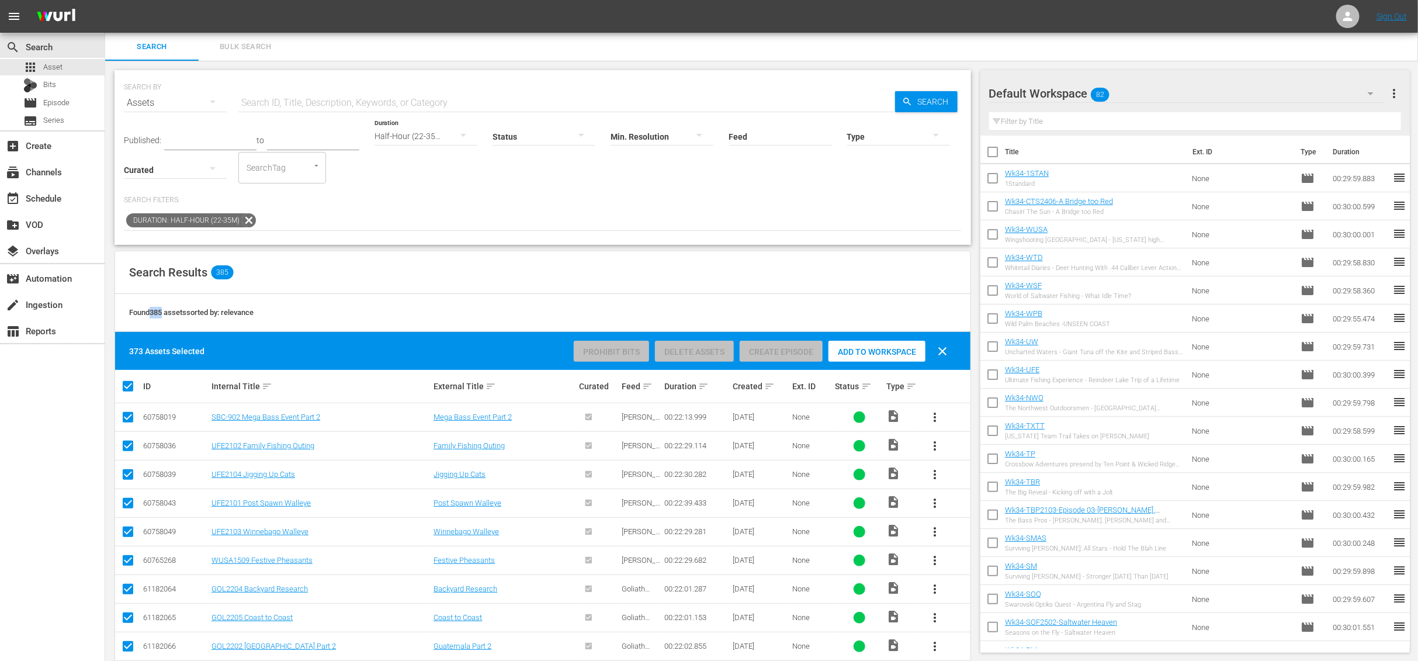
checkbox input "false"
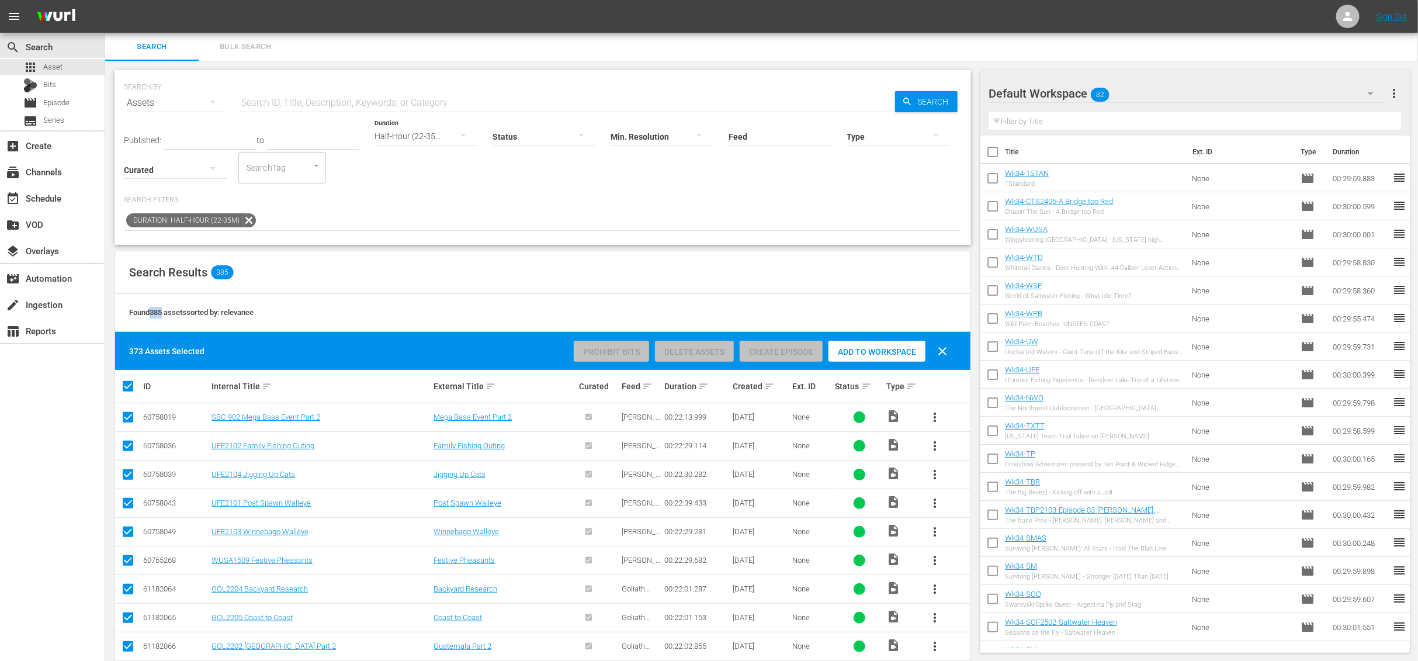
checkbox input "false"
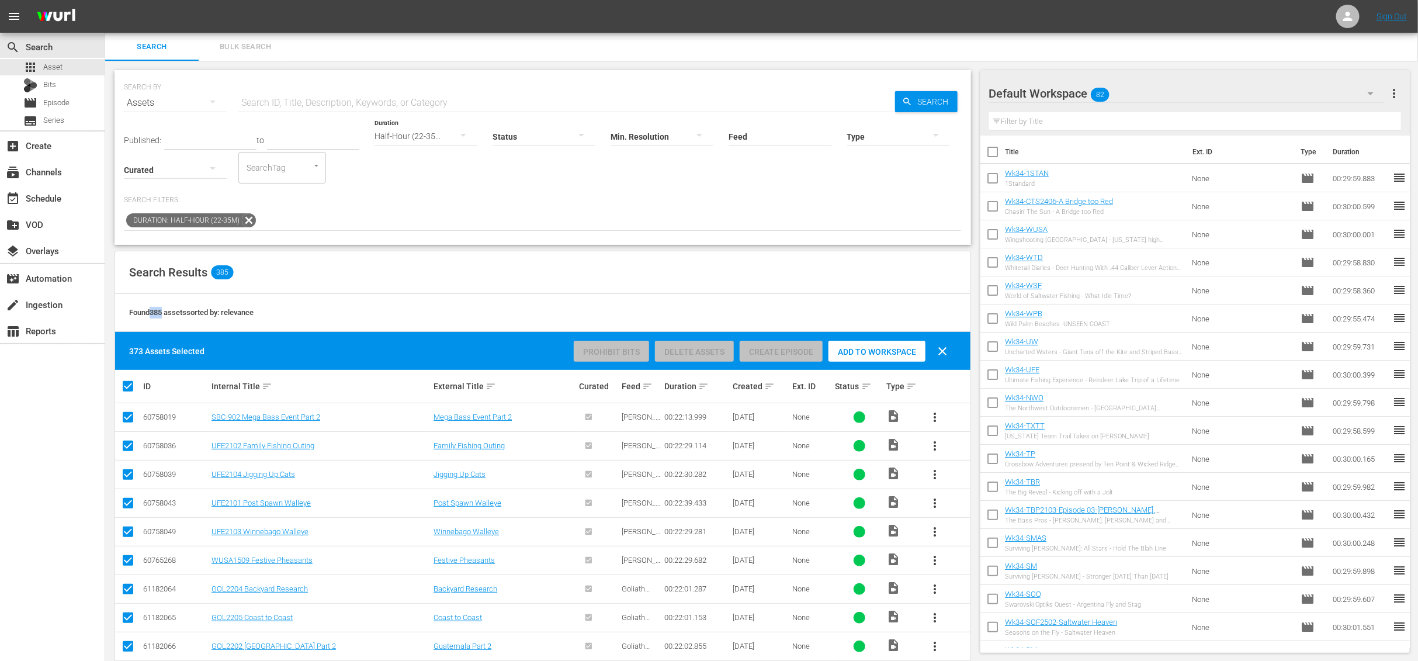
checkbox input "false"
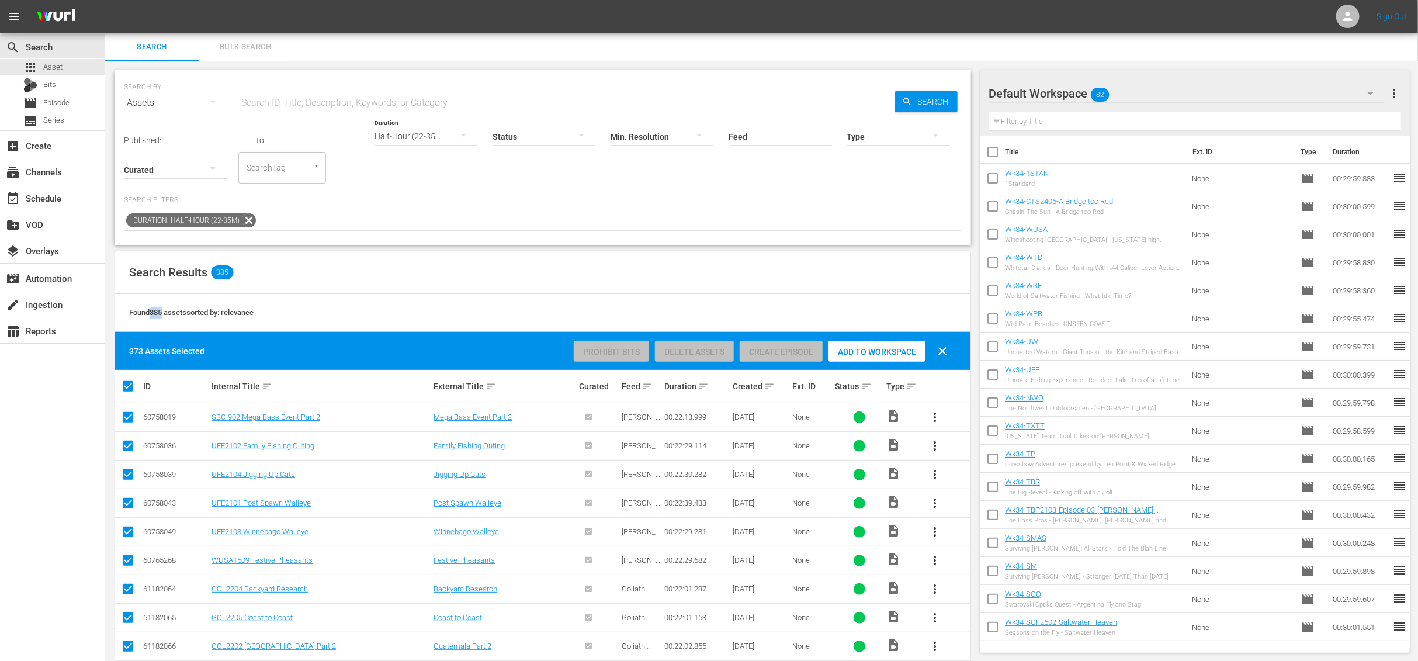
checkbox input "false"
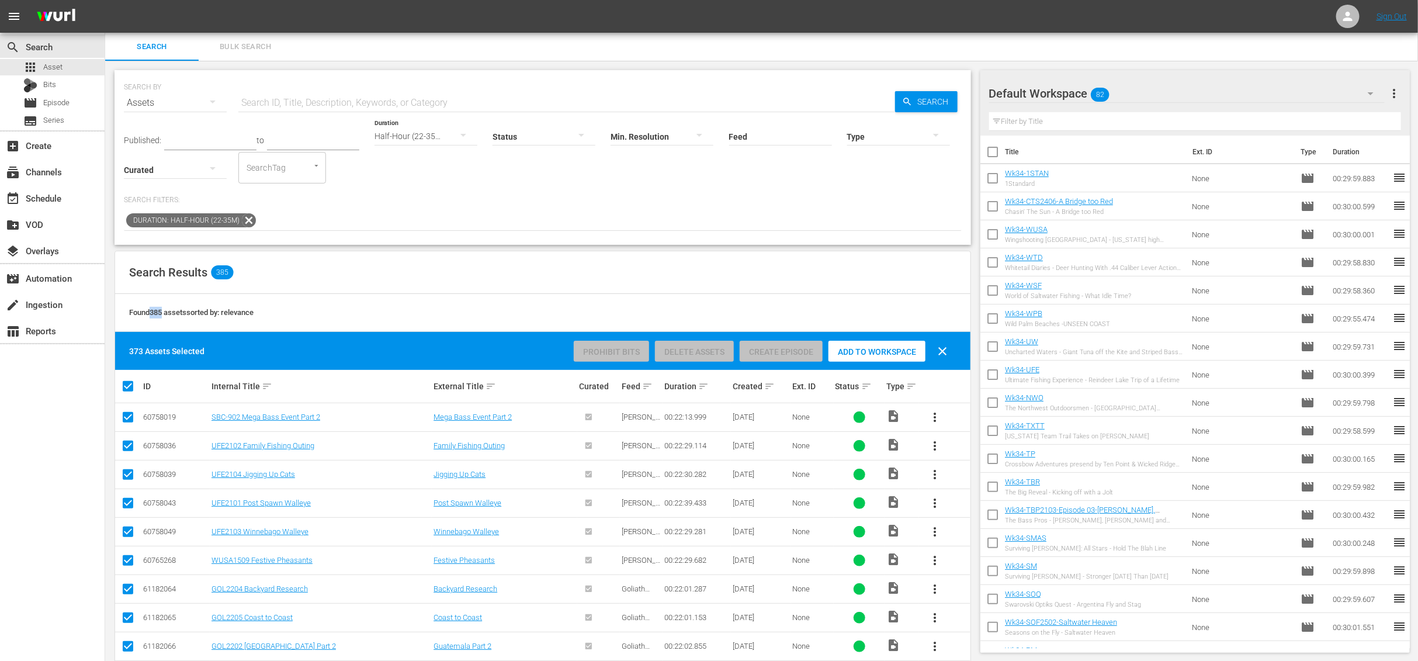
checkbox input "false"
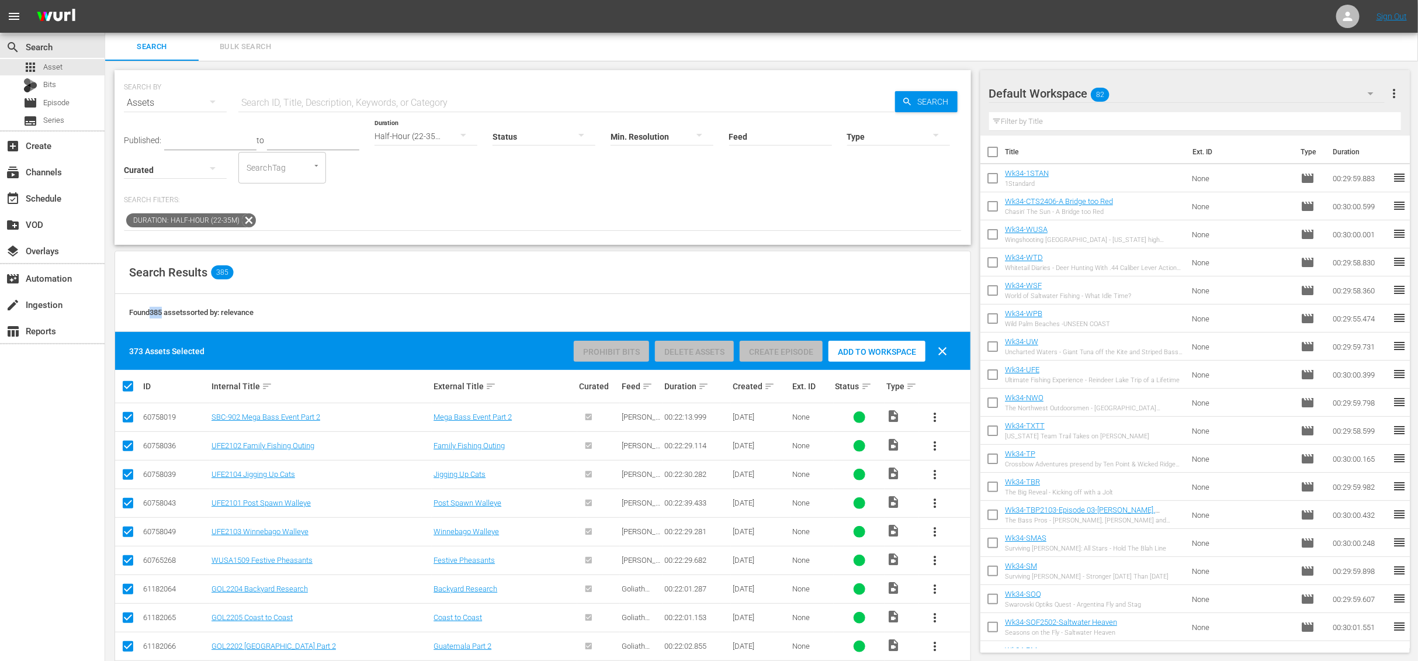
checkbox input "false"
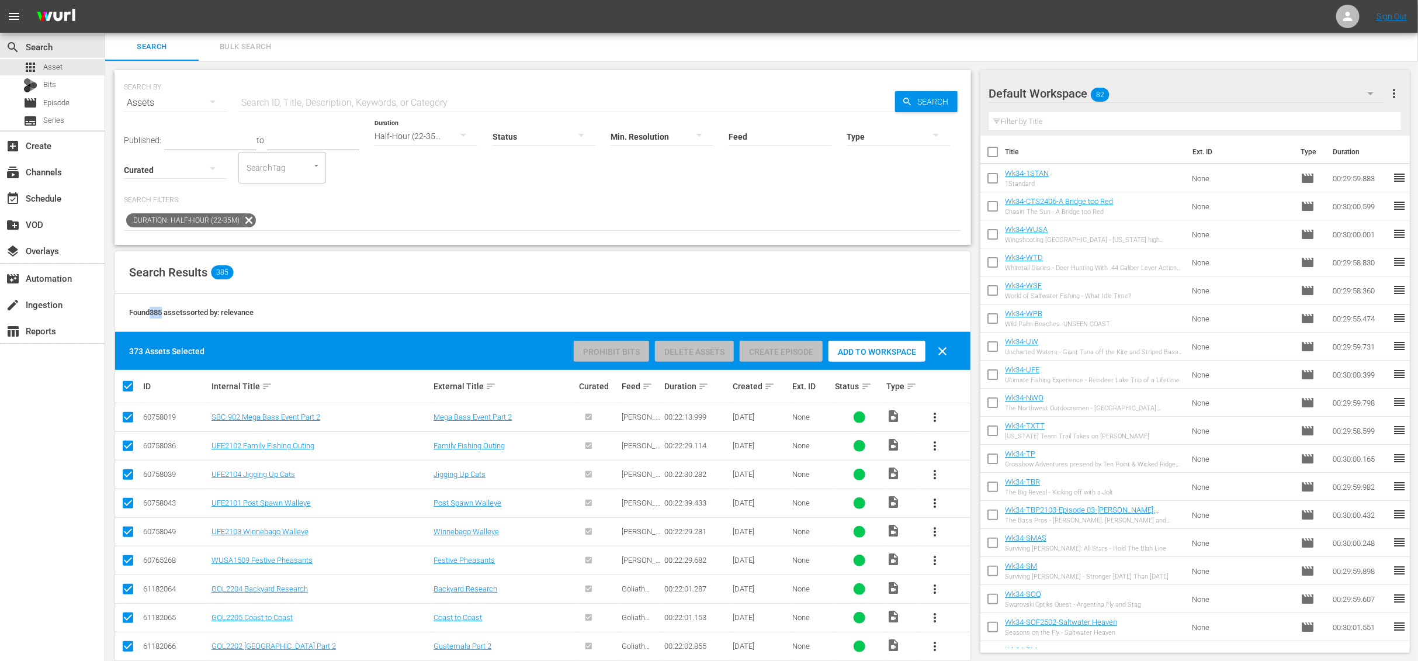
checkbox input "false"
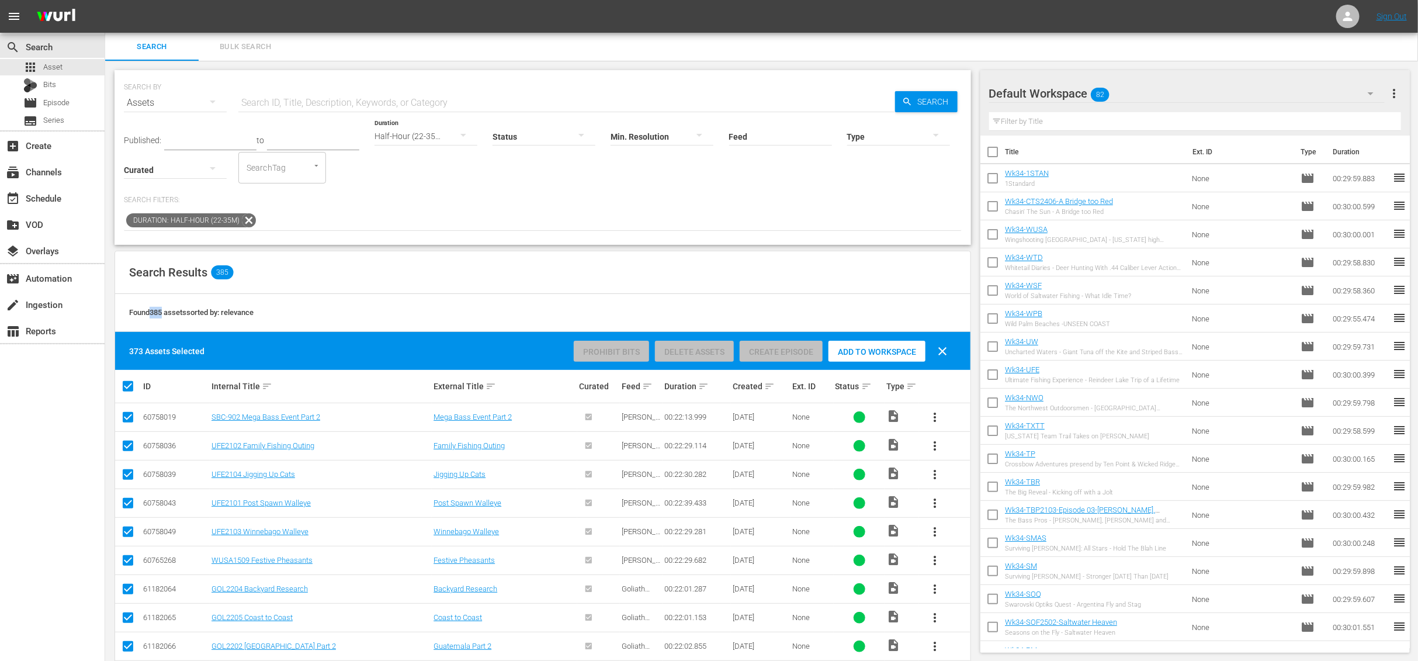
checkbox input "false"
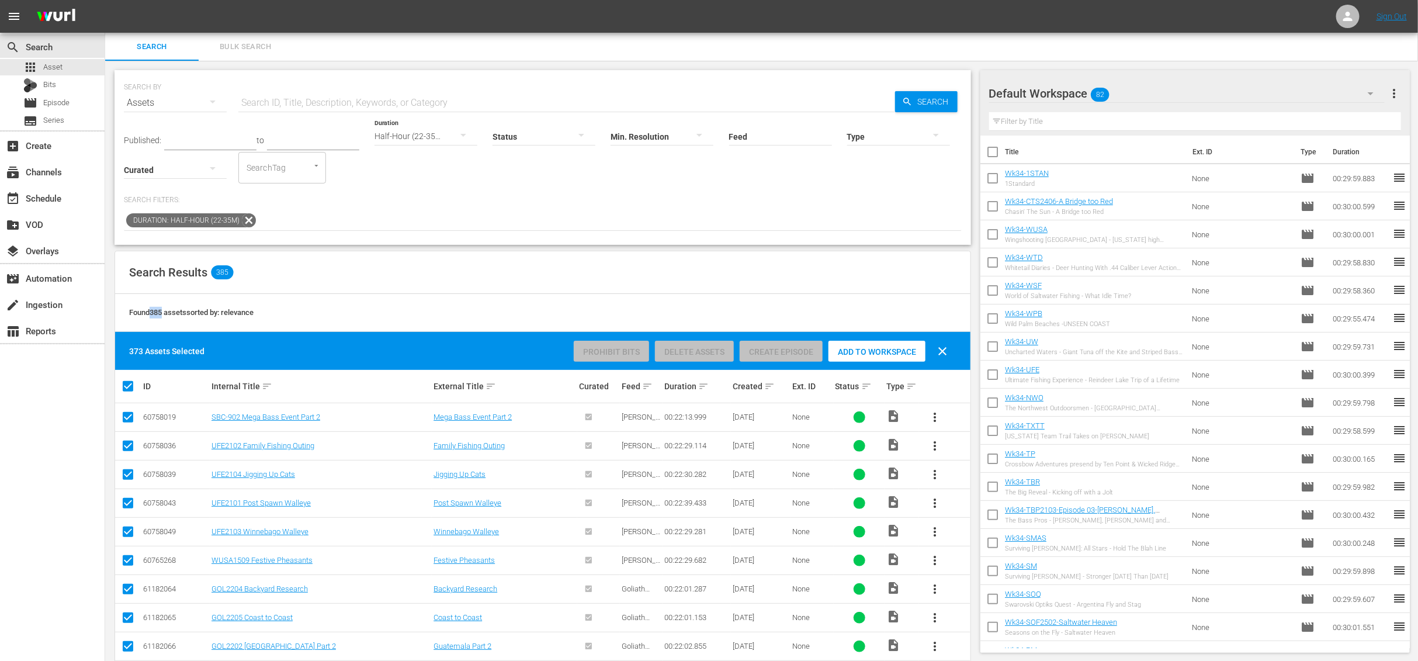
checkbox input "false"
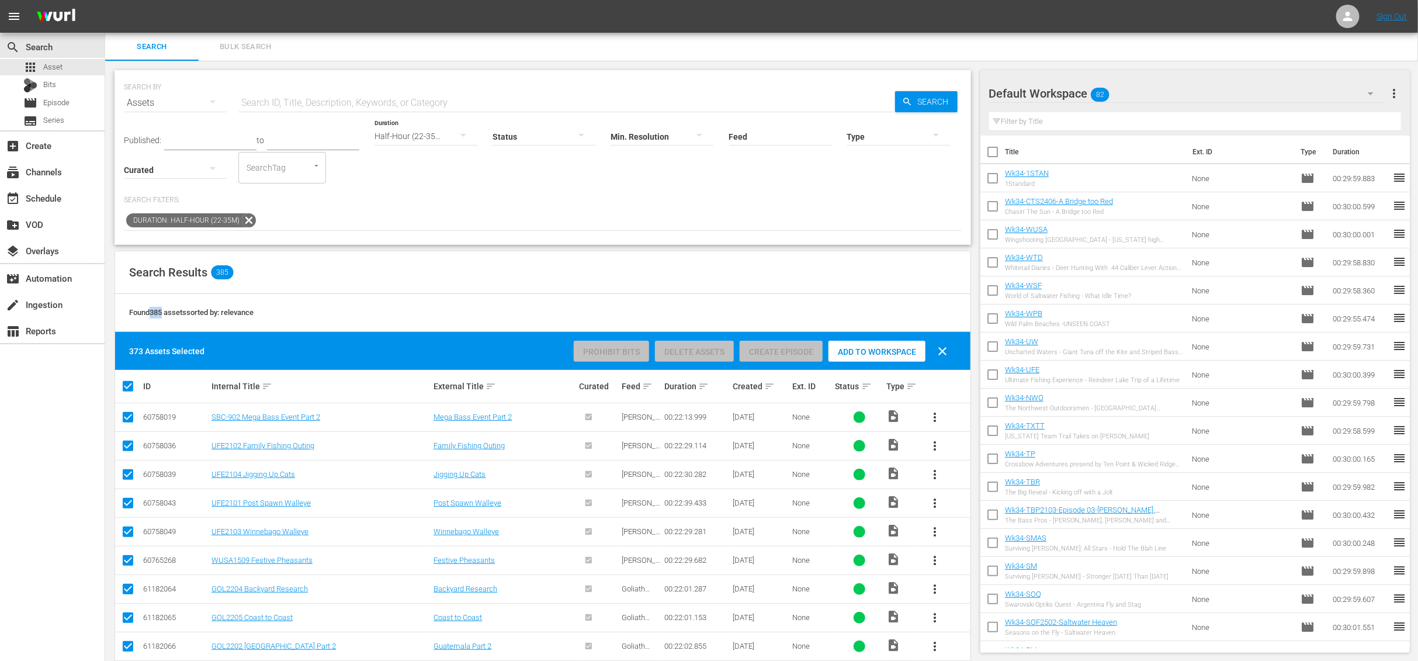
checkbox input "false"
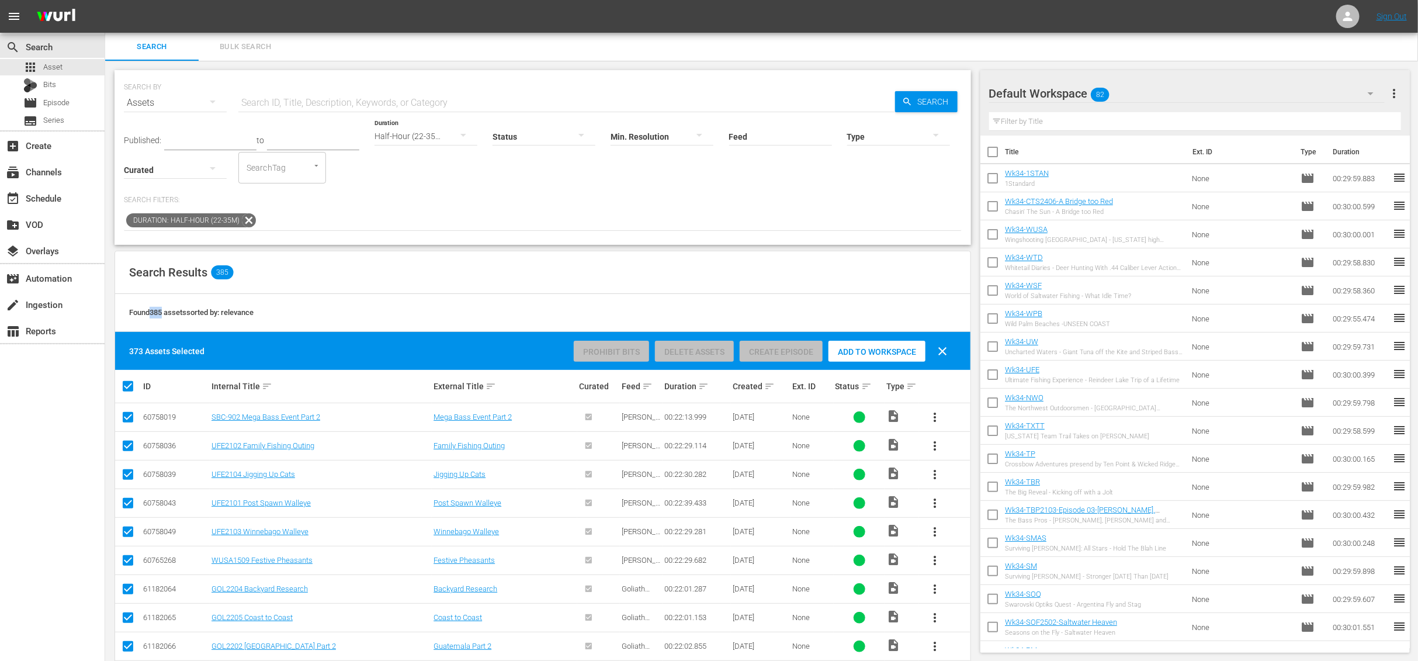
checkbox input "false"
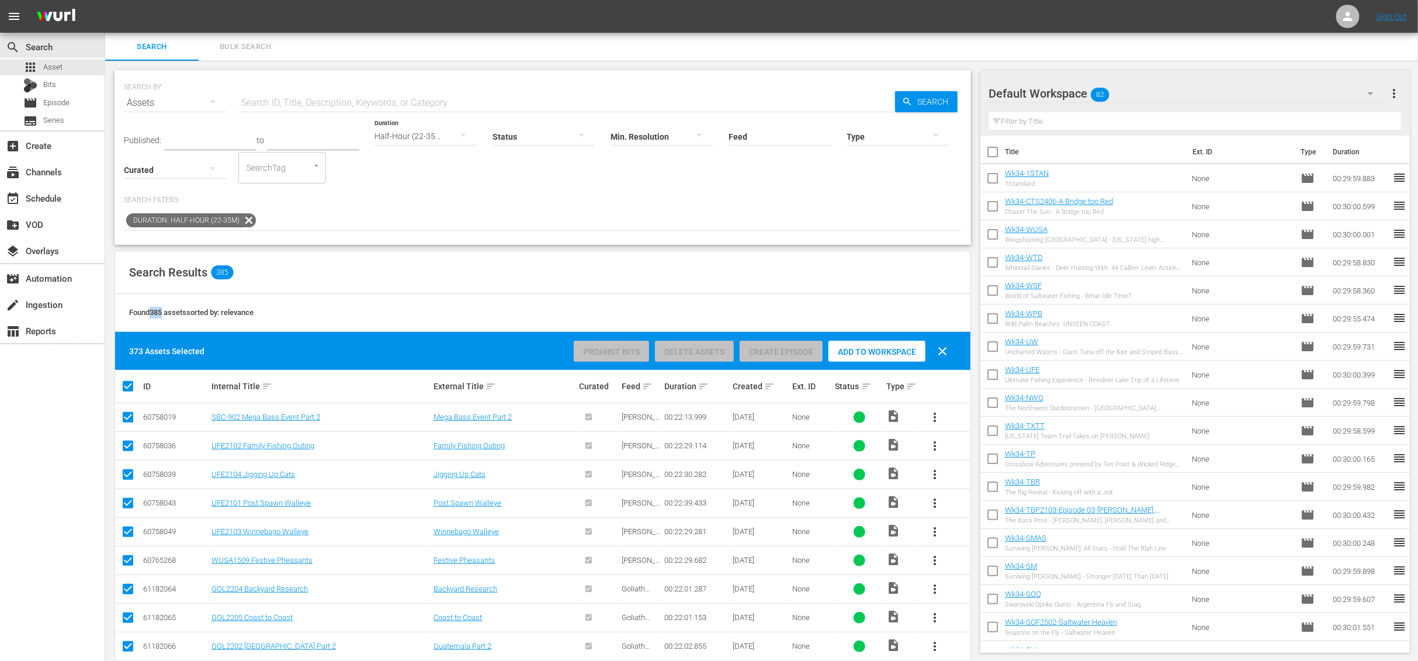
checkbox input "false"
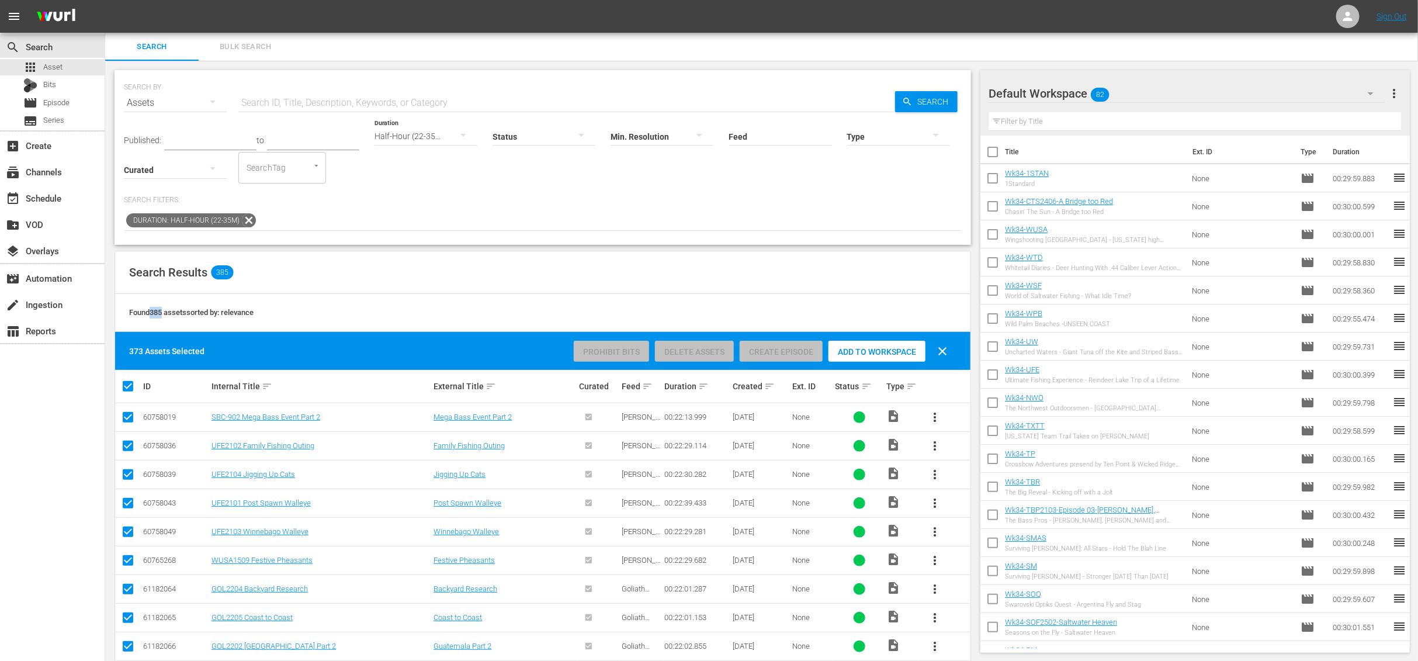
checkbox input "false"
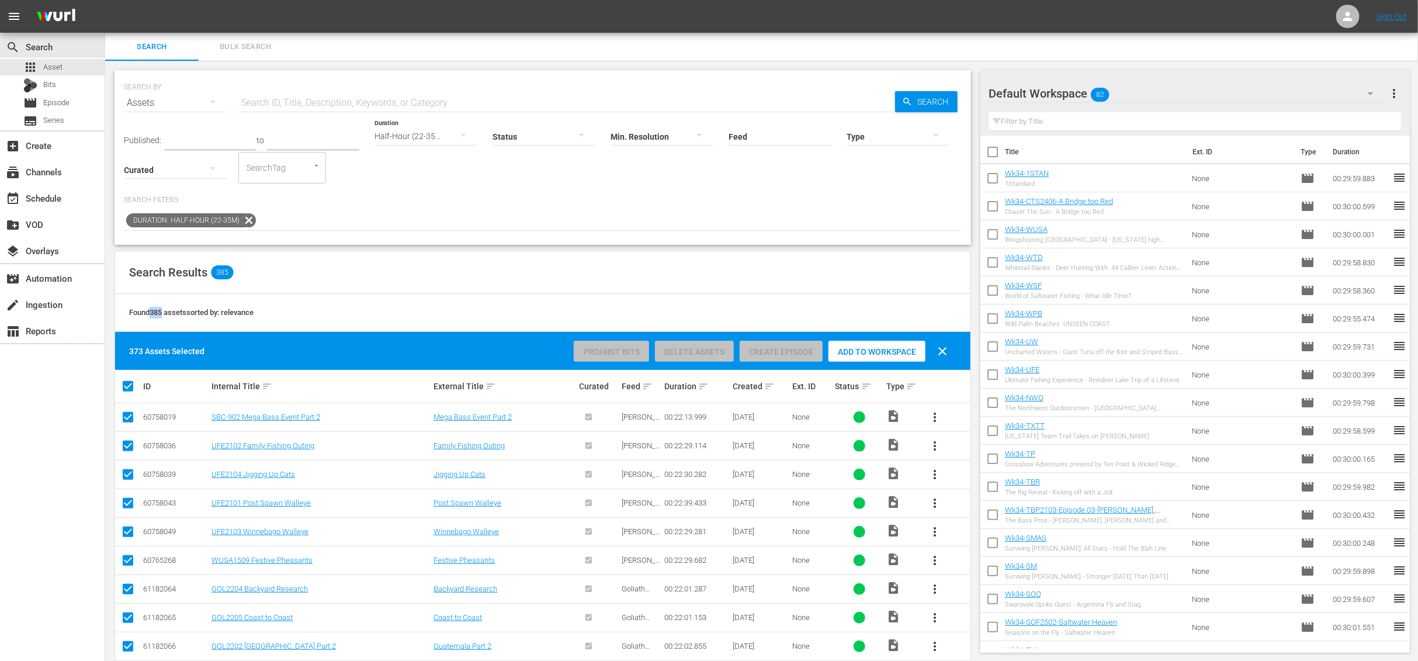
checkbox input "false"
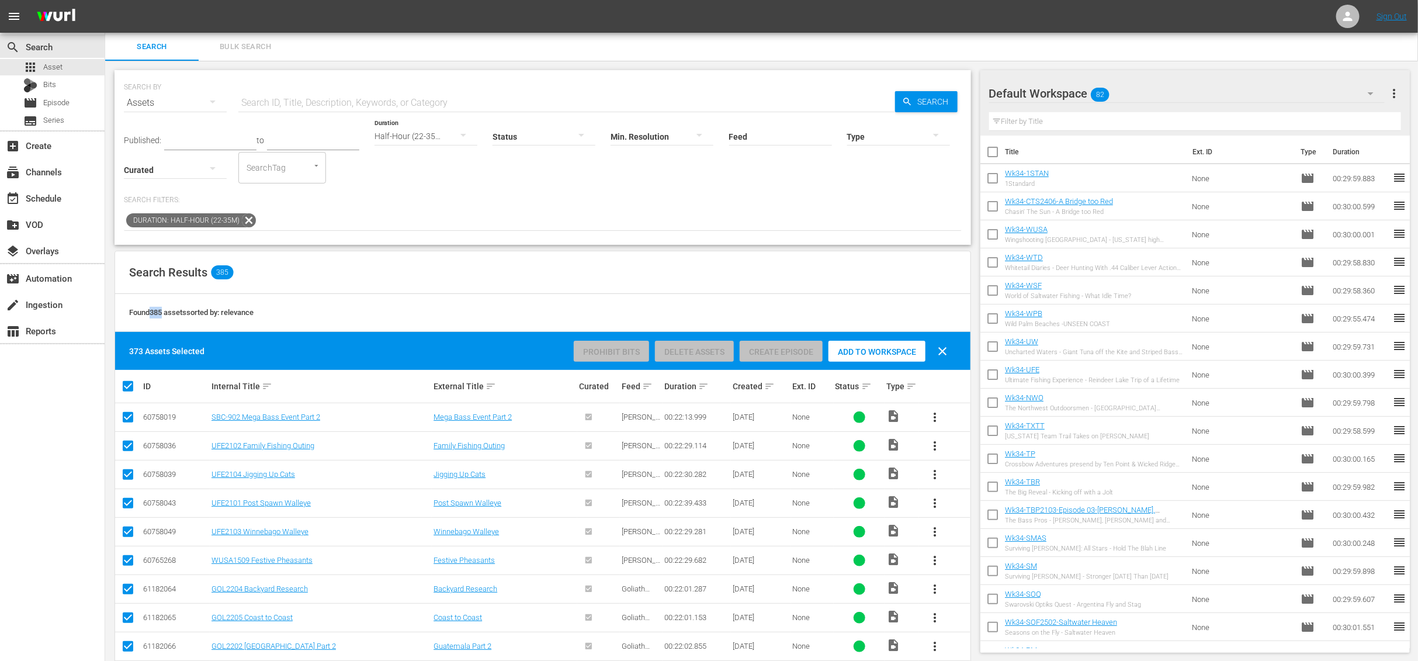
checkbox input "false"
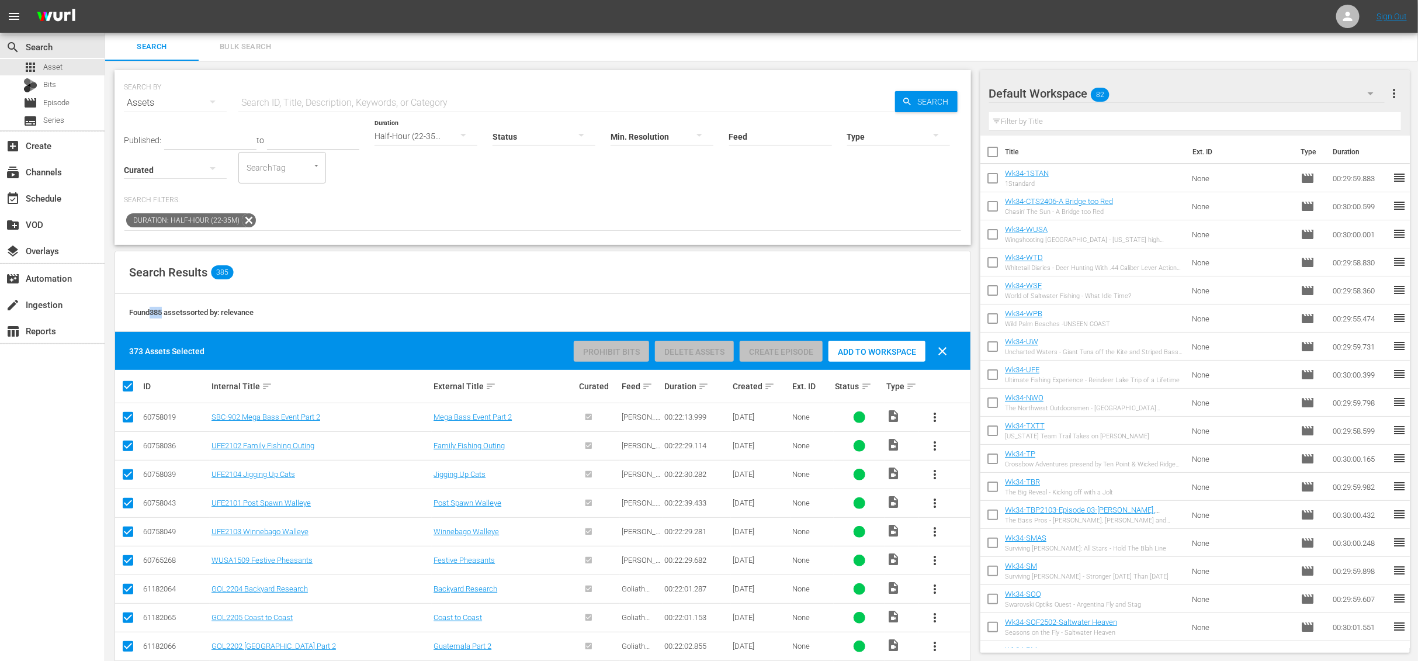
checkbox input "false"
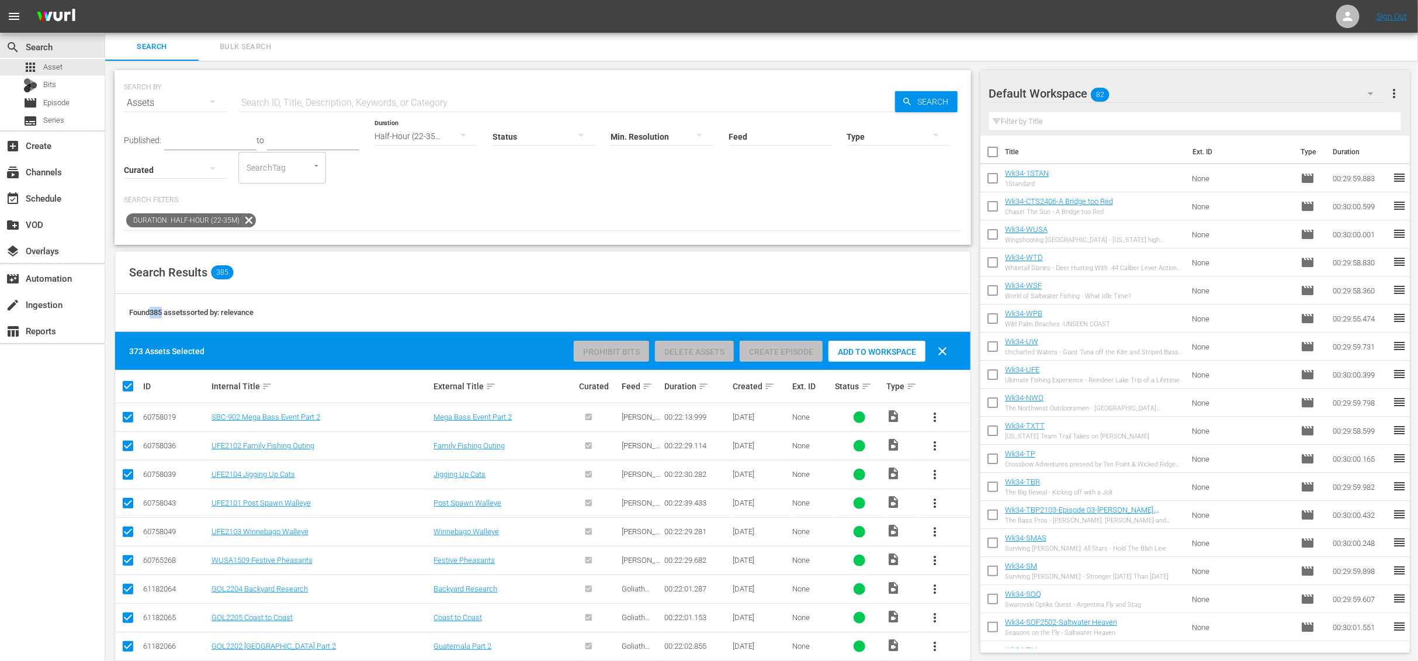
checkbox input "false"
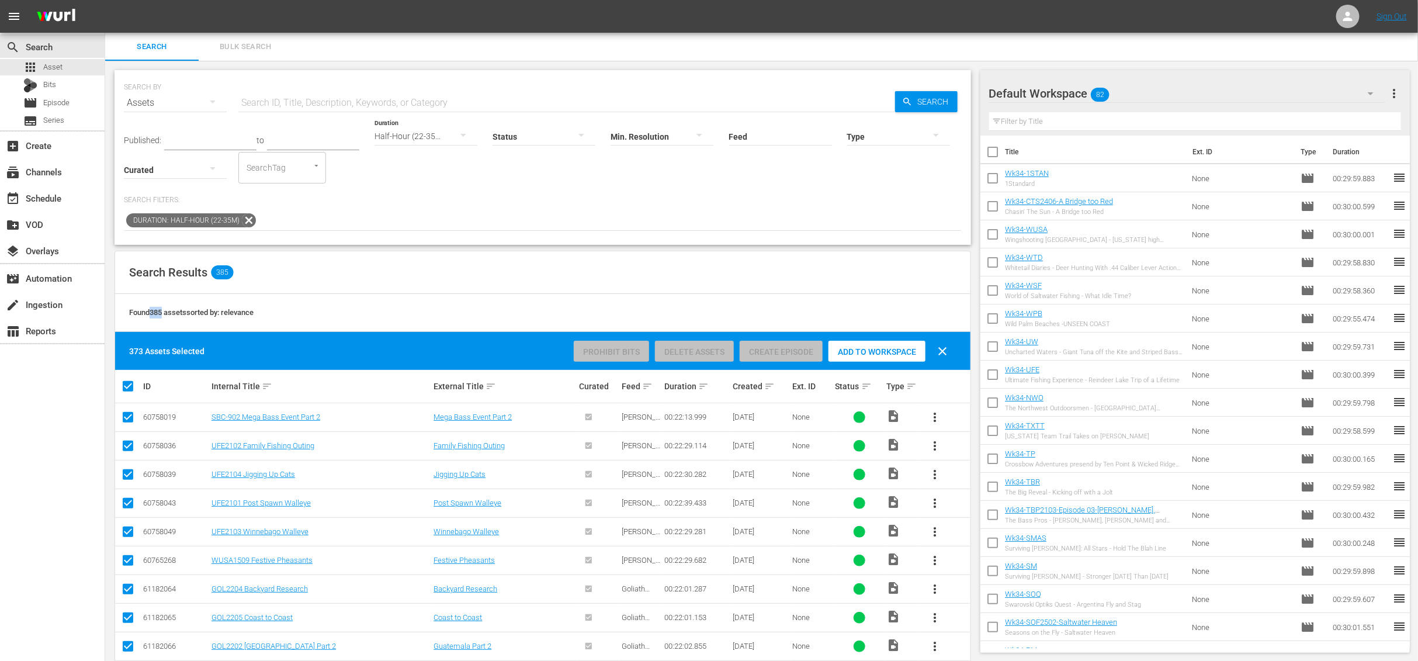
checkbox input "false"
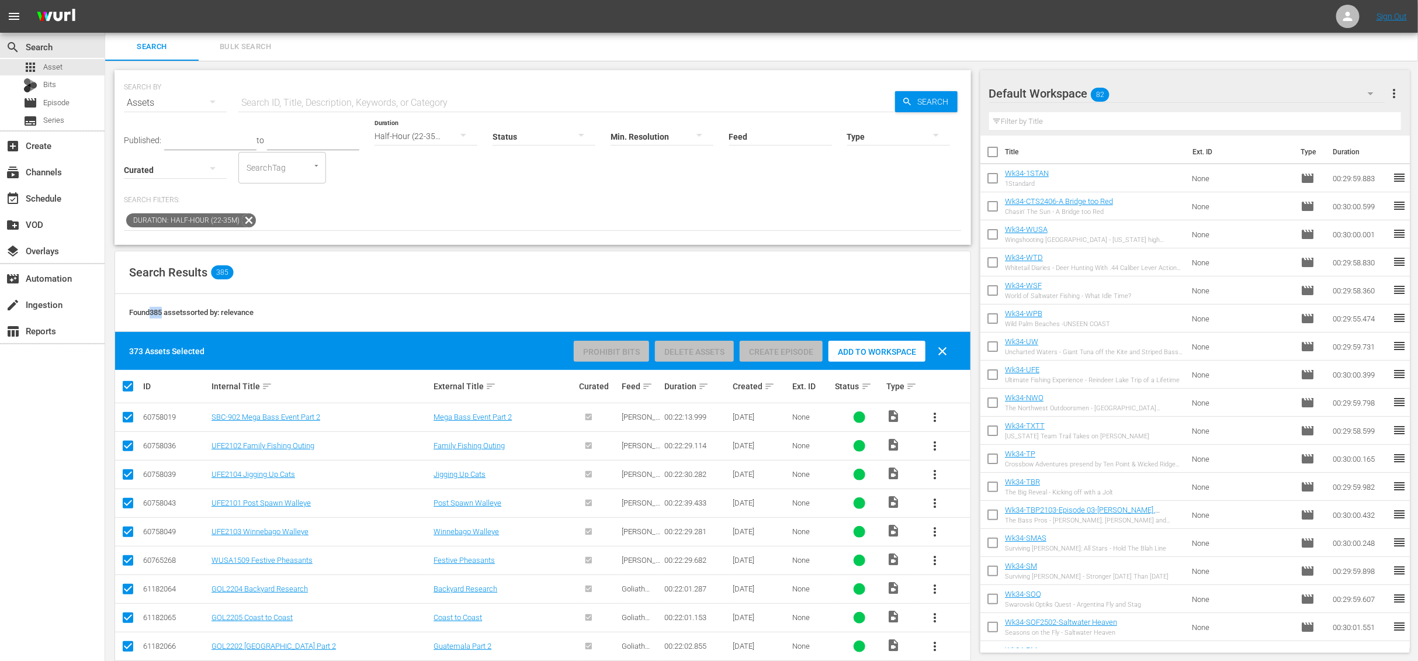
checkbox input "false"
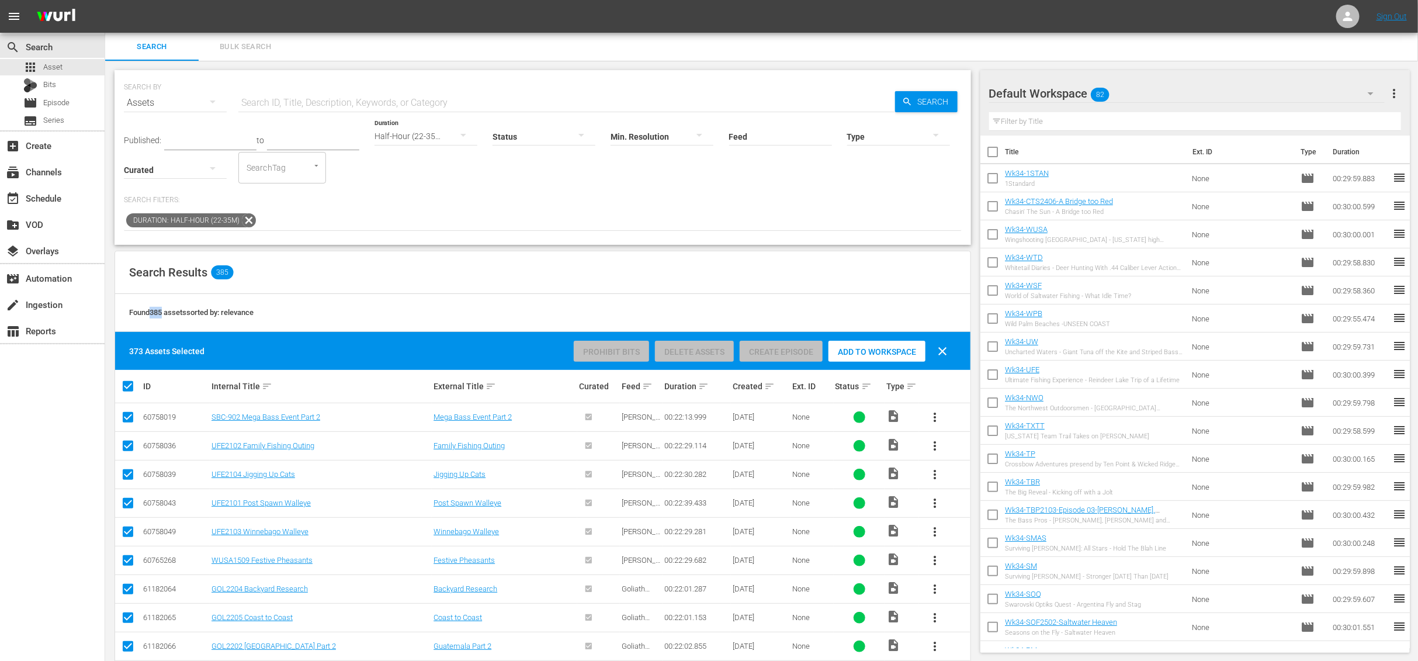
checkbox input "false"
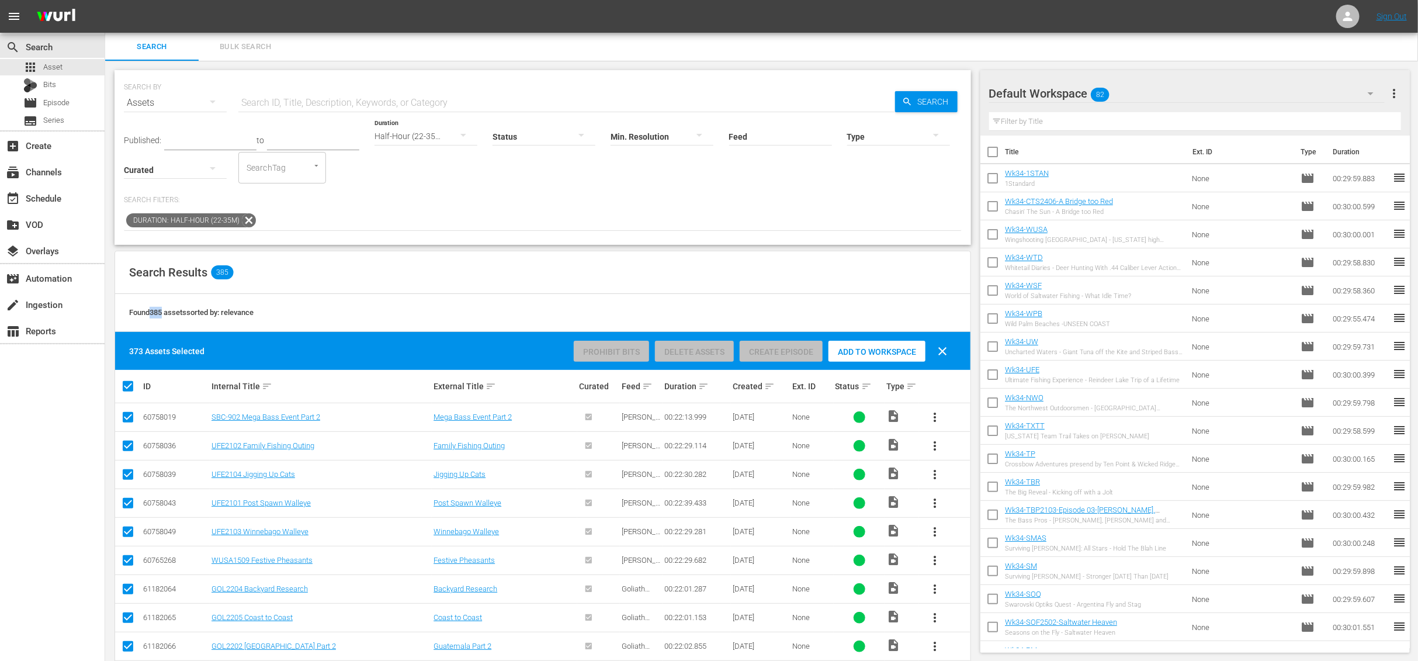
checkbox input "false"
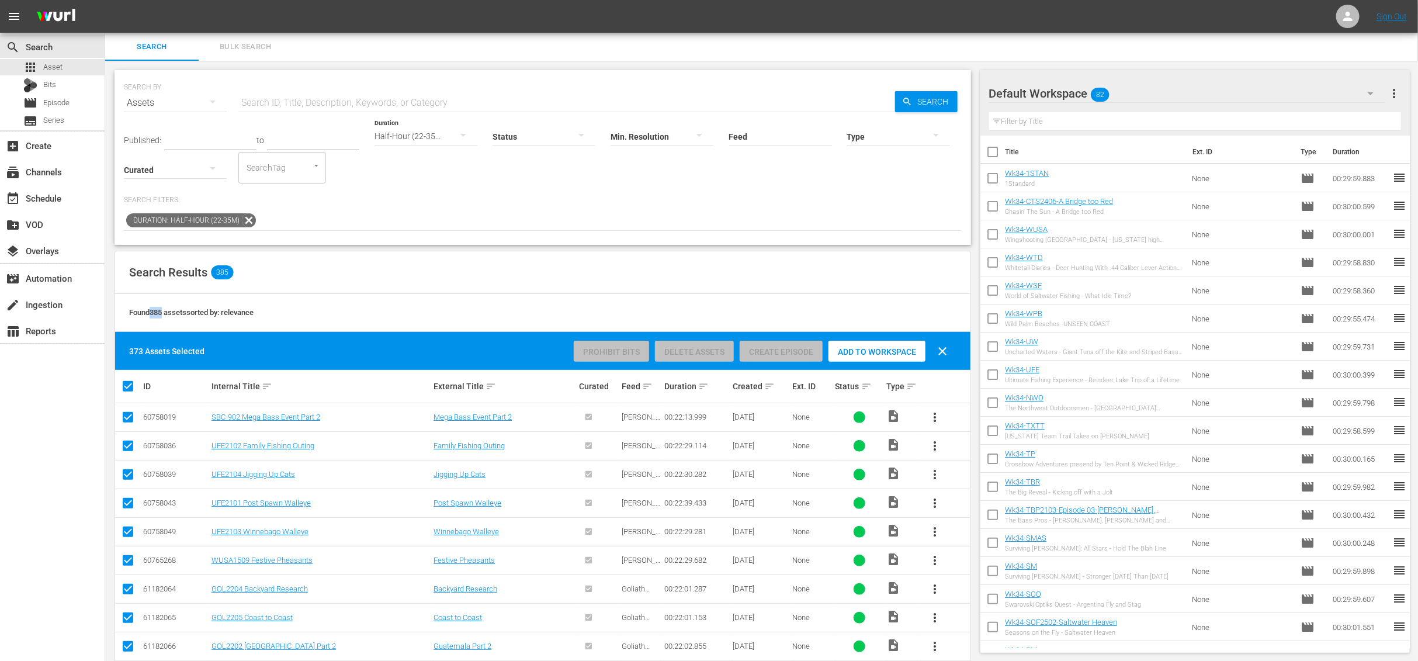
checkbox input "false"
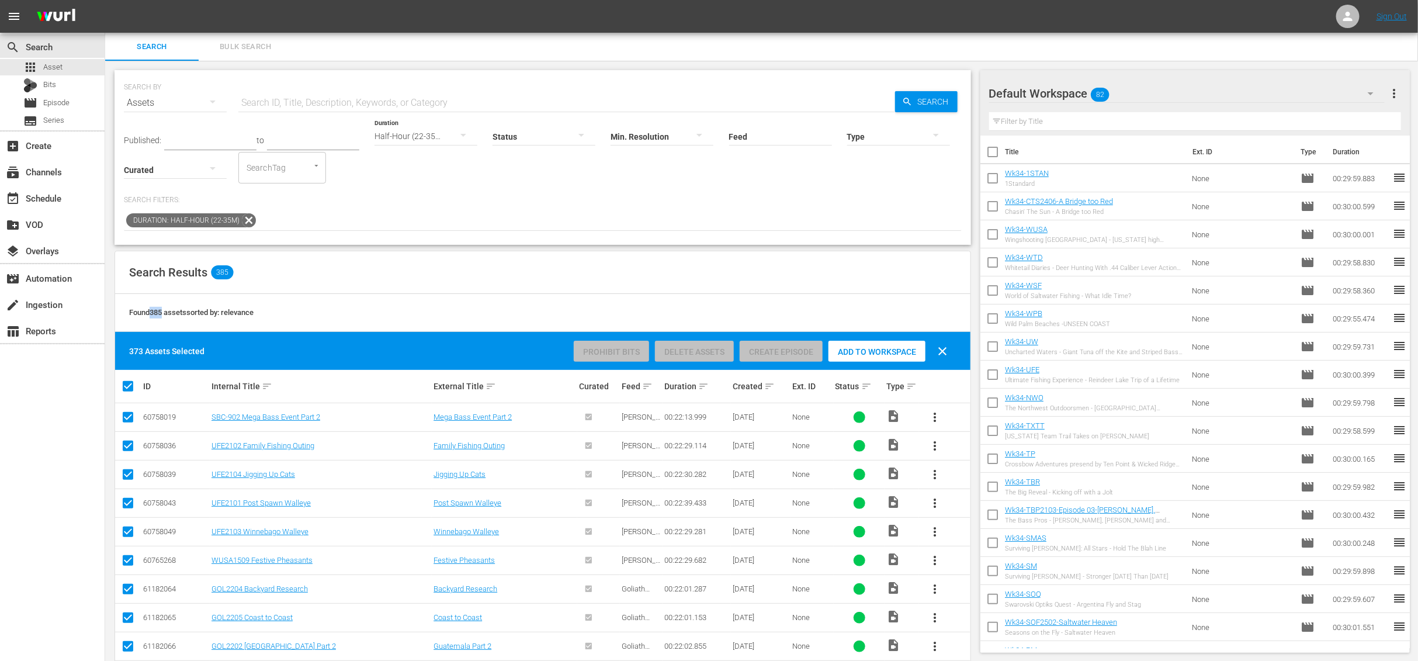
checkbox input "false"
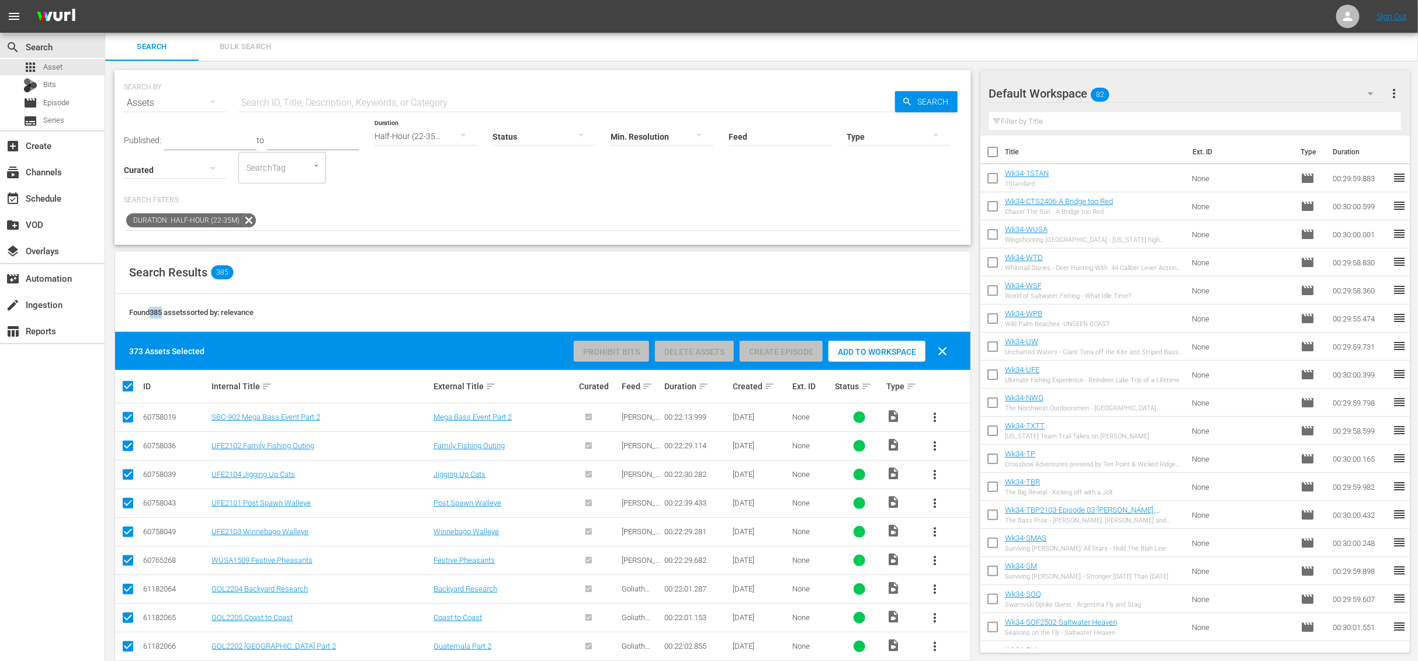
checkbox input "false"
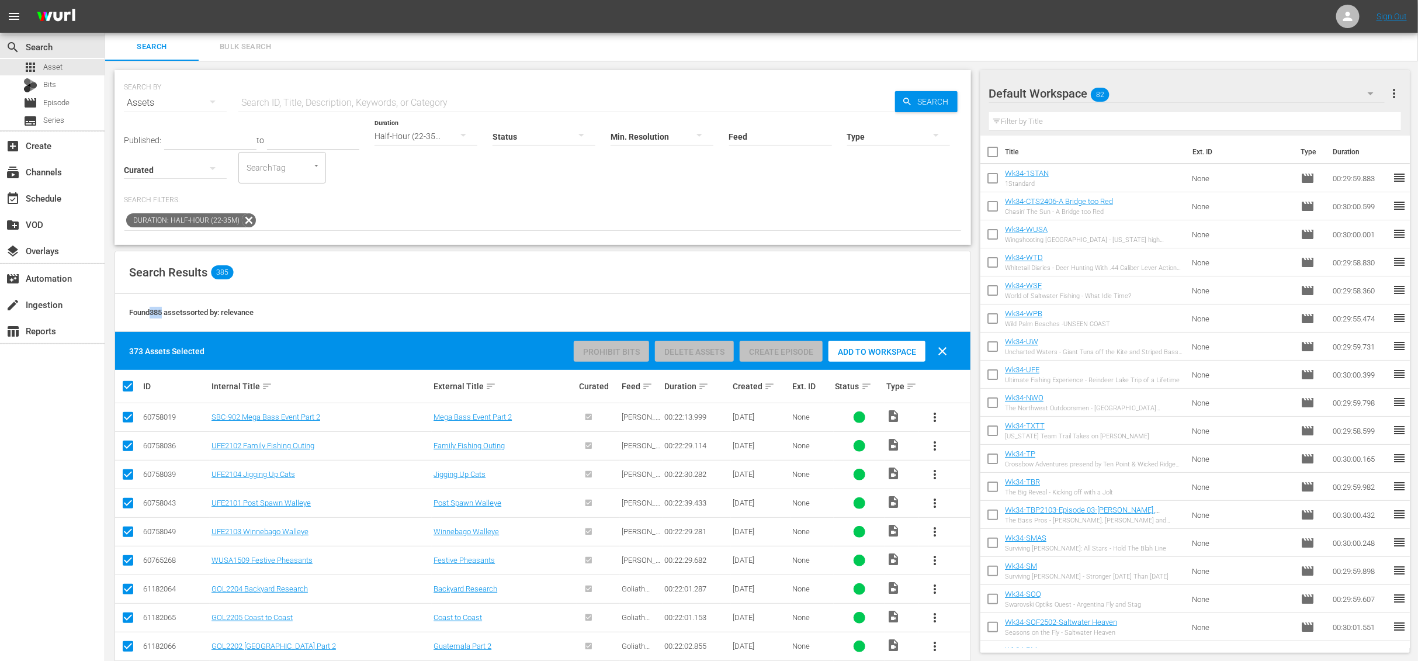
checkbox input "false"
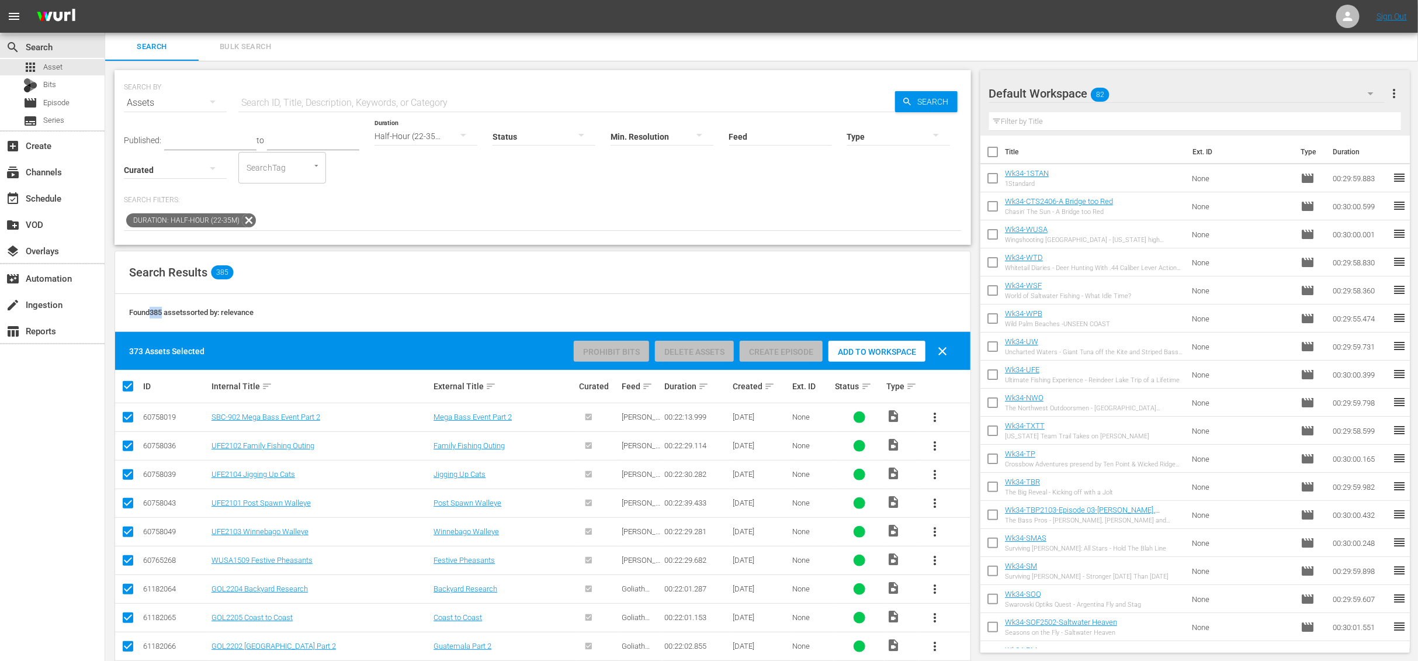
checkbox input "false"
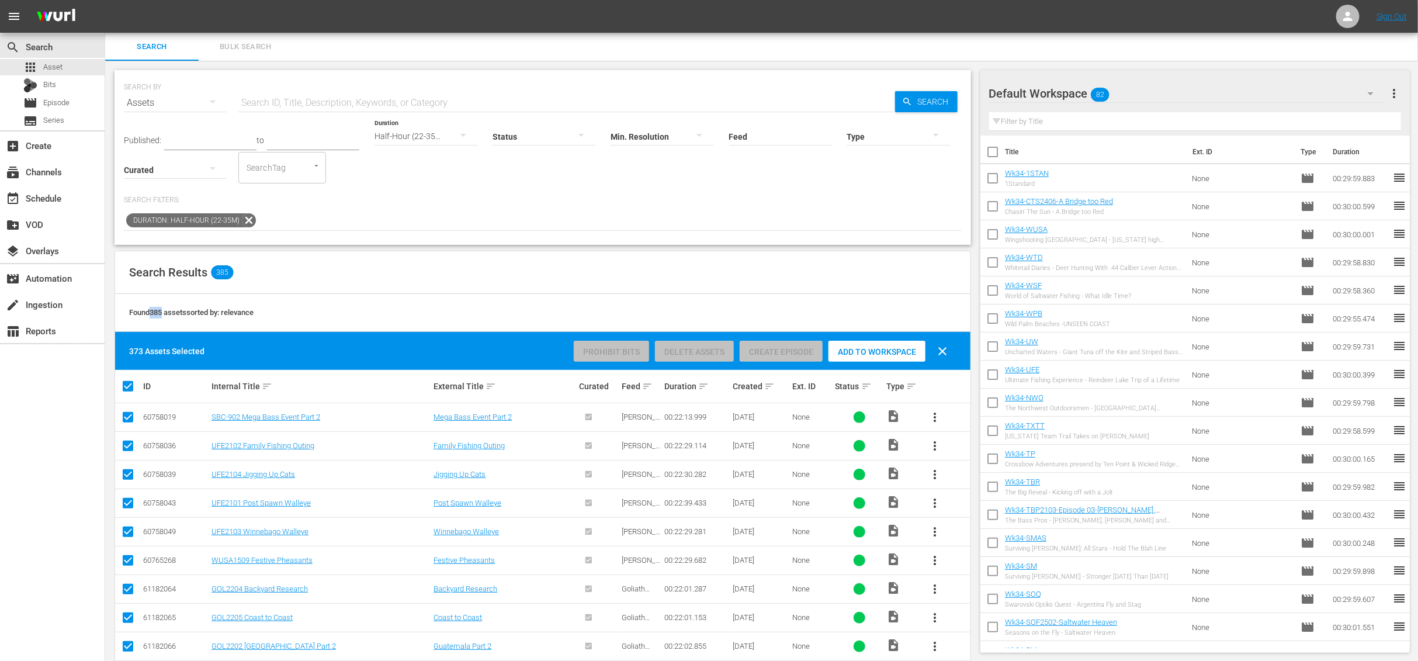
checkbox input "false"
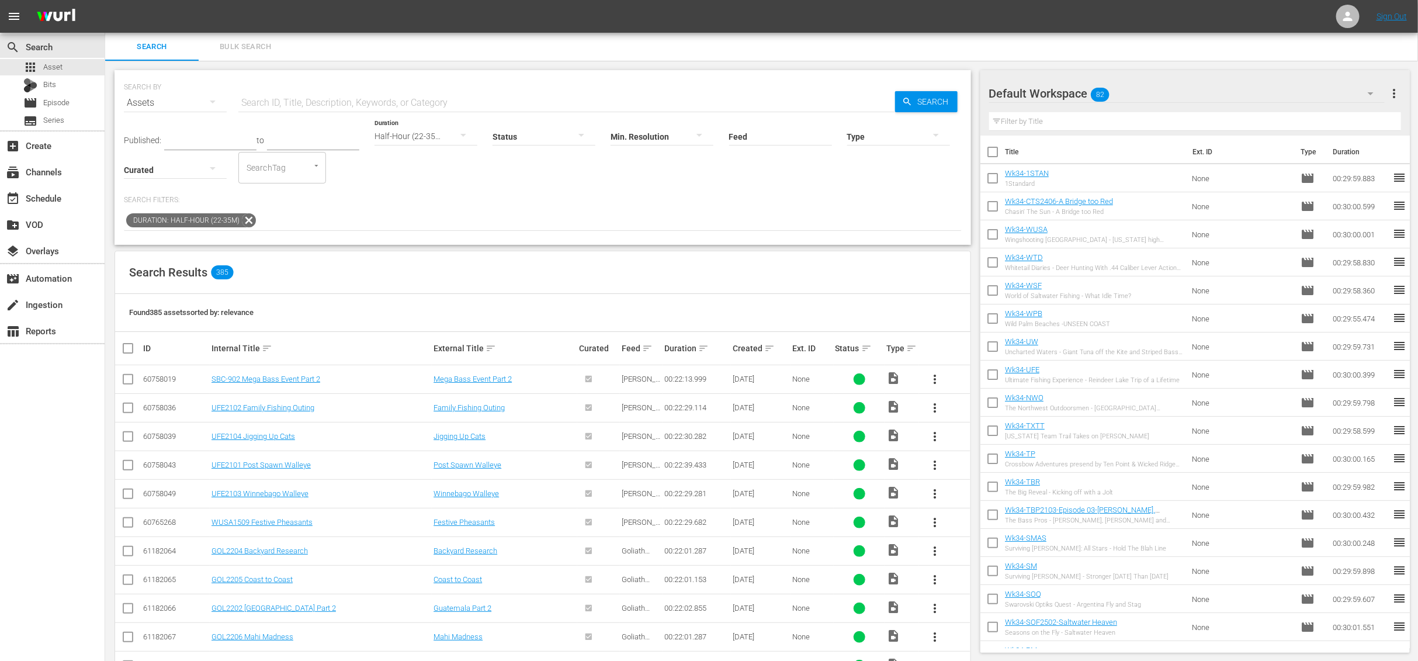
click at [422, 140] on div "Half-Hour (22-35m)" at bounding box center [425, 136] width 103 height 33
click at [419, 380] on div "Hour (44-65m)" at bounding box center [411, 389] width 103 height 19
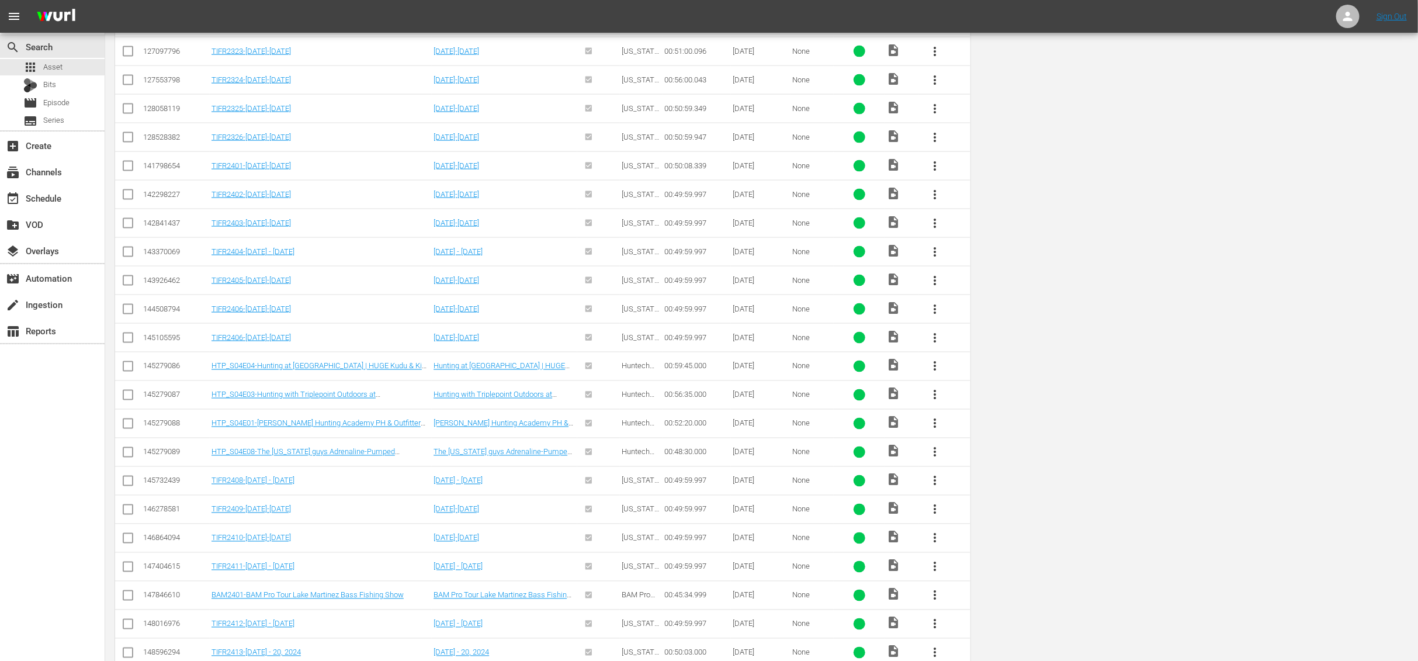
scroll to position [0, 0]
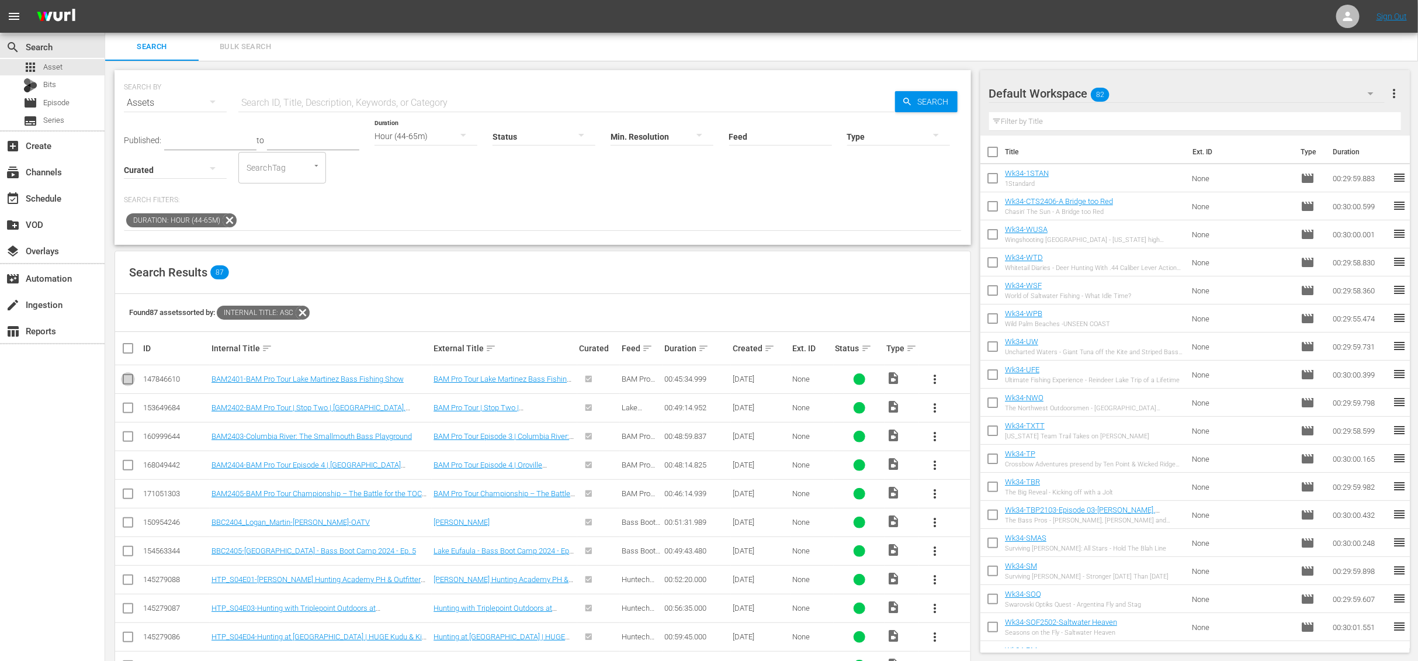
click at [123, 377] on input "checkbox" at bounding box center [128, 381] width 14 height 14
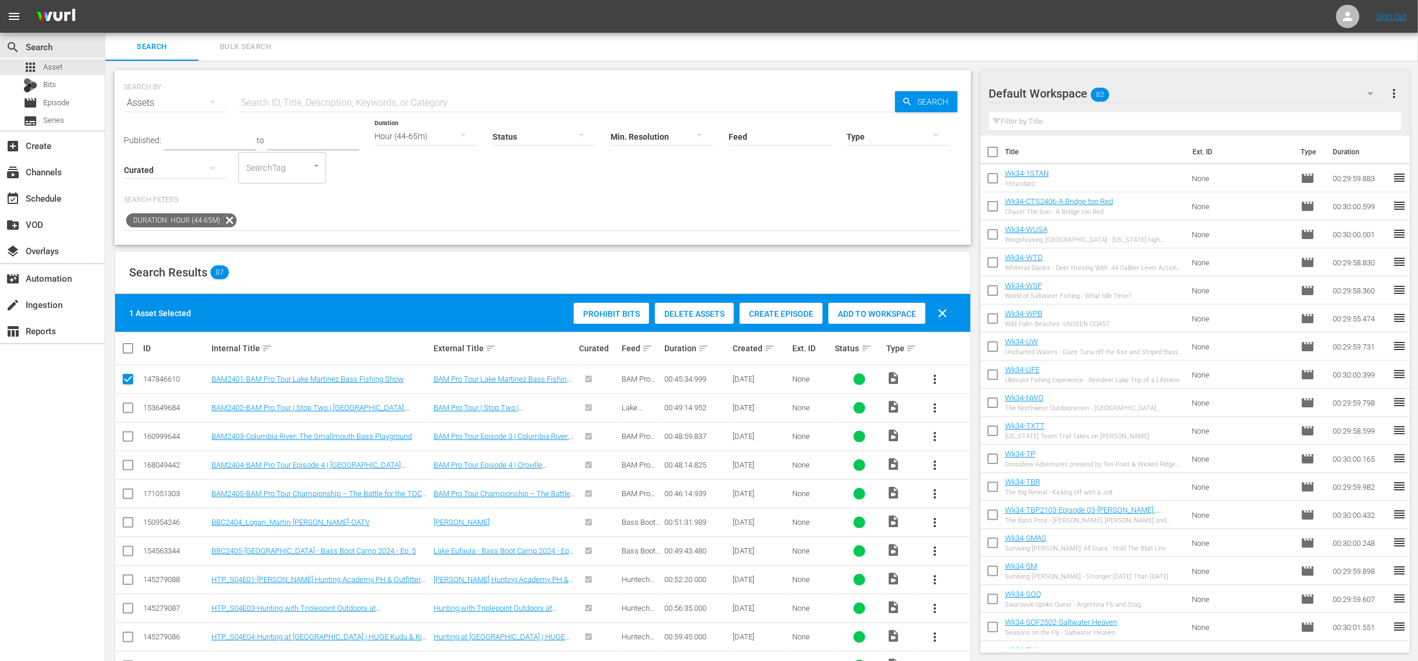
click at [126, 414] on input "checkbox" at bounding box center [128, 410] width 14 height 14
click at [123, 635] on input "checkbox" at bounding box center [128, 639] width 14 height 14
click at [129, 438] on input "checkbox" at bounding box center [128, 439] width 14 height 14
click at [128, 466] on input "checkbox" at bounding box center [128, 467] width 14 height 14
click at [124, 495] on input "checkbox" at bounding box center [128, 496] width 14 height 14
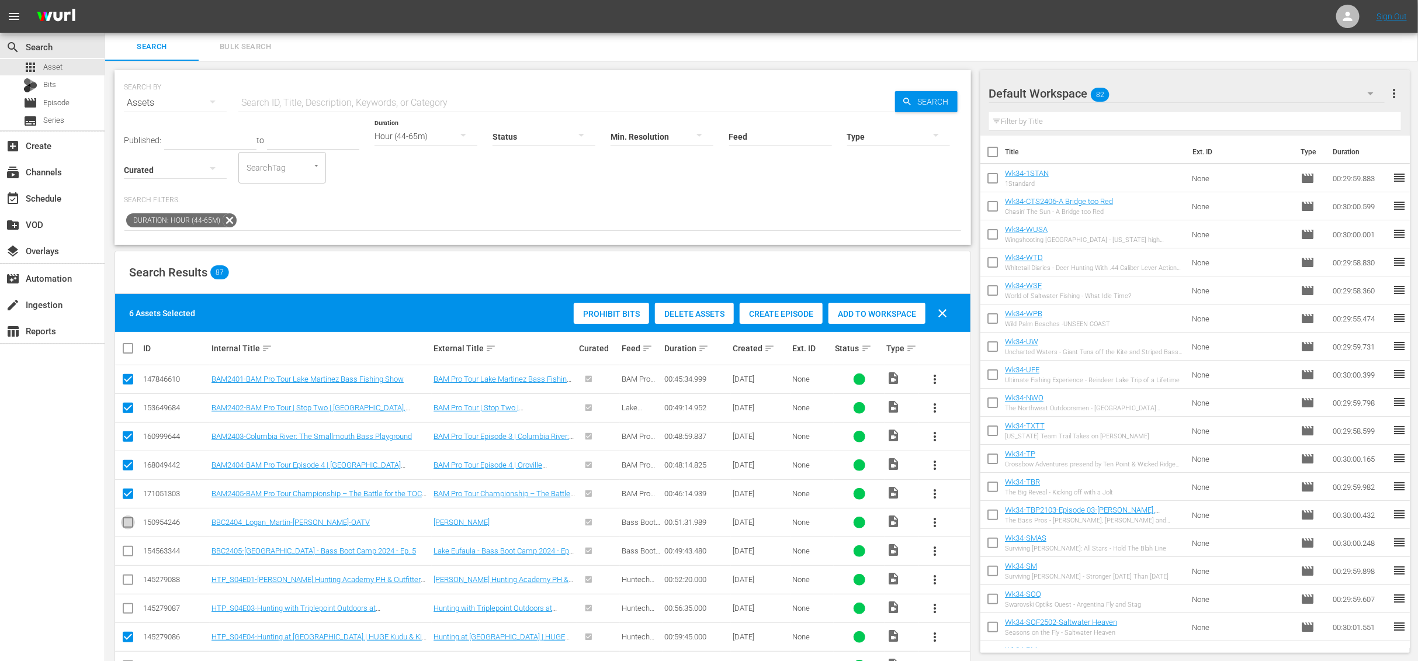
click at [124, 519] on input "checkbox" at bounding box center [128, 524] width 14 height 14
click at [126, 547] on input "checkbox" at bounding box center [128, 553] width 14 height 14
click at [125, 583] on input "checkbox" at bounding box center [128, 582] width 14 height 14
click at [124, 605] on input "checkbox" at bounding box center [128, 610] width 14 height 14
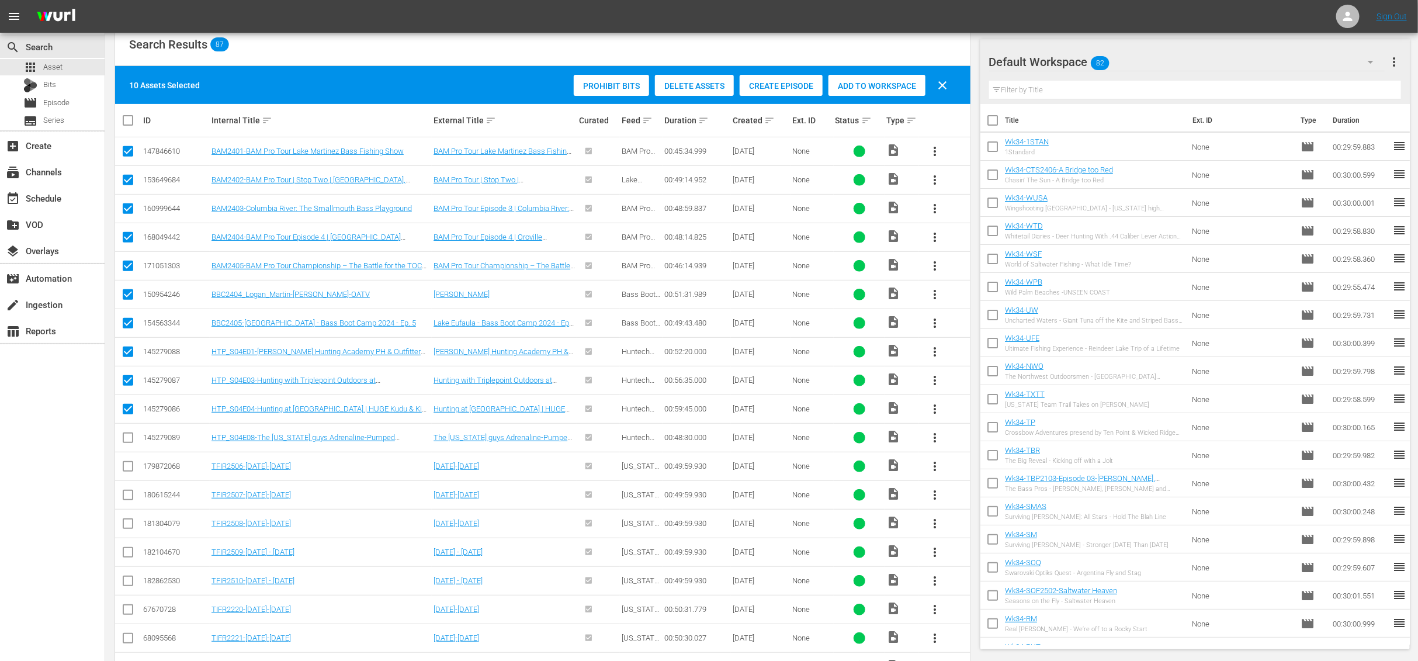
scroll to position [321, 0]
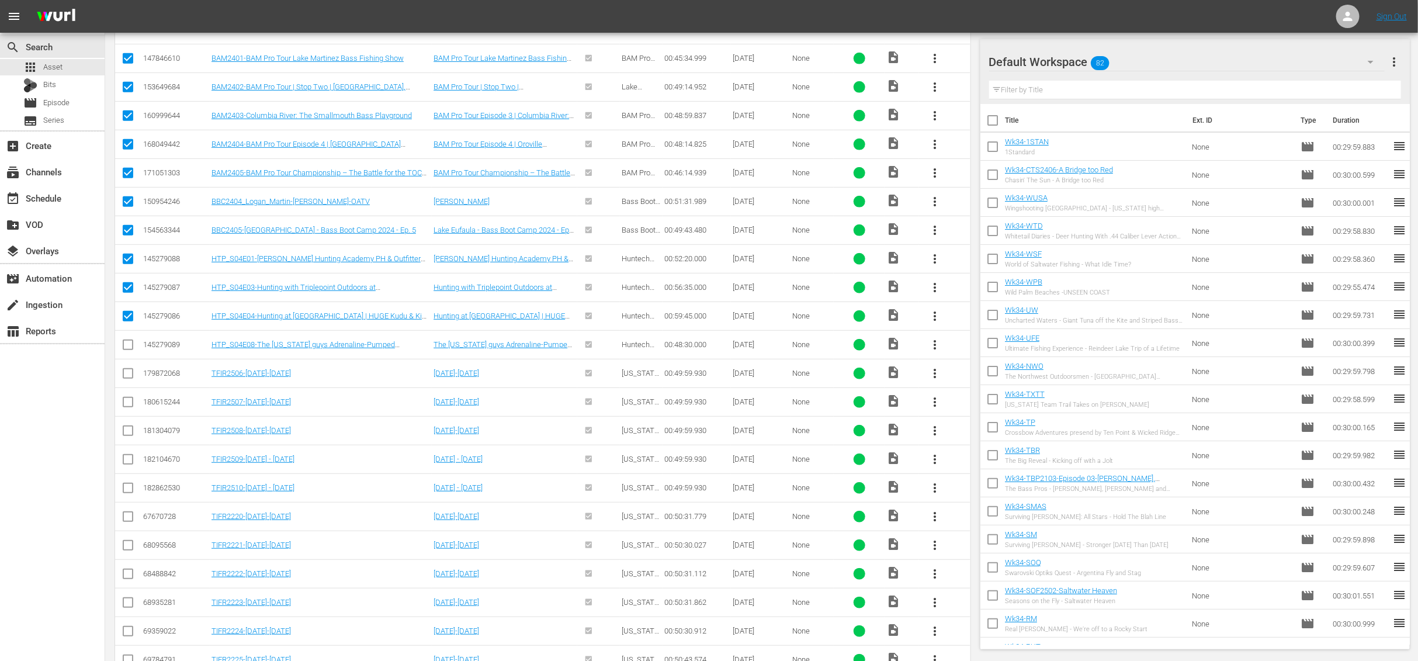
click at [128, 346] on input "checkbox" at bounding box center [128, 347] width 14 height 14
click at [128, 381] on td at bounding box center [128, 373] width 26 height 29
click at [128, 371] on input "checkbox" at bounding box center [128, 376] width 14 height 14
click at [128, 402] on input "checkbox" at bounding box center [128, 404] width 14 height 14
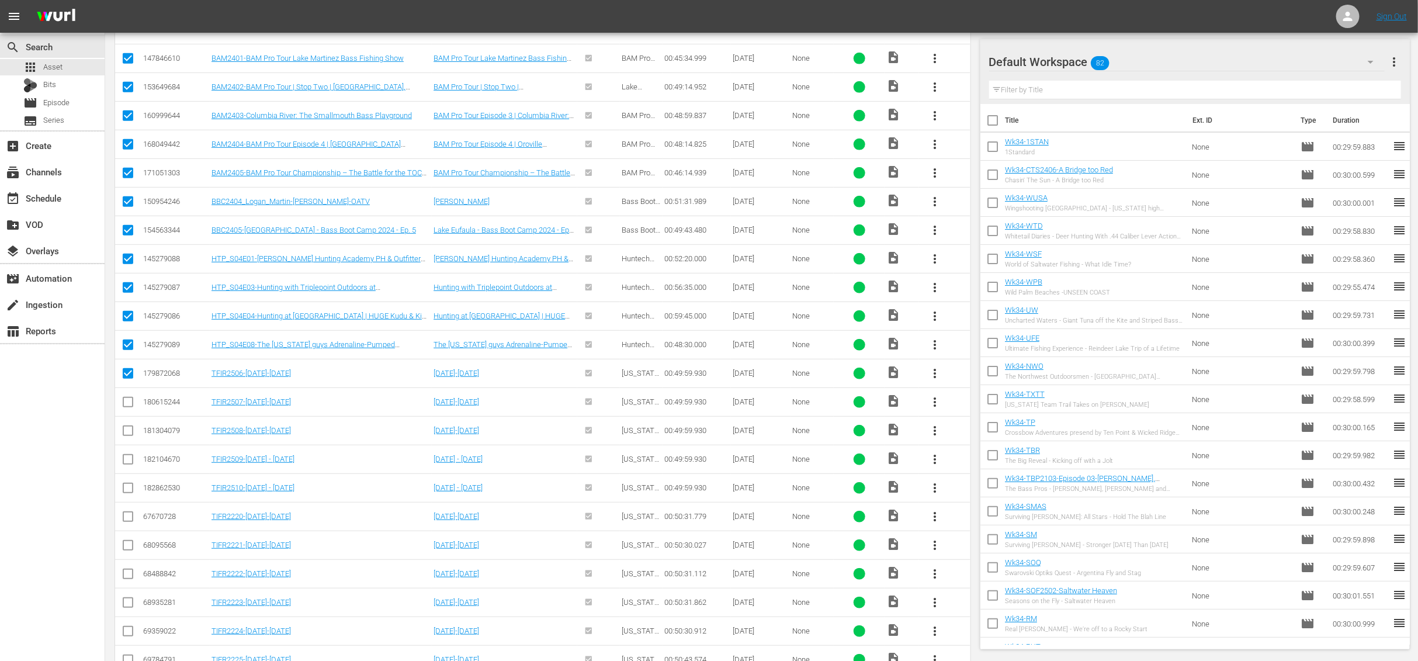
click at [128, 378] on input "checkbox" at bounding box center [128, 376] width 14 height 14
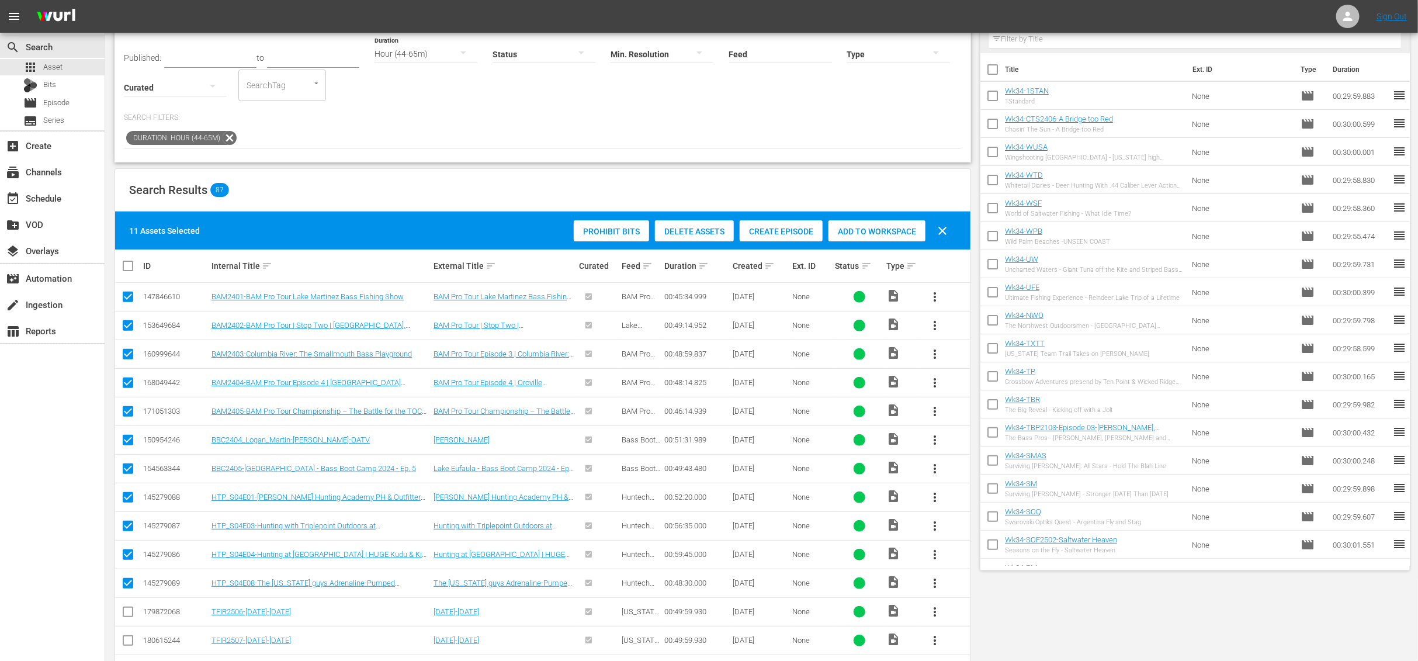
scroll to position [0, 0]
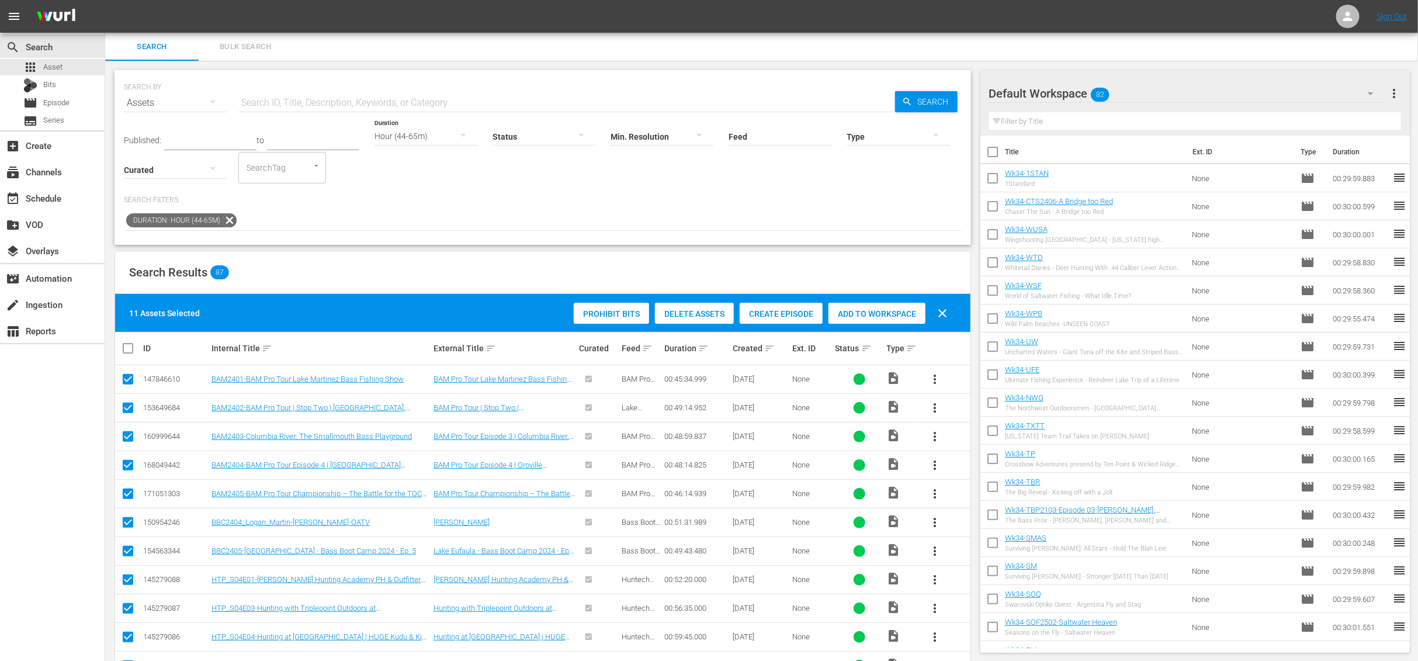
click at [230, 220] on icon at bounding box center [229, 220] width 15 height 15
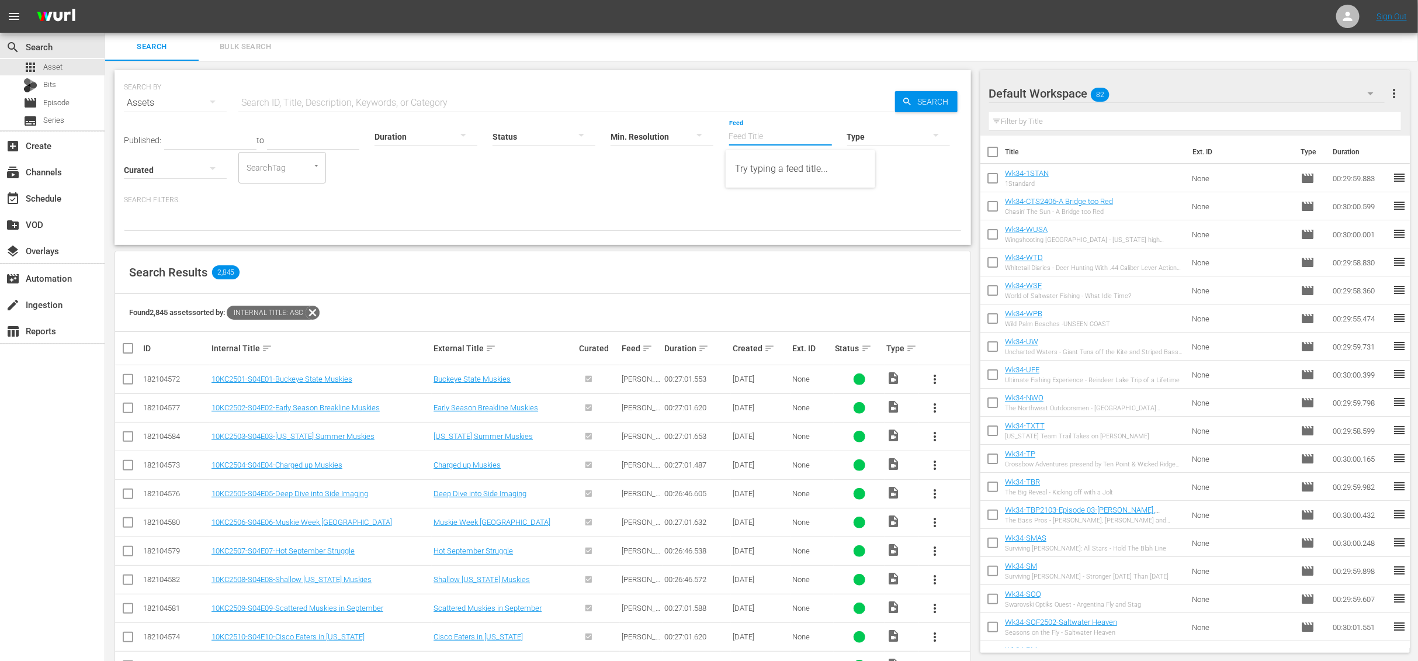
click at [780, 135] on input "Feed" at bounding box center [780, 137] width 103 height 42
click at [784, 178] on div "THE NEXT BITE (427035)" at bounding box center [800, 169] width 131 height 28
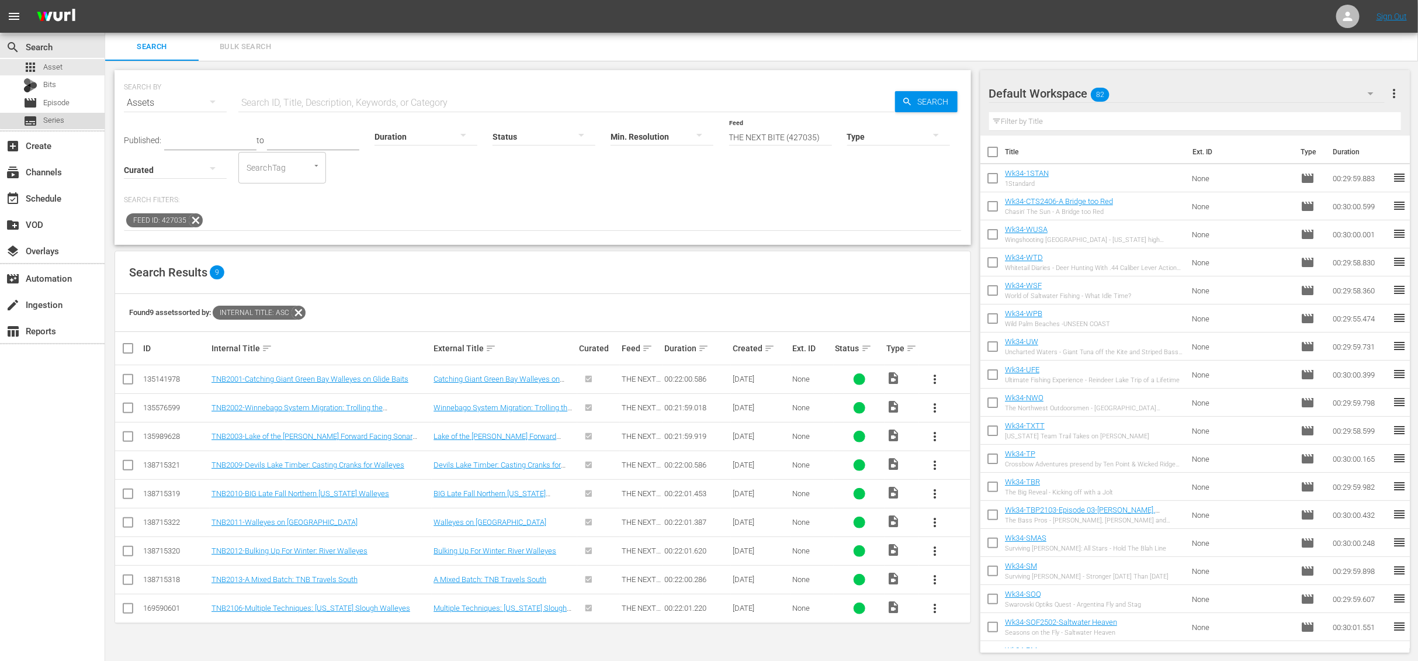
click at [60, 120] on span "Series" at bounding box center [53, 120] width 21 height 12
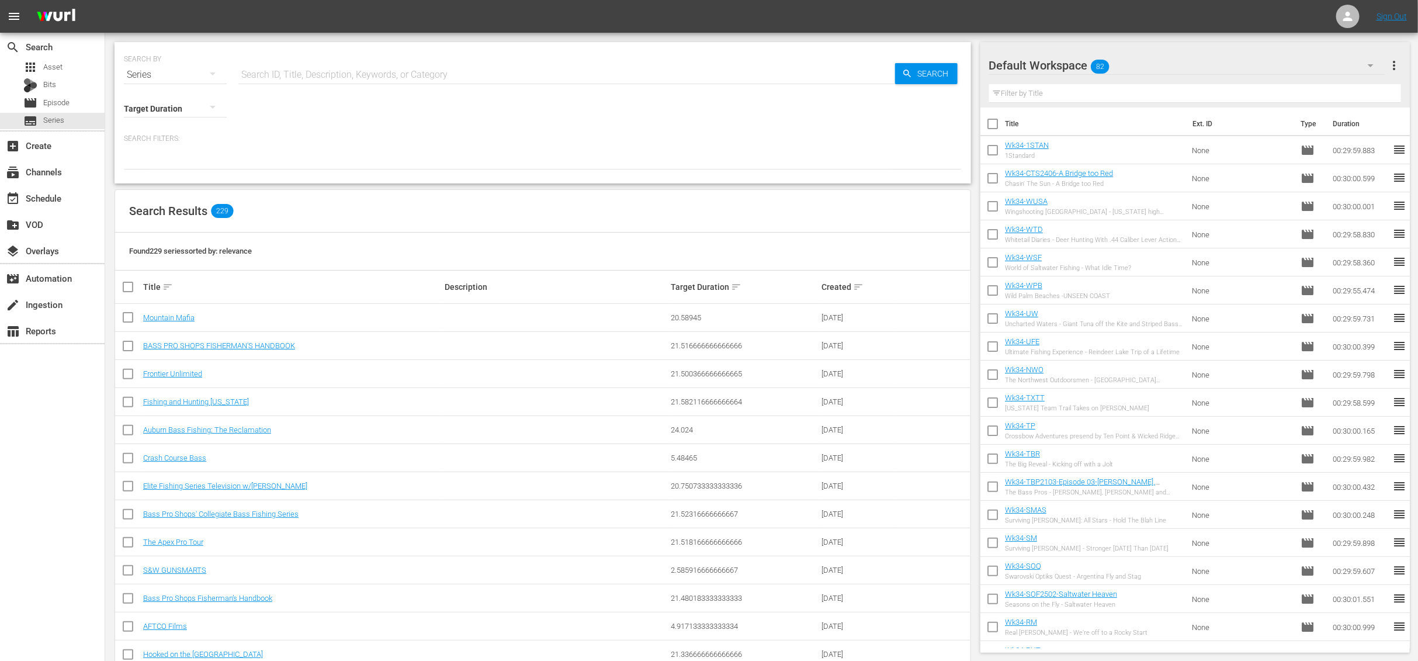
click at [743, 136] on p "Search Filters:" at bounding box center [543, 139] width 838 height 10
click at [146, 79] on div "Series" at bounding box center [175, 74] width 103 height 33
click at [165, 196] on div "Assets" at bounding box center [161, 190] width 47 height 19
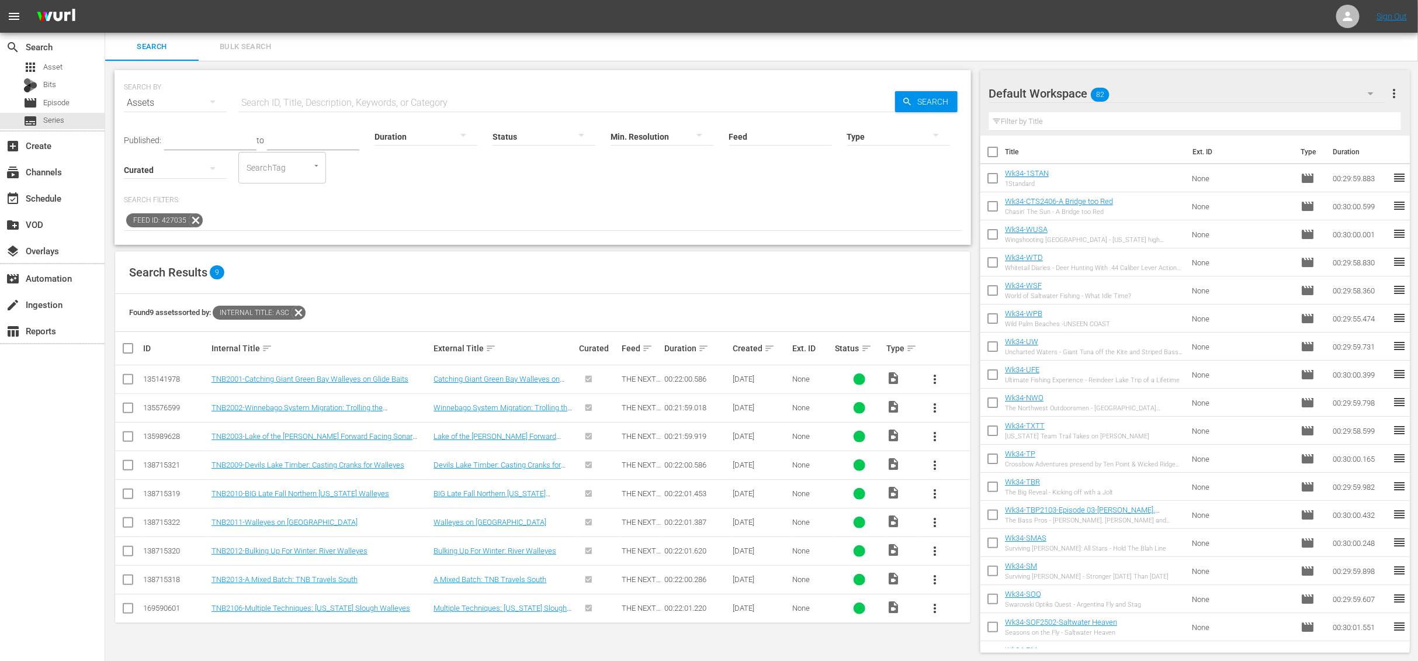
click at [190, 99] on div "Assets" at bounding box center [175, 102] width 103 height 33
click at [166, 176] on div "Episodes" at bounding box center [161, 181] width 47 height 19
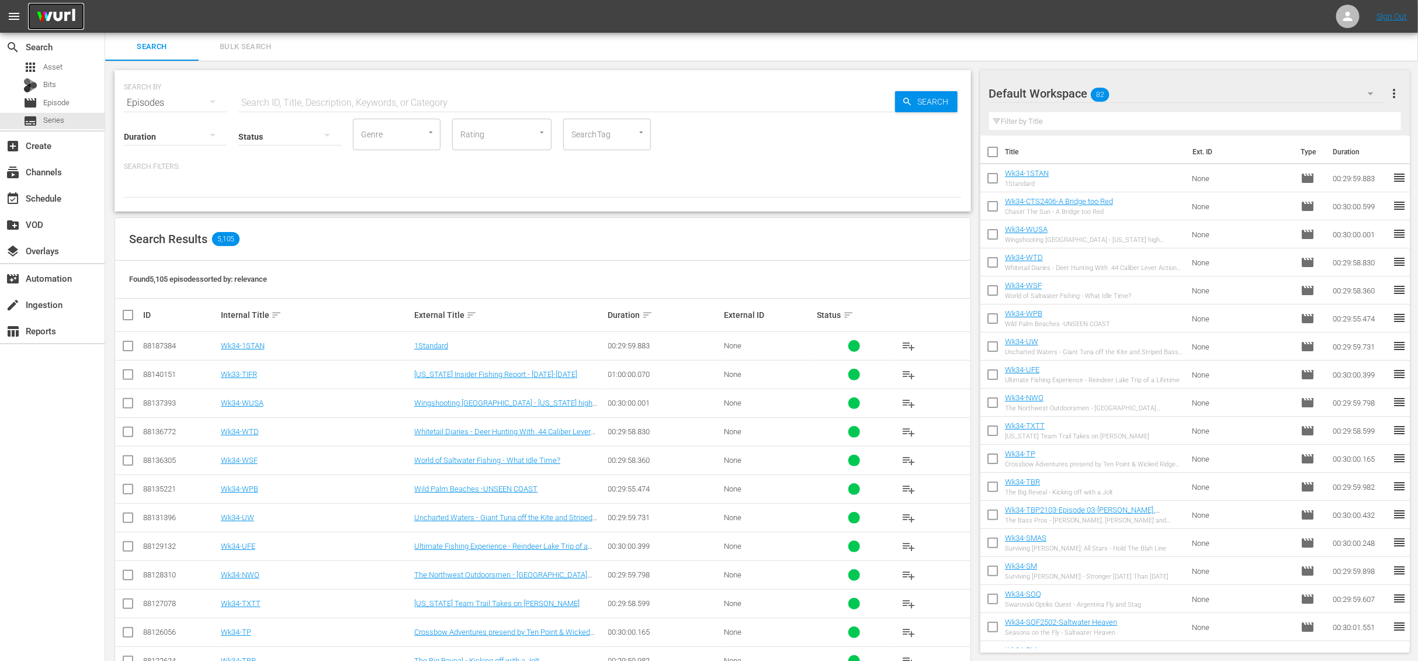
click at [68, 12] on img at bounding box center [56, 16] width 56 height 27
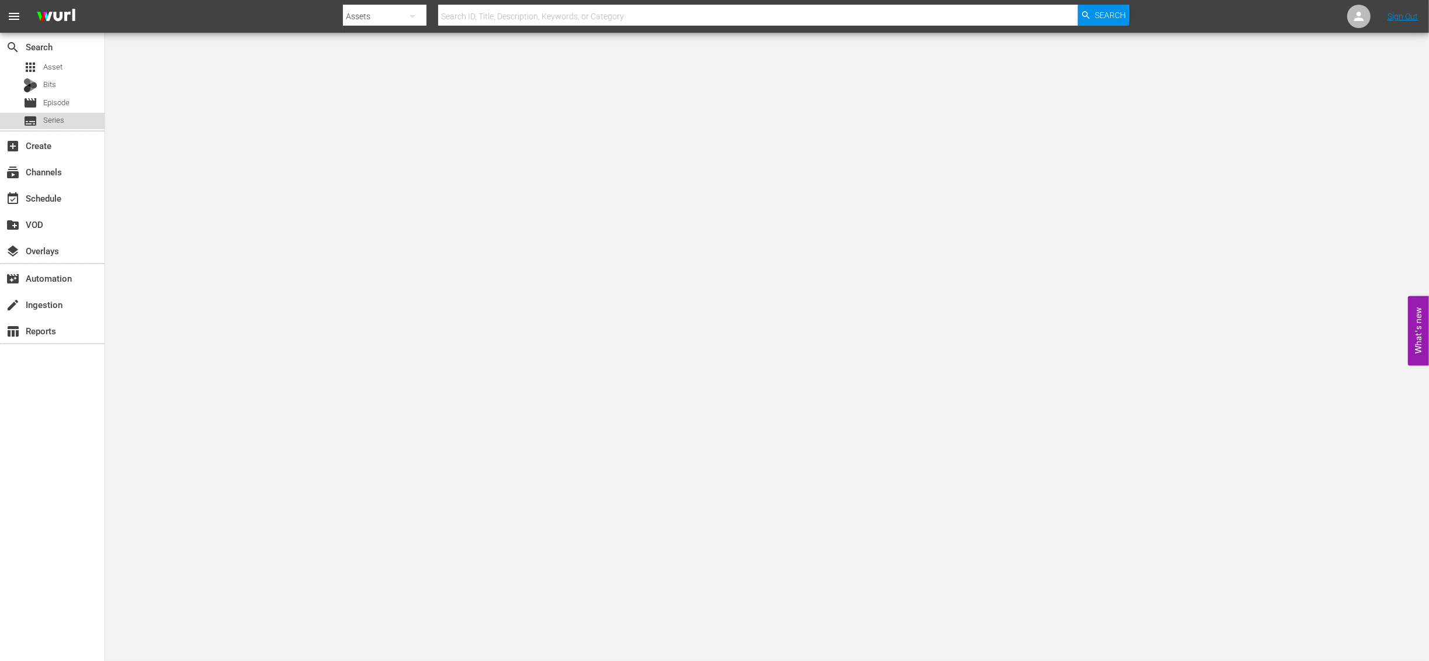
click at [57, 120] on span "Series" at bounding box center [53, 120] width 21 height 12
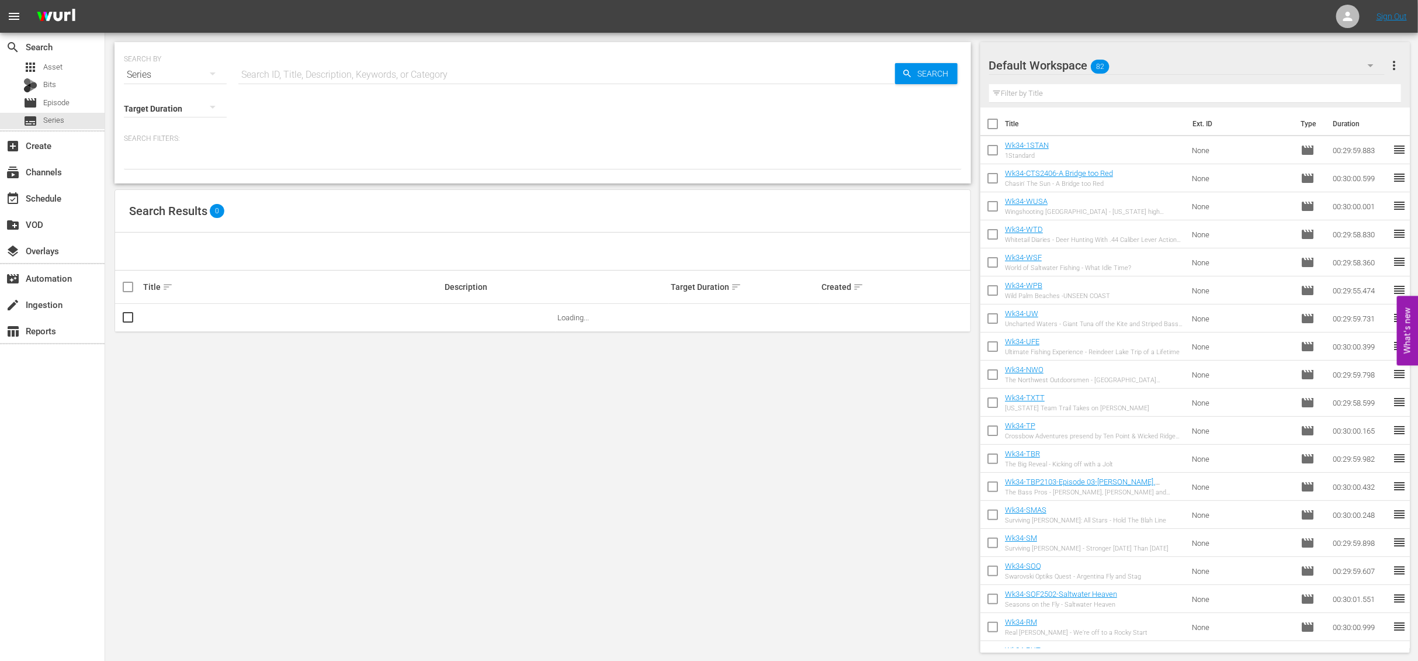
click at [173, 114] on div at bounding box center [175, 108] width 103 height 33
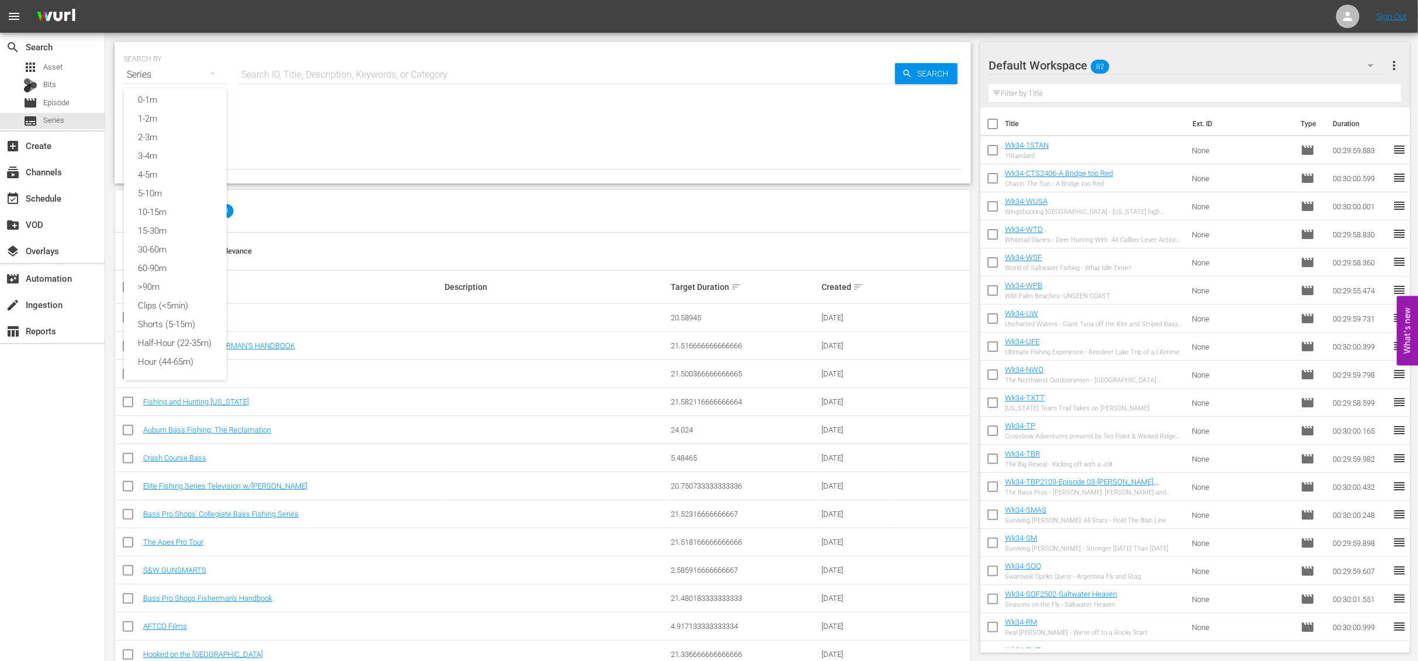
scroll to position [18, 0]
click at [170, 259] on div "60-90m" at bounding box center [175, 268] width 103 height 19
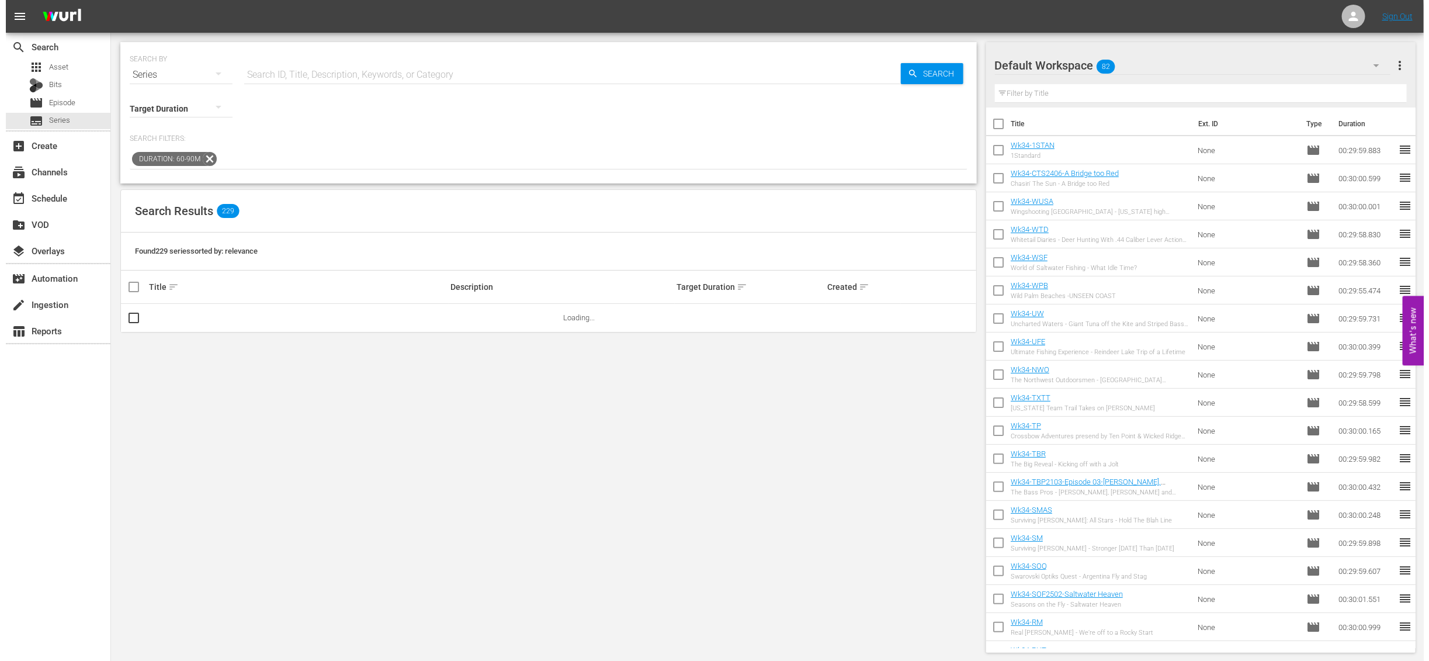
scroll to position [9, 0]
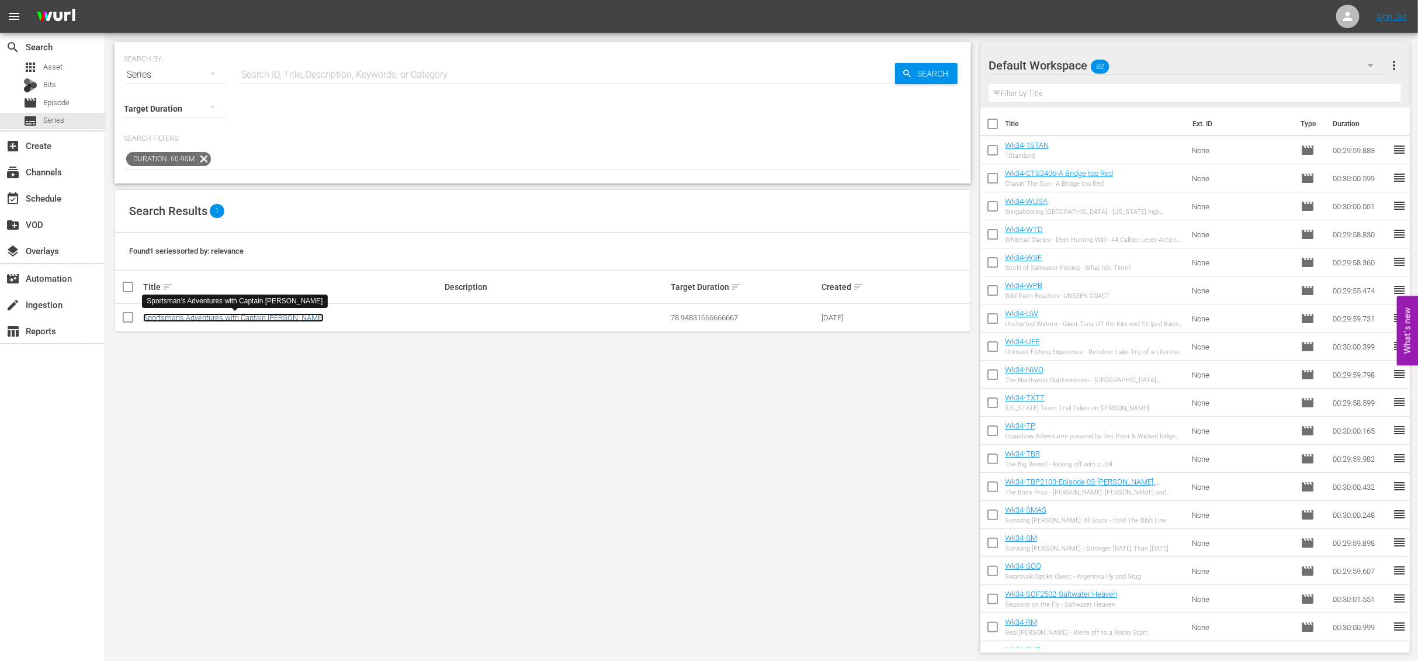
click at [205, 315] on link "Sportsman’s Adventures with Captain [PERSON_NAME]" at bounding box center [233, 317] width 180 height 9
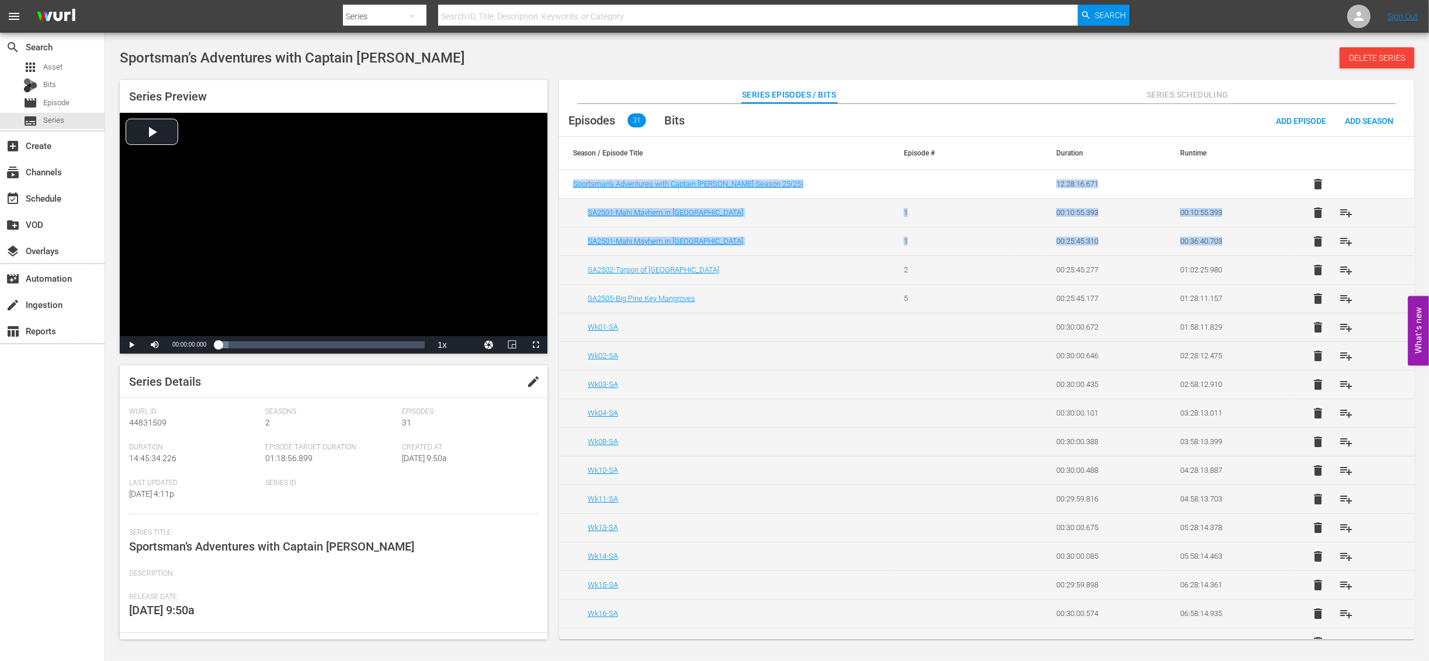
drag, startPoint x: 1414, startPoint y: 209, endPoint x: 1409, endPoint y: 251, distance: 43.0
click at [1409, 251] on div "Series Preview Video Player is loading. Play Video Play Mute Current Time 00:00…" at bounding box center [767, 353] width 1306 height 559
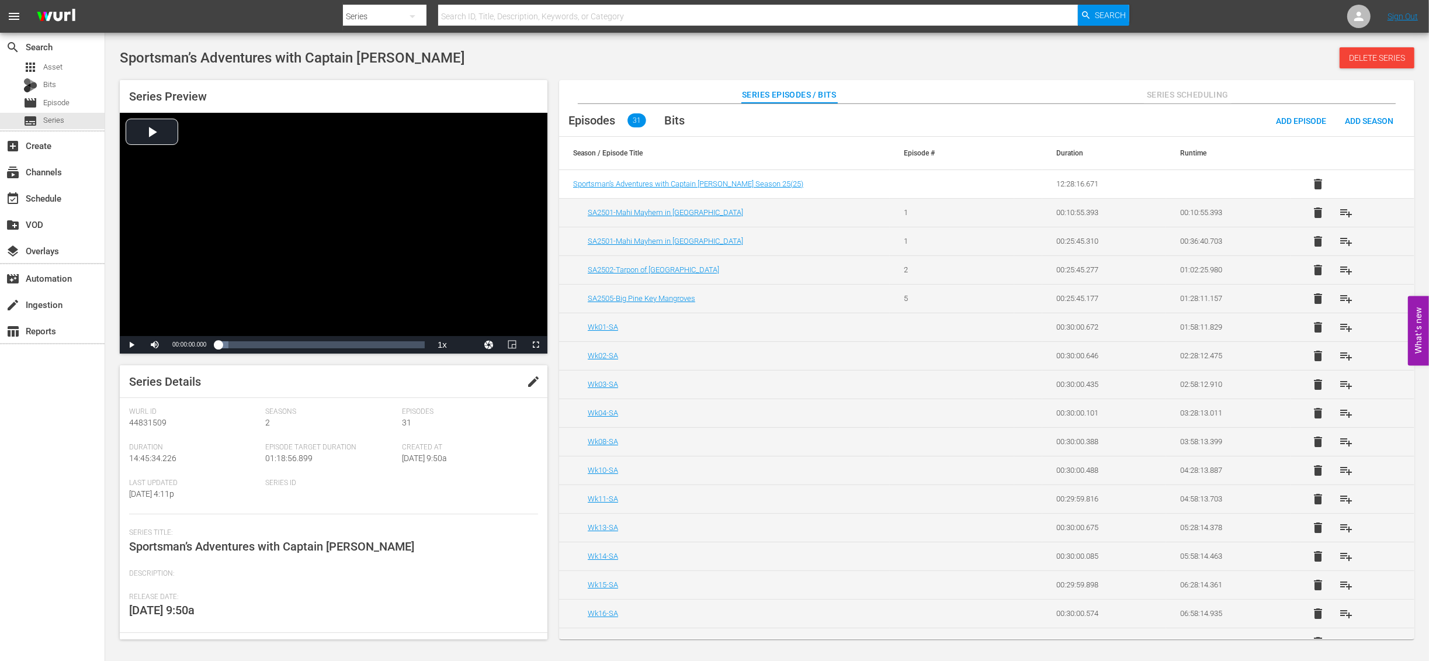
click at [1146, 53] on div "Sportsman’s Adventures with Captain [PERSON_NAME] Delete Series" at bounding box center [767, 57] width 1294 height 21
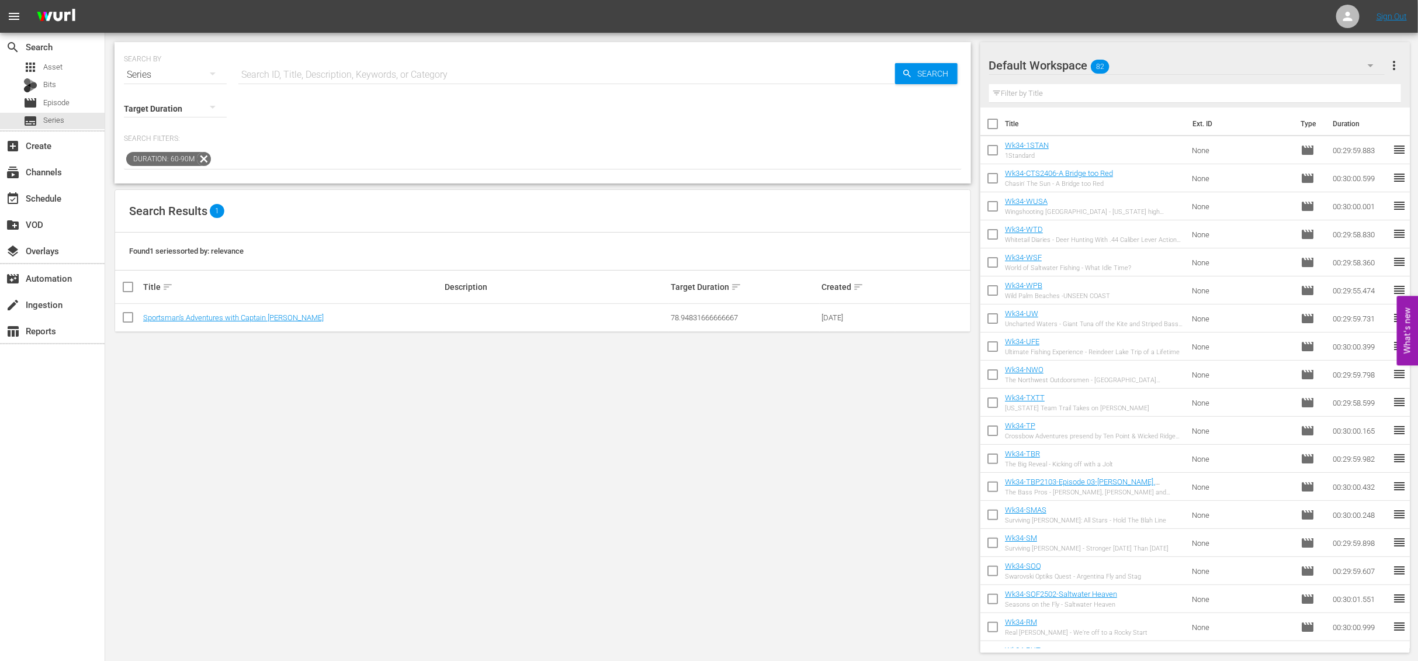
click at [202, 112] on button "button" at bounding box center [213, 107] width 28 height 28
click at [183, 352] on div "Hour (44-65m)" at bounding box center [175, 361] width 103 height 19
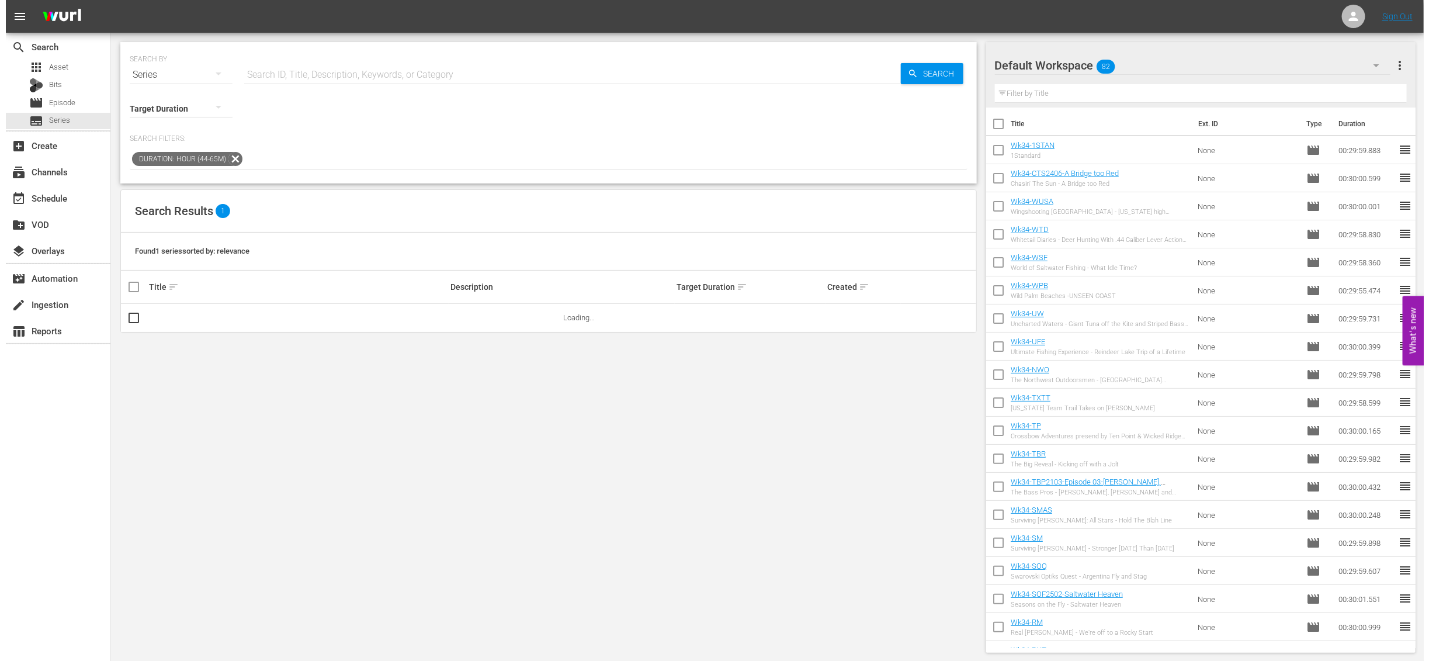
scroll to position [9, 0]
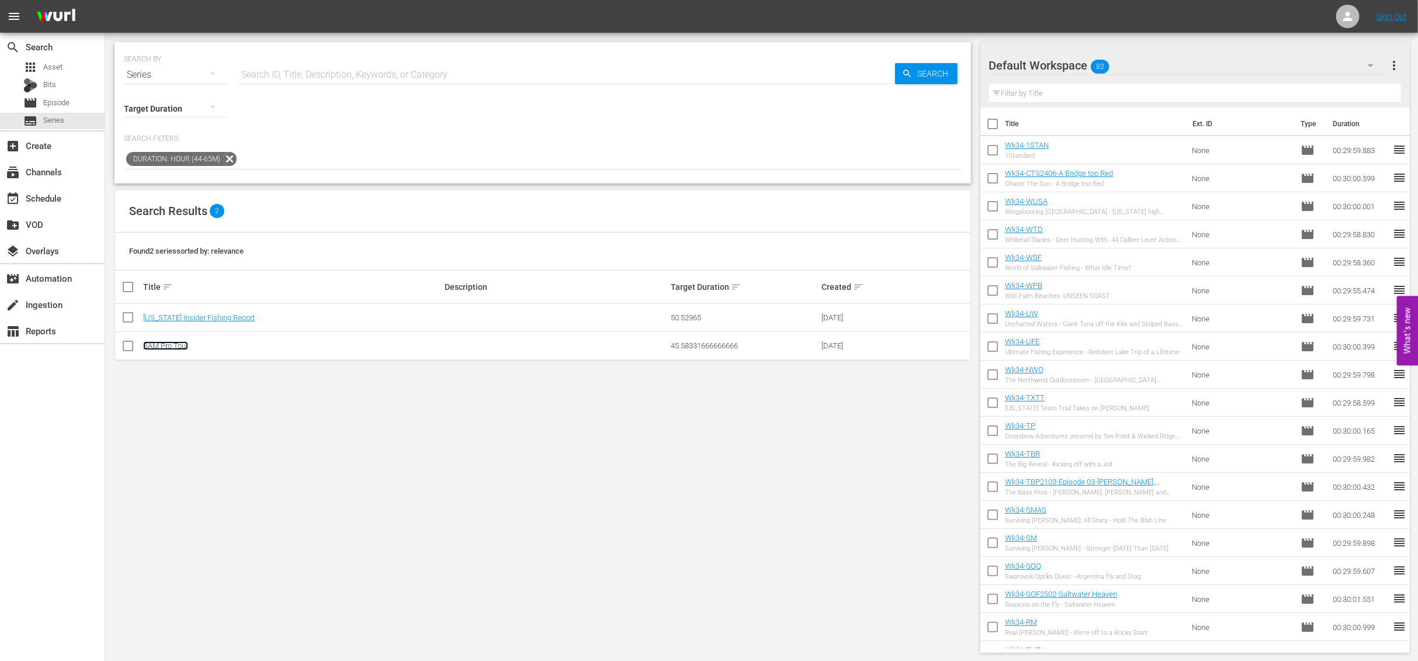
click at [172, 347] on link "BAM Pro Tour" at bounding box center [165, 345] width 45 height 9
click at [227, 156] on icon at bounding box center [229, 158] width 15 height 15
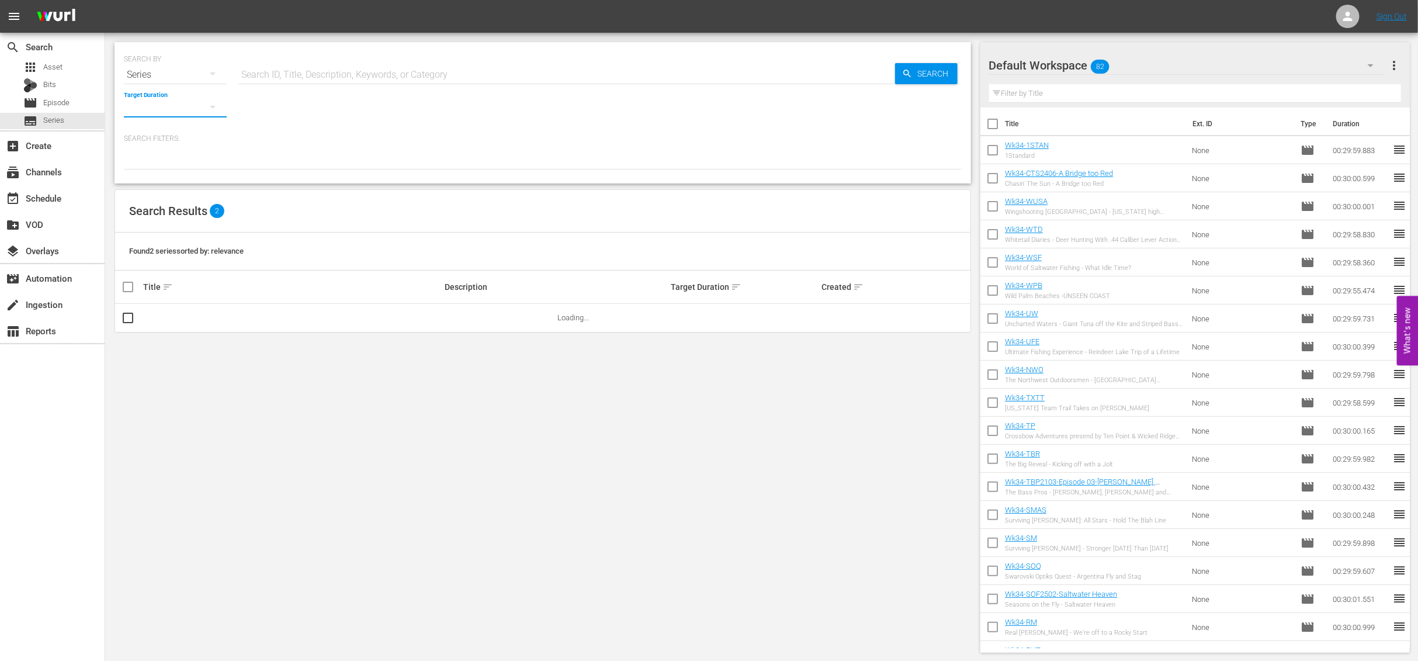
click at [200, 112] on button "button" at bounding box center [213, 107] width 28 height 28
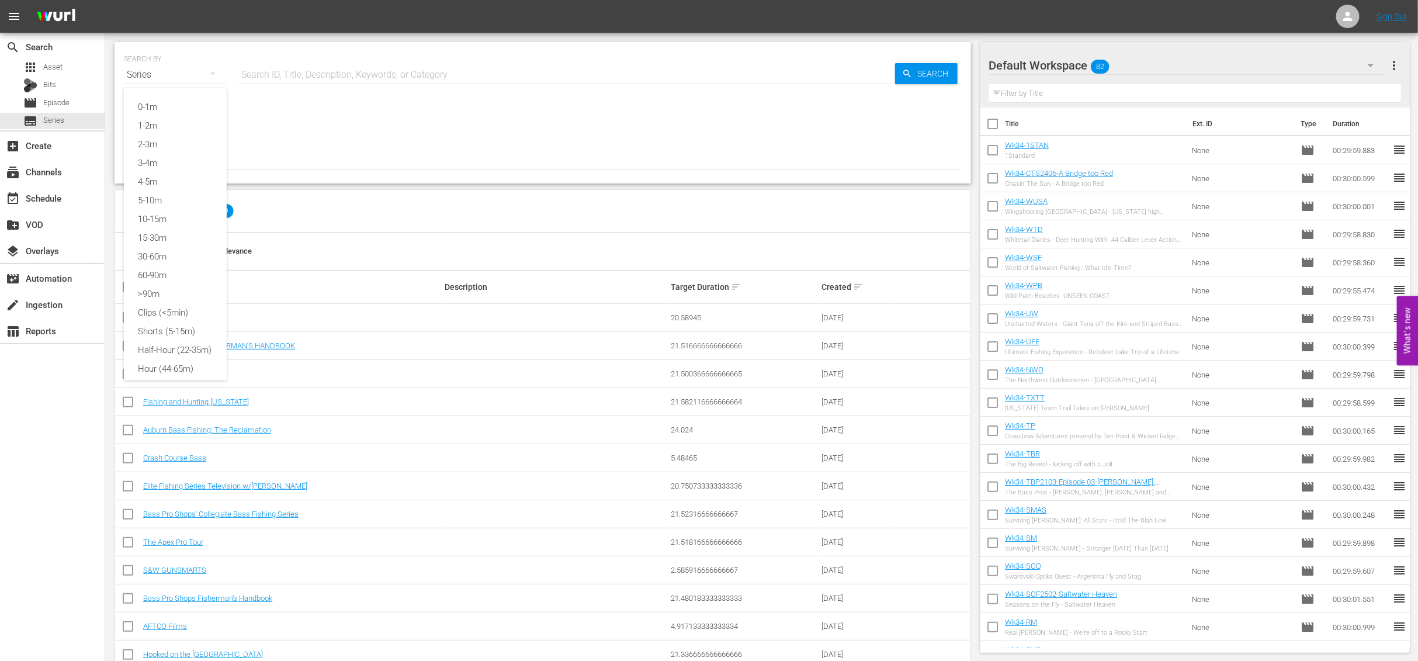
click at [347, 152] on div "0-1m 1-2m 2-3m 3-4m 4-5m 5-10m 10-15m 15-30m 30-60m 60-90m >90m Clips (<5min) S…" at bounding box center [709, 330] width 1418 height 661
click at [179, 317] on link "Mountain Mafia" at bounding box center [168, 317] width 51 height 9
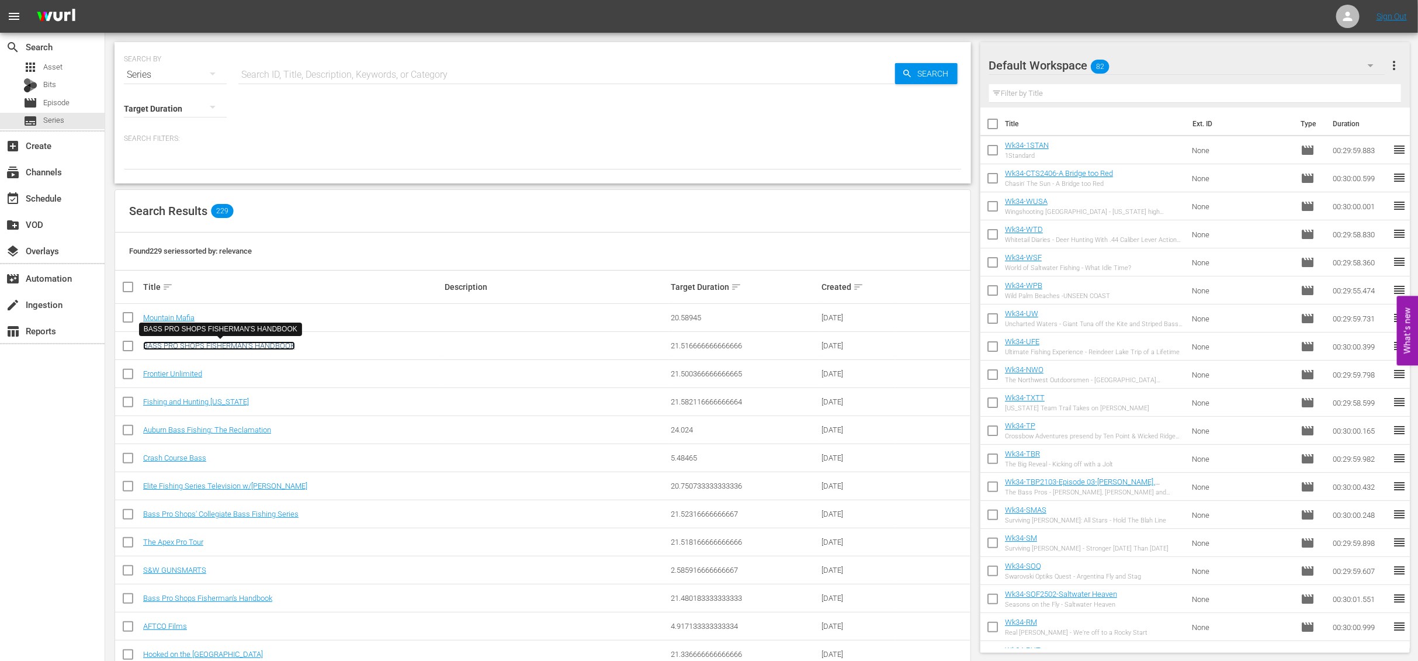
click at [213, 345] on link "BASS PRO SHOPS FISHERMAN'S HANDBOOK" at bounding box center [219, 345] width 152 height 9
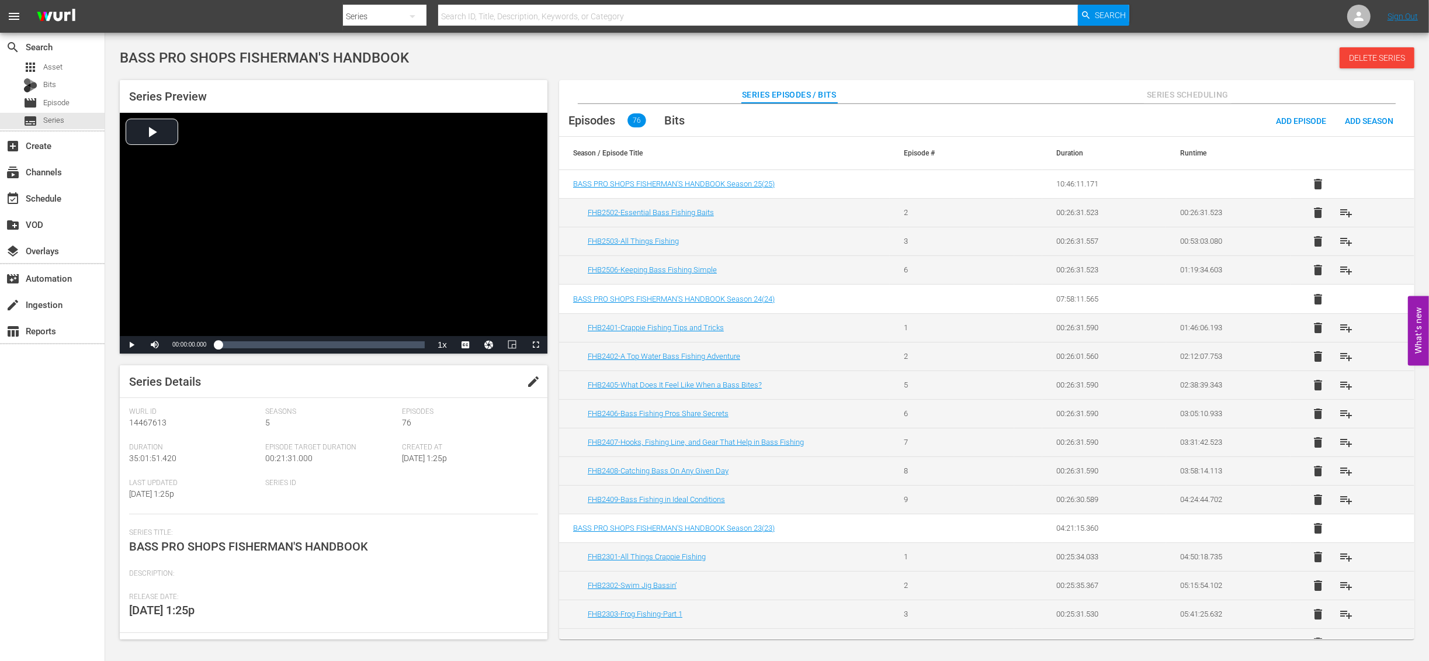
drag, startPoint x: 1414, startPoint y: 224, endPoint x: 1418, endPoint y: 453, distance: 229.0
click at [1418, 453] on div "Series Preview Video Player is loading. Play Video Play Mute Current Time 00:00…" at bounding box center [767, 353] width 1306 height 559
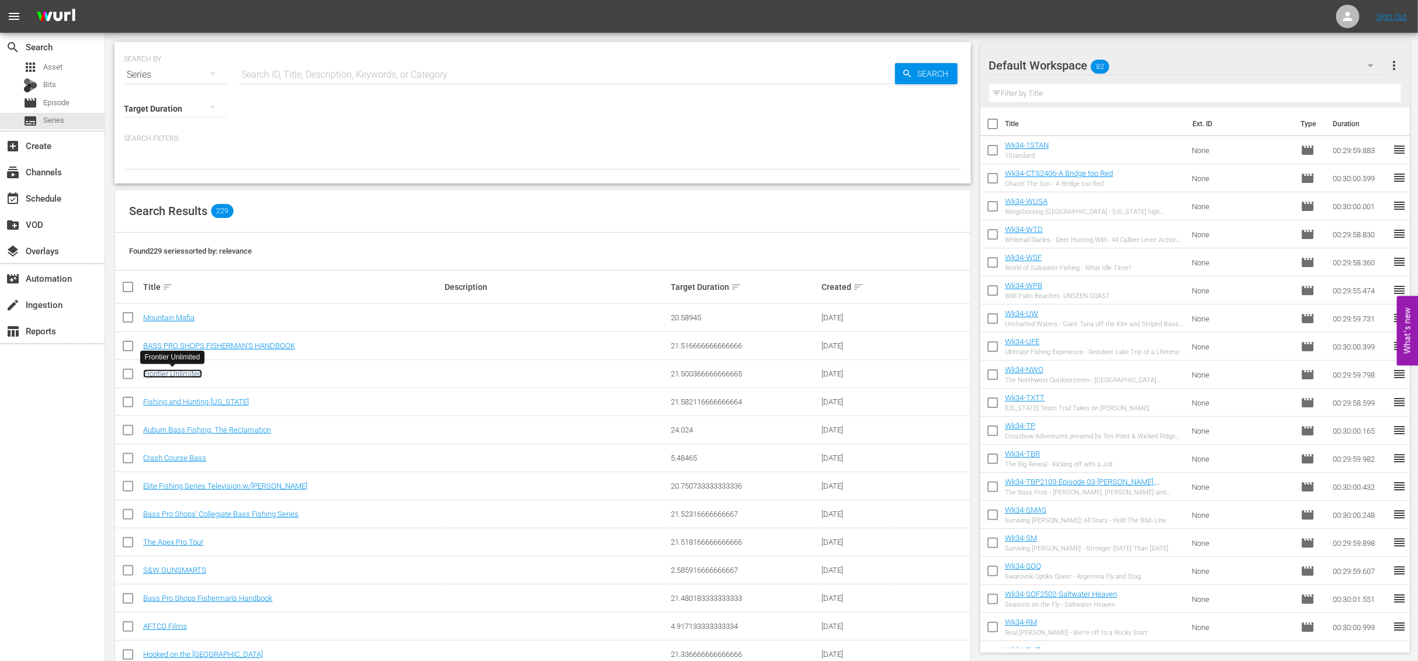
click at [186, 373] on link "Frontier Unlimited" at bounding box center [172, 373] width 59 height 9
click at [223, 403] on link "Fishing and Hunting [US_STATE]" at bounding box center [196, 401] width 106 height 9
click at [258, 430] on link "Auburn Bass Fishing: The Reclamation" at bounding box center [207, 429] width 128 height 9
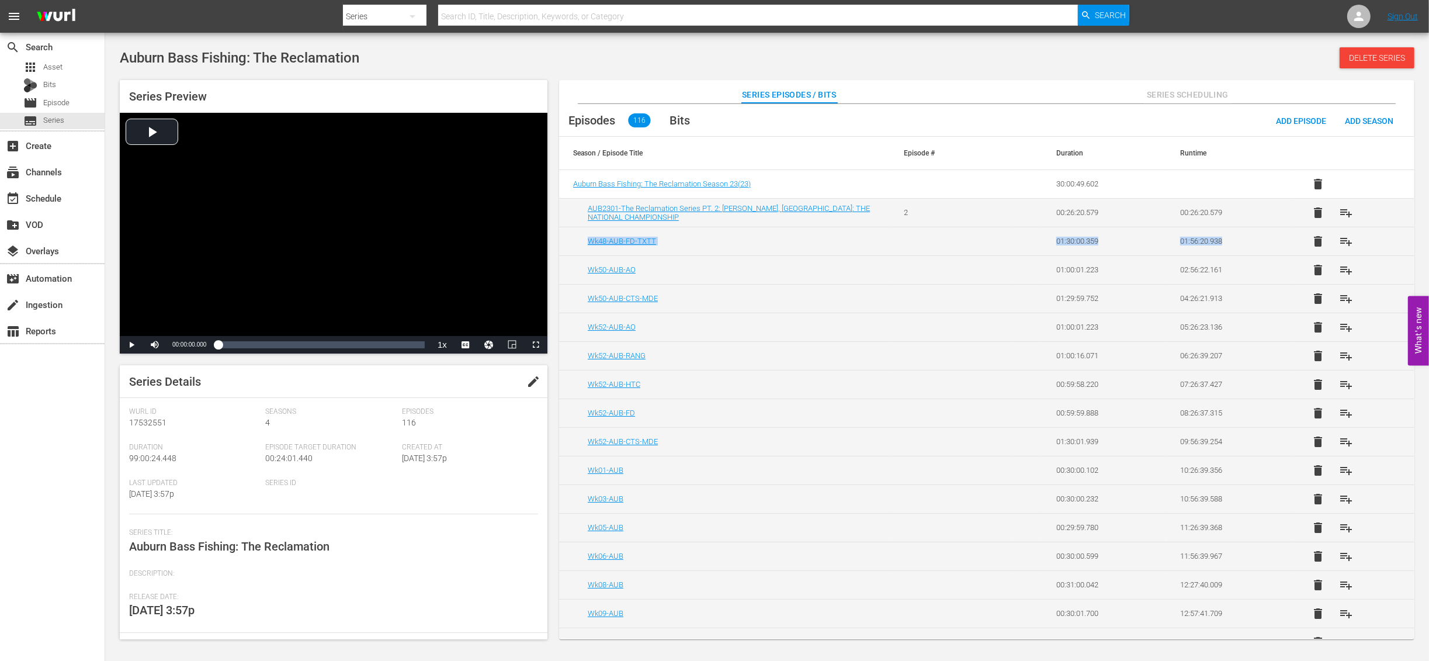
drag, startPoint x: 1411, startPoint y: 211, endPoint x: 1409, endPoint y: 226, distance: 15.2
click at [1072, 102] on div "Series Episodes / Bits Series Scheduling" at bounding box center [986, 91] width 797 height 23
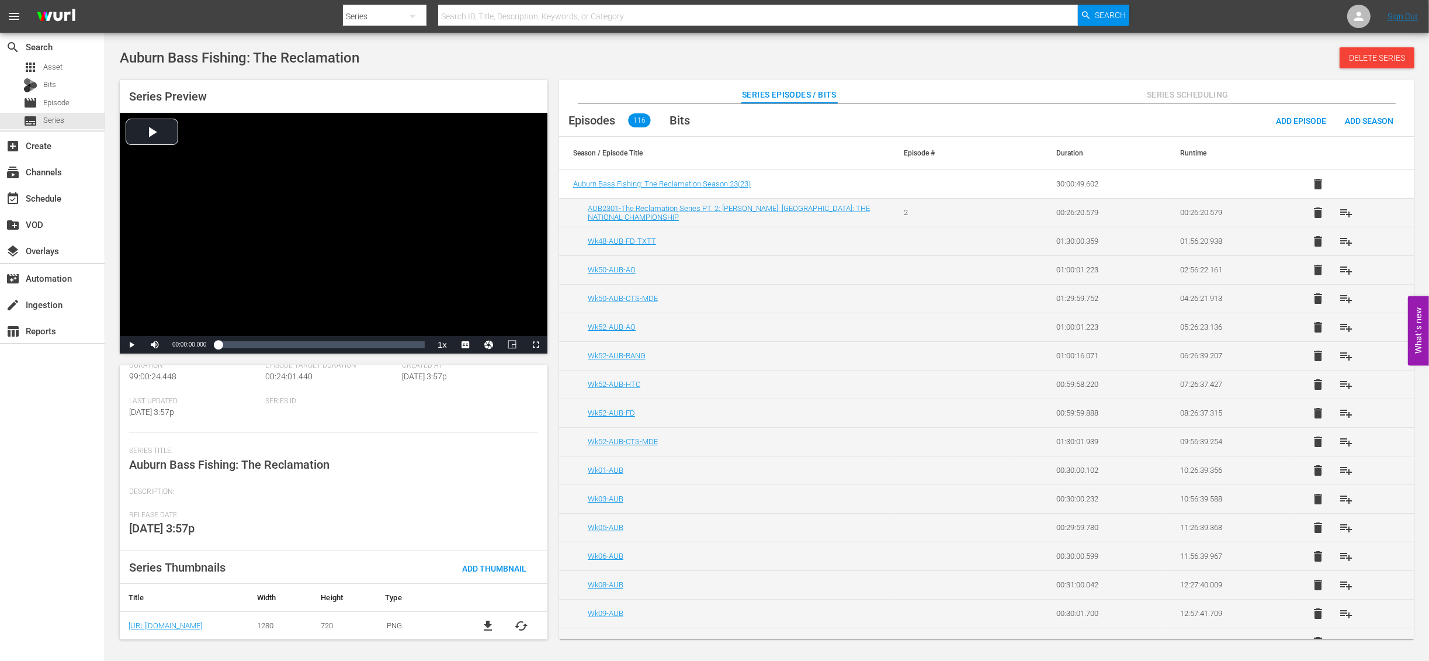
scroll to position [81, 0]
click at [485, 411] on div "[PERSON_NAME] Id 17532551 Seasons 4 Episodes 116 Duration 99:00:24.448 Episode …" at bounding box center [333, 380] width 409 height 107
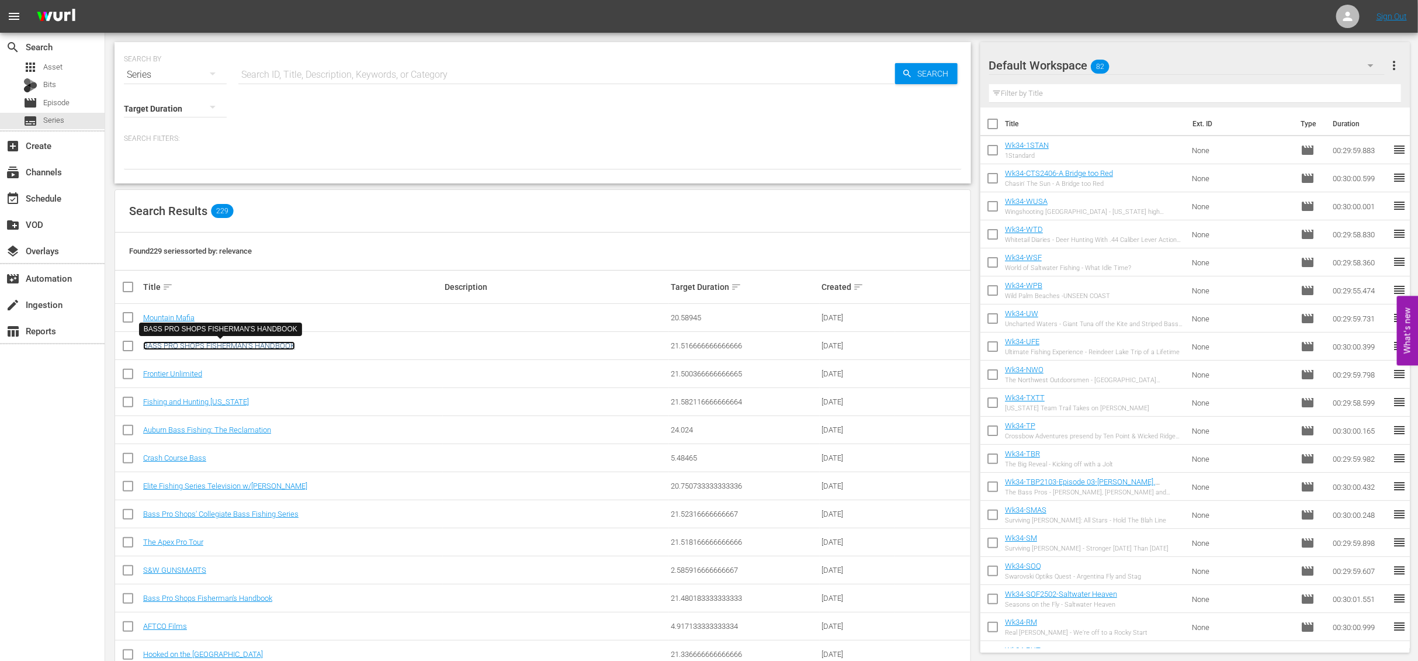
click at [253, 343] on link "BASS PRO SHOPS FISHERMAN'S HANDBOOK" at bounding box center [219, 345] width 152 height 9
click at [46, 70] on span "Asset" at bounding box center [52, 67] width 19 height 12
